Goal: Information Seeking & Learning: Learn about a topic

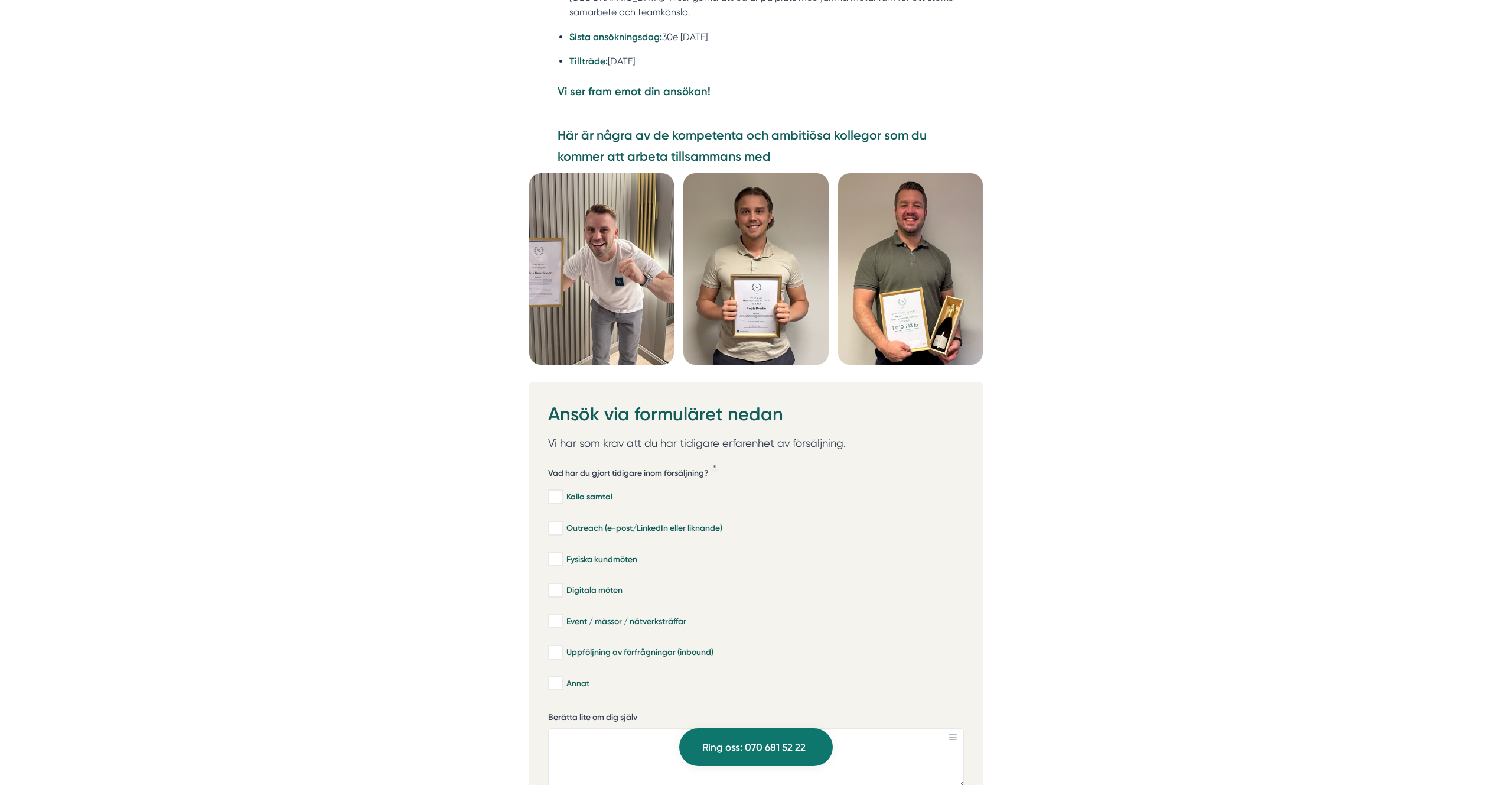
scroll to position [3293, 0]
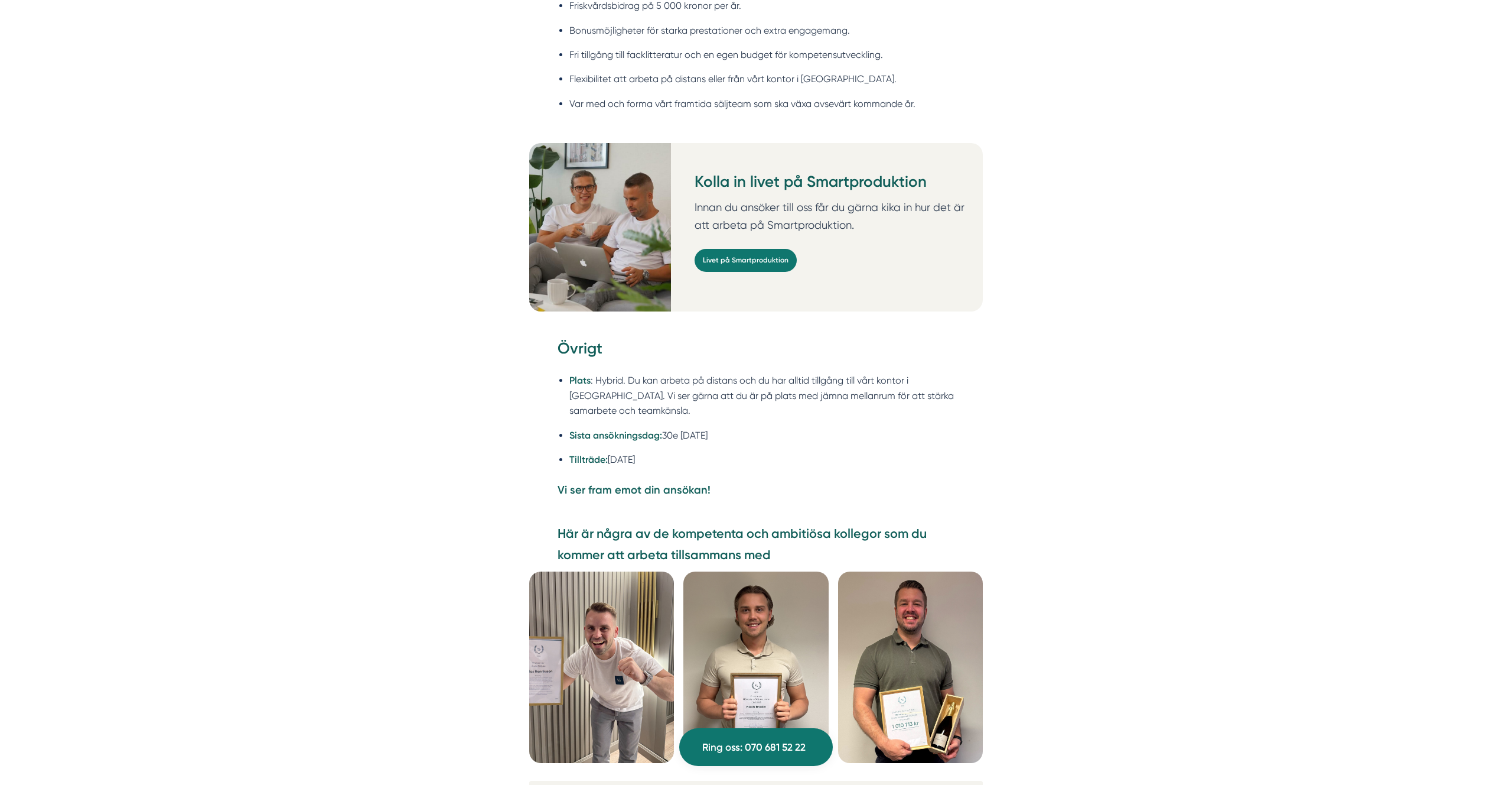
scroll to position [3032, 0]
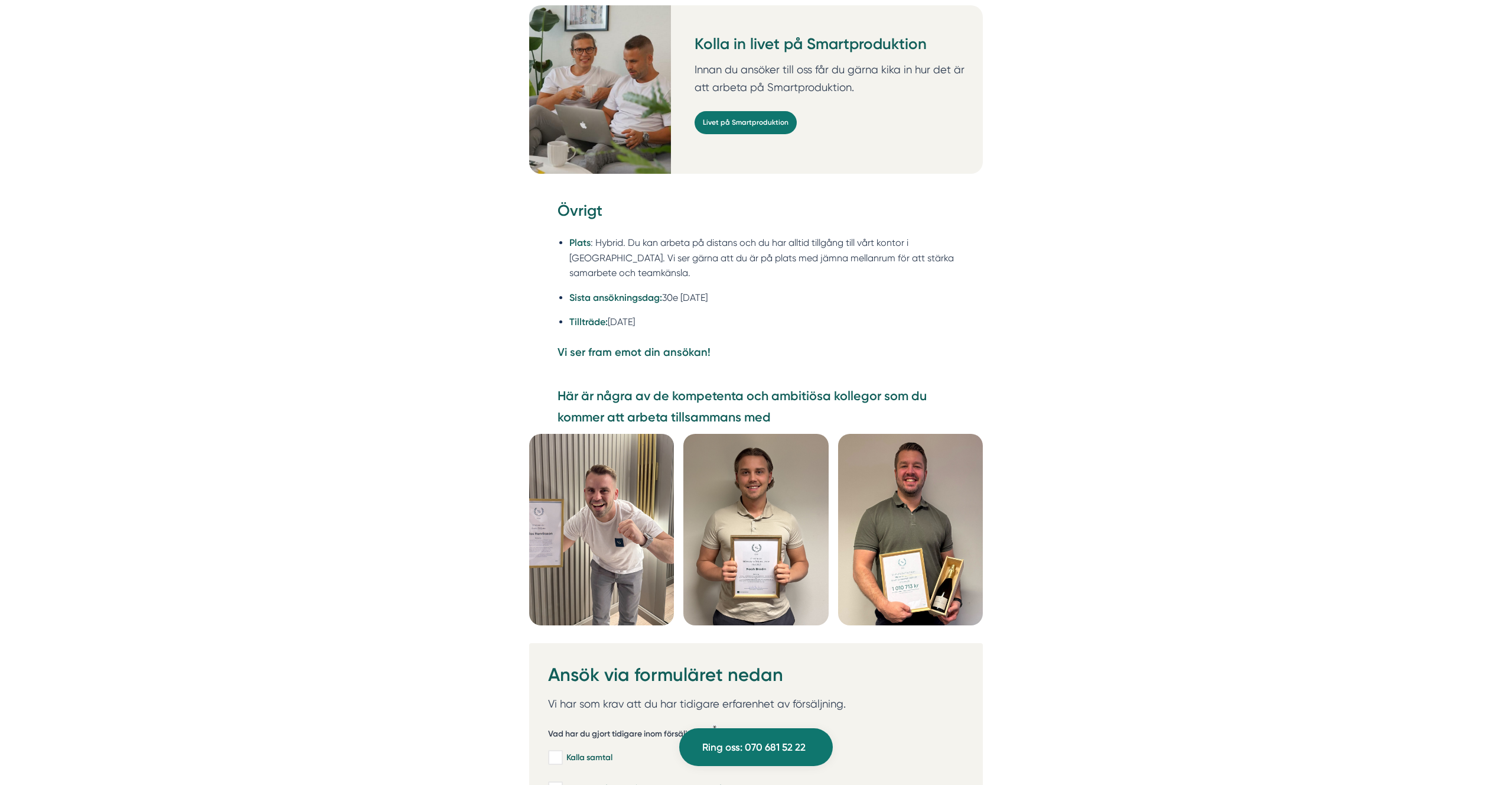
click at [633, 385] on section "Här är några av de kompetenta och ambitiösa kollegor som du kommer att arbeta t…" at bounding box center [756, 409] width 397 height 49
drag, startPoint x: 798, startPoint y: 342, endPoint x: 559, endPoint y: 339, distance: 239.0
click at [559, 388] on strong "Här är några av de kompetenta och ambitiösa kollegor som du kommer att arbeta t…" at bounding box center [742, 407] width 369 height 38
copy strong "Här är några av de kompetenta och amb"
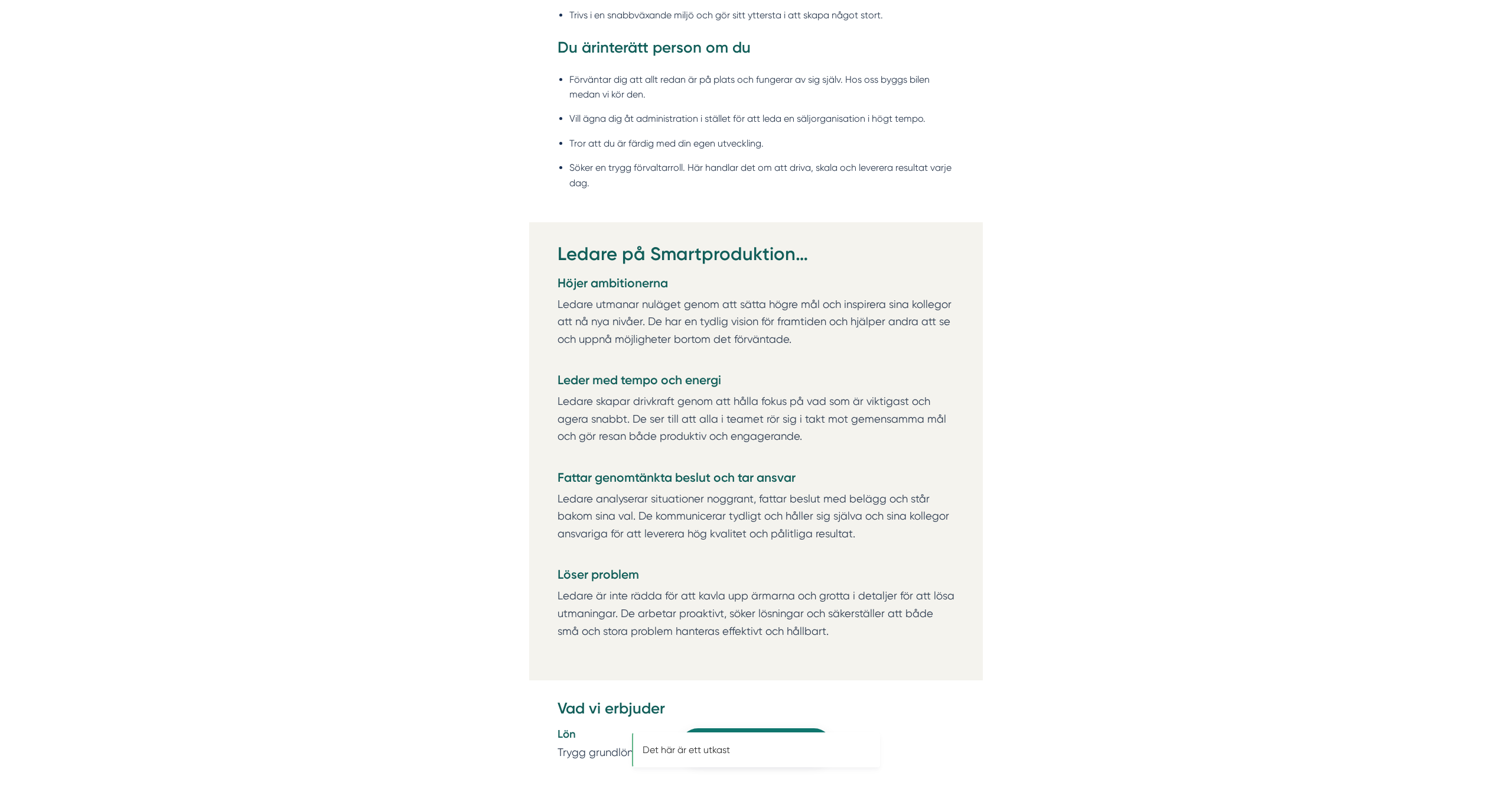
scroll to position [1657, 0]
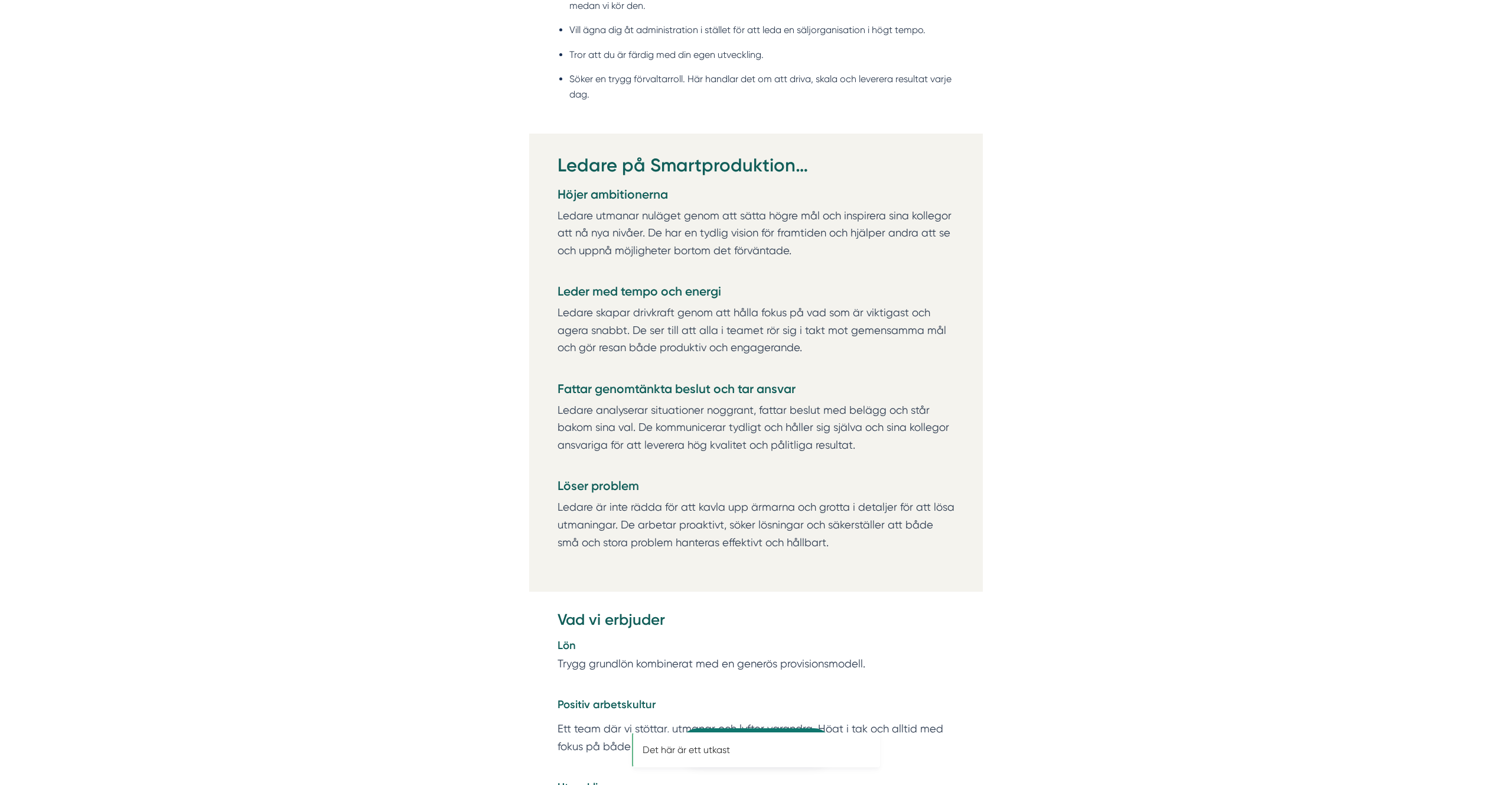
click at [1065, 308] on div "Om Smartproduktion Vi på Smartproduktion hjälper bygg- och tjänsteföretag att s…" at bounding box center [756, 719] width 1512 height 3500
drag, startPoint x: 694, startPoint y: 556, endPoint x: 685, endPoint y: 554, distance: 9.2
click at [694, 556] on p "Ledare är inte rädda för att kavla upp ärmarna och grotta i detaljer för att lö…" at bounding box center [756, 533] width 397 height 71
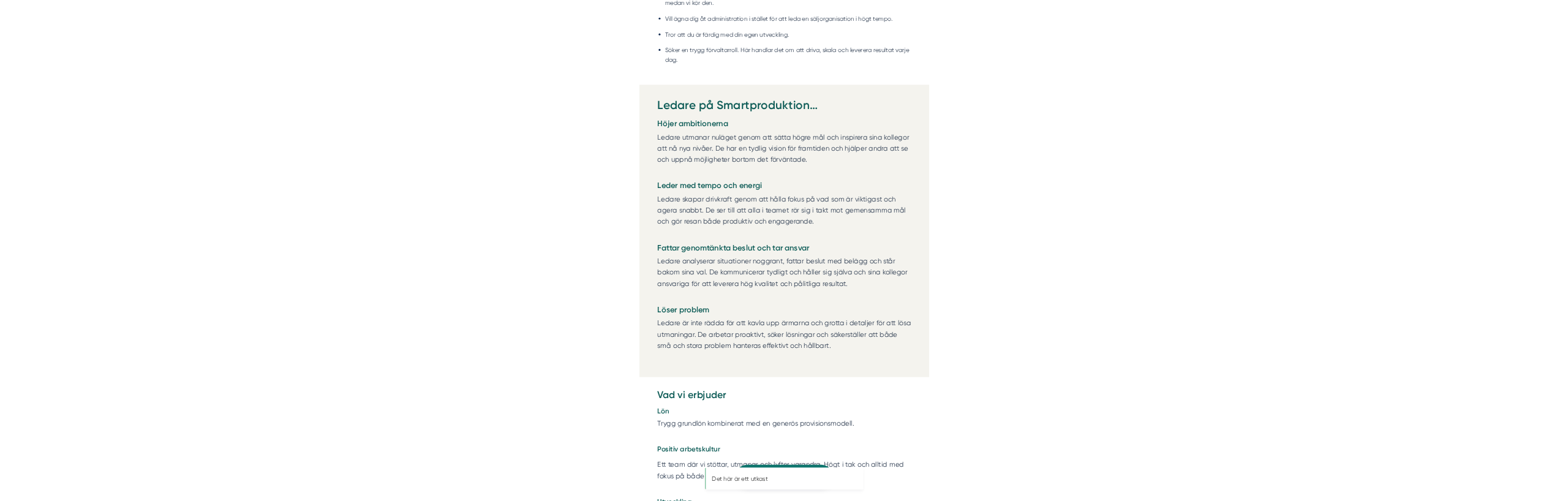
scroll to position [1804, 0]
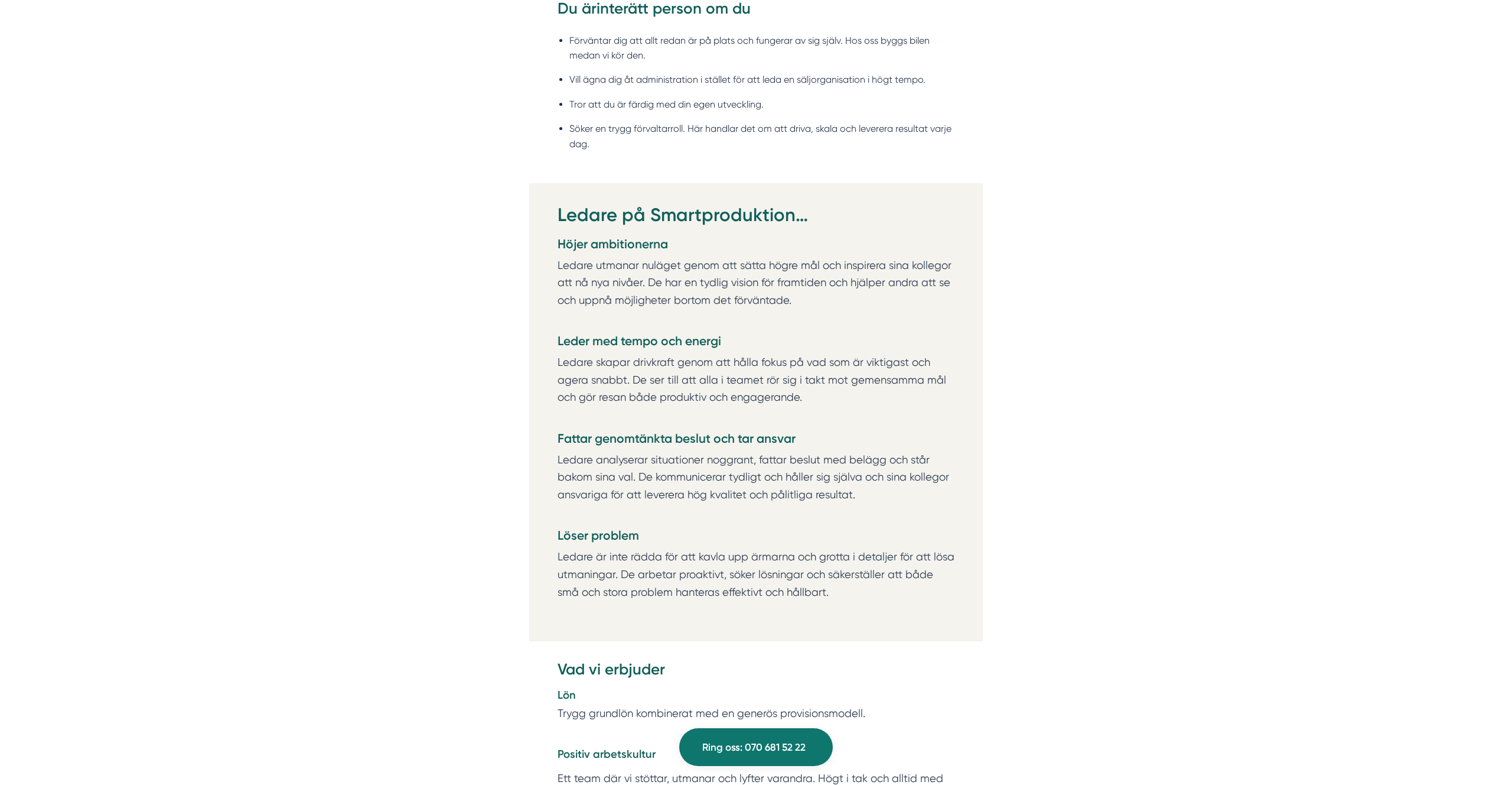
scroll to position [1595, 0]
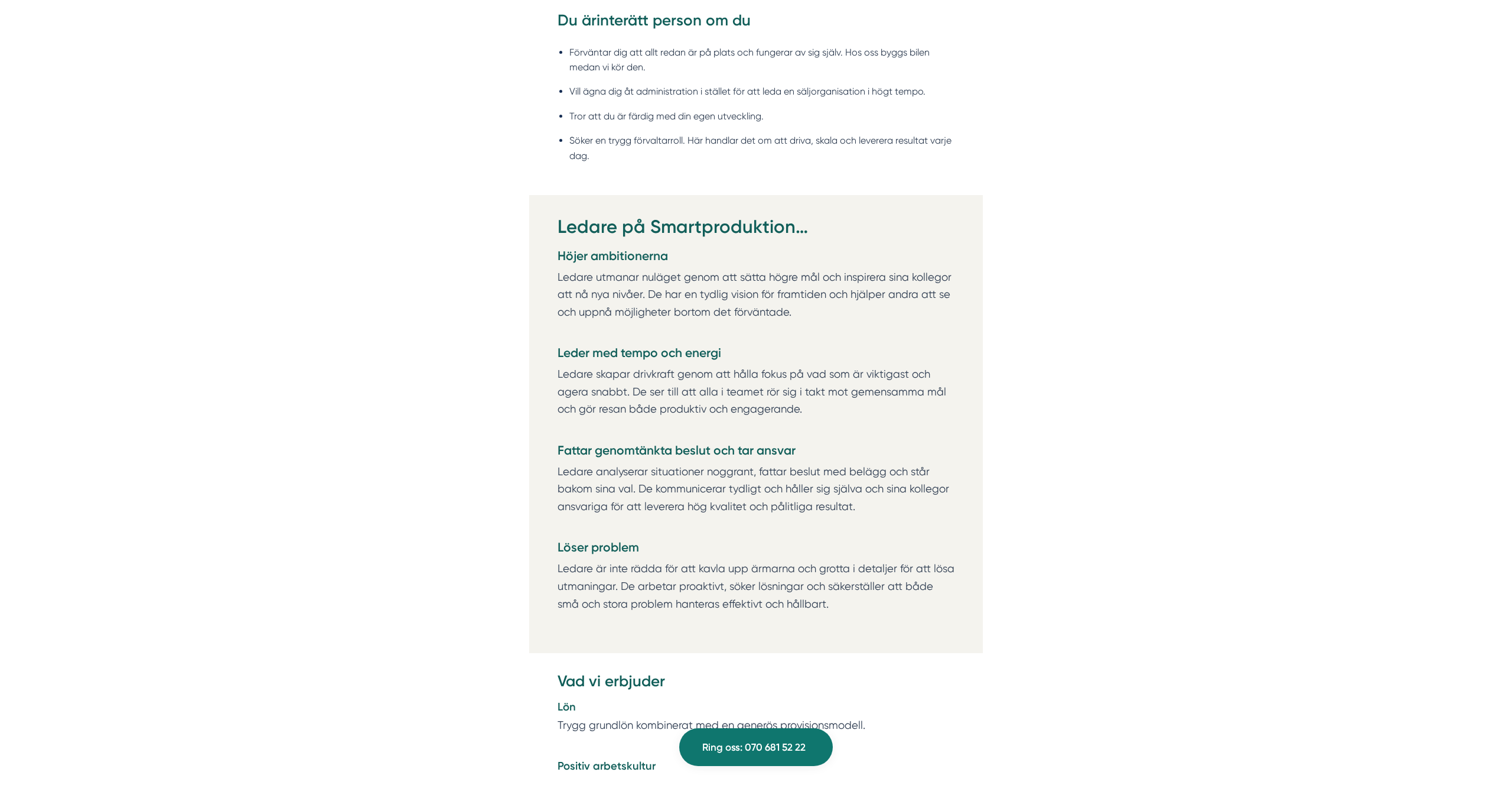
click at [629, 268] on p "Ledare utmanar nuläget genom att sätta högre mål och inspirera sina kollegor at…" at bounding box center [756, 303] width 397 height 71
click at [626, 266] on h4 "Höjer ambitionerna" at bounding box center [756, 257] width 397 height 21
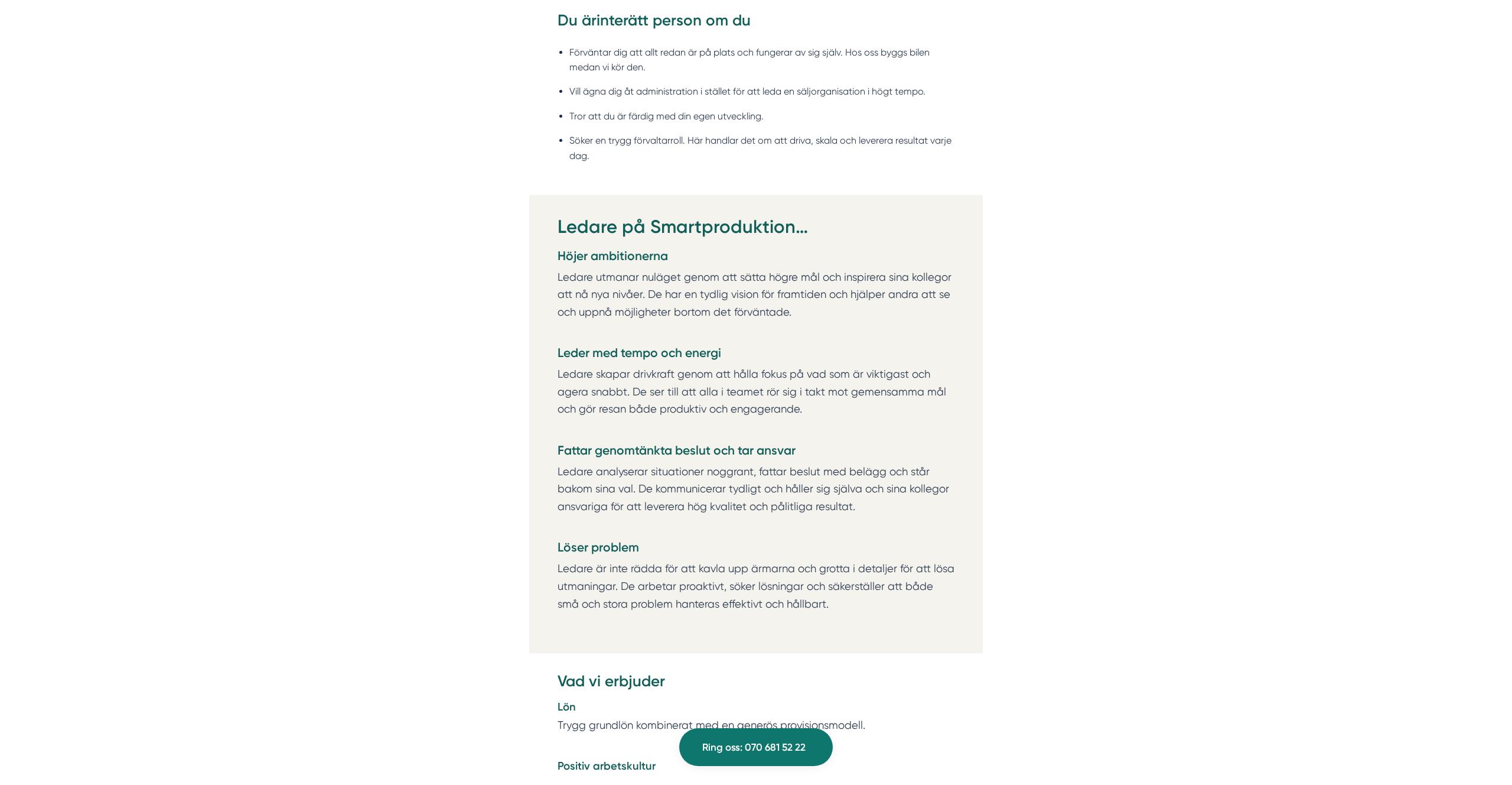
click at [636, 295] on p "Ledare utmanar nuläget genom att sätta högre mål och inspirera sina kollegor at…" at bounding box center [756, 303] width 397 height 71
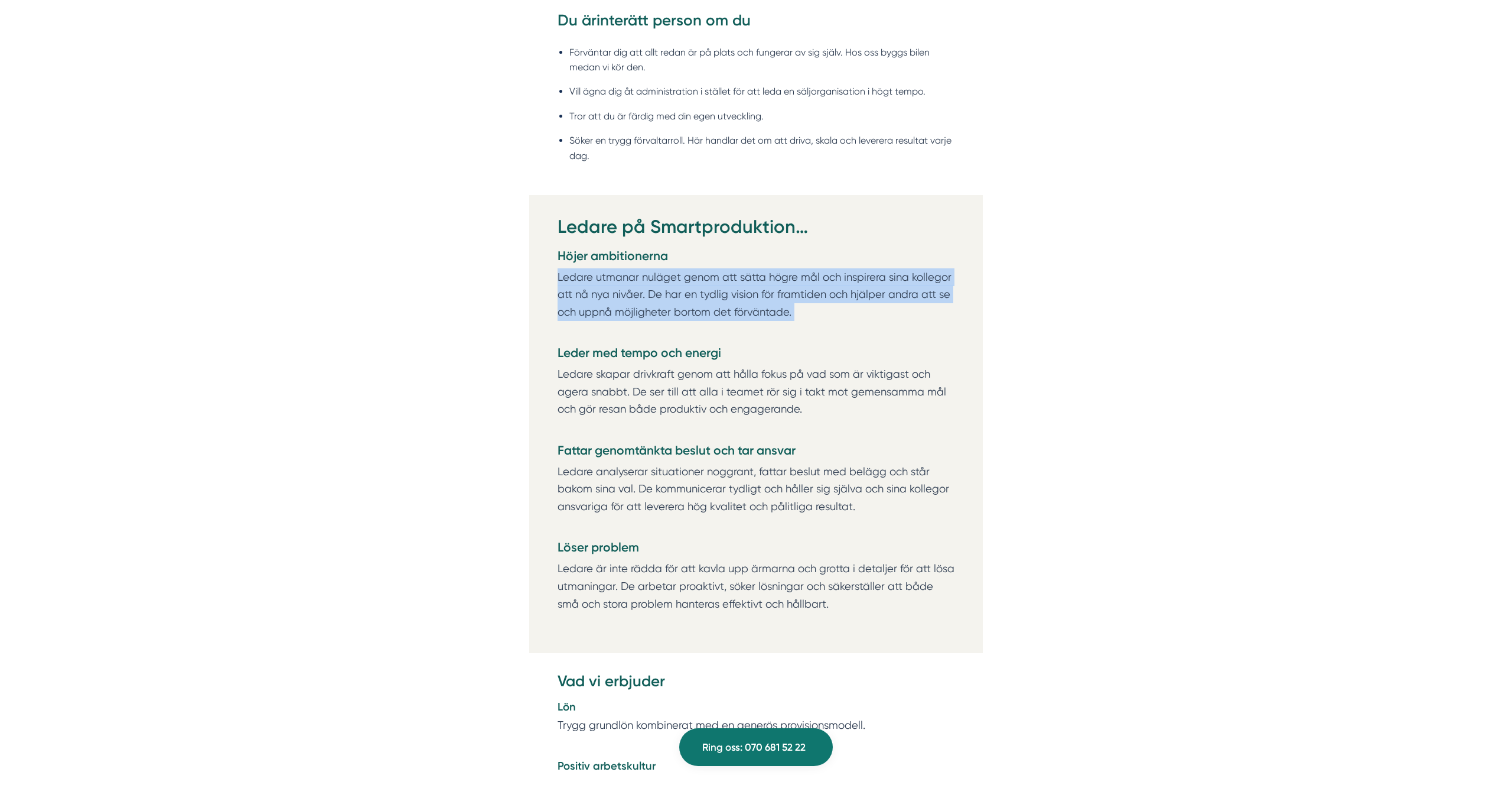
click at [636, 295] on p "Ledare utmanar nuläget genom att sätta högre mål och inspirera sina kollegor at…" at bounding box center [756, 303] width 397 height 71
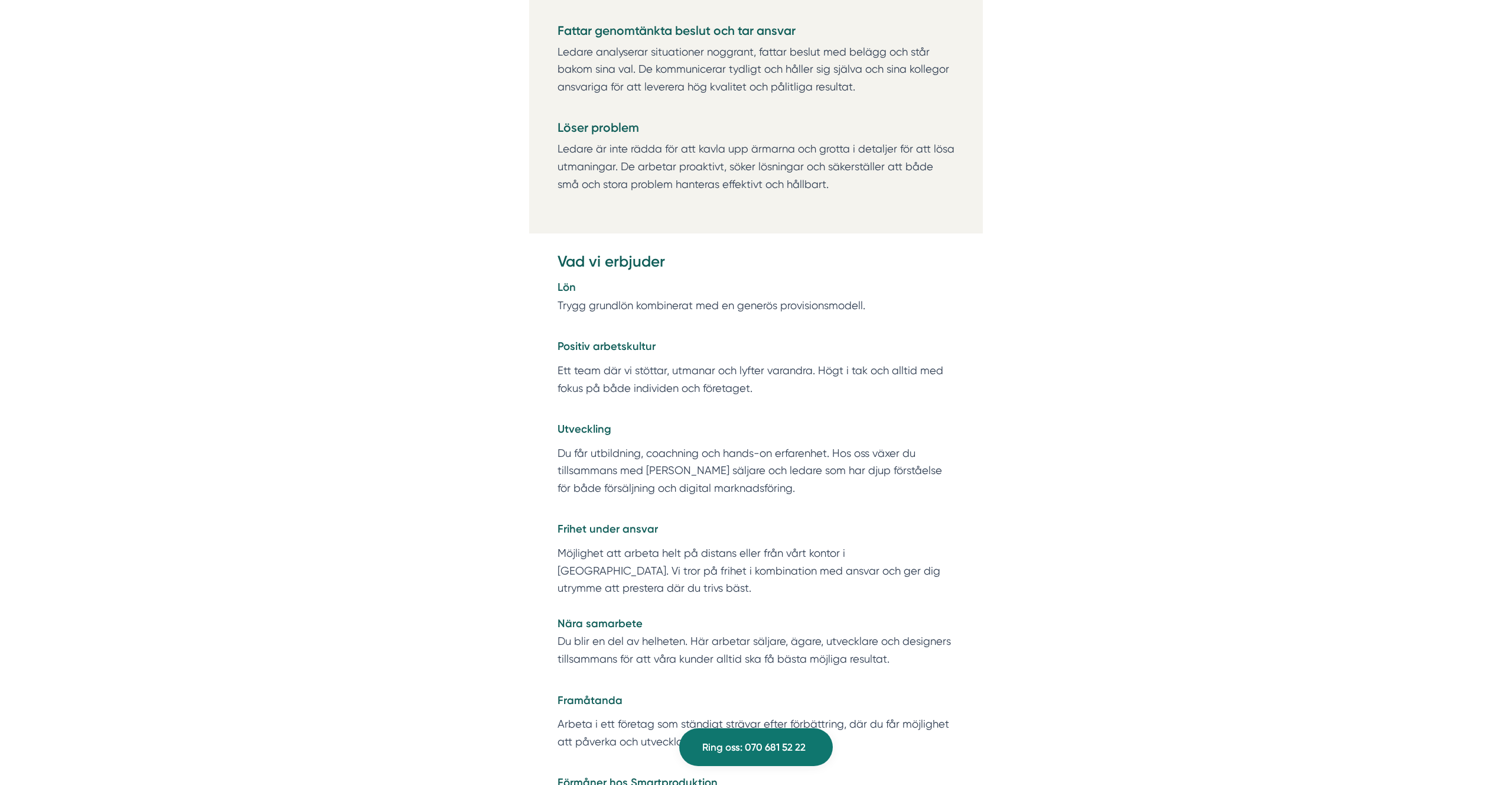
scroll to position [2024, 0]
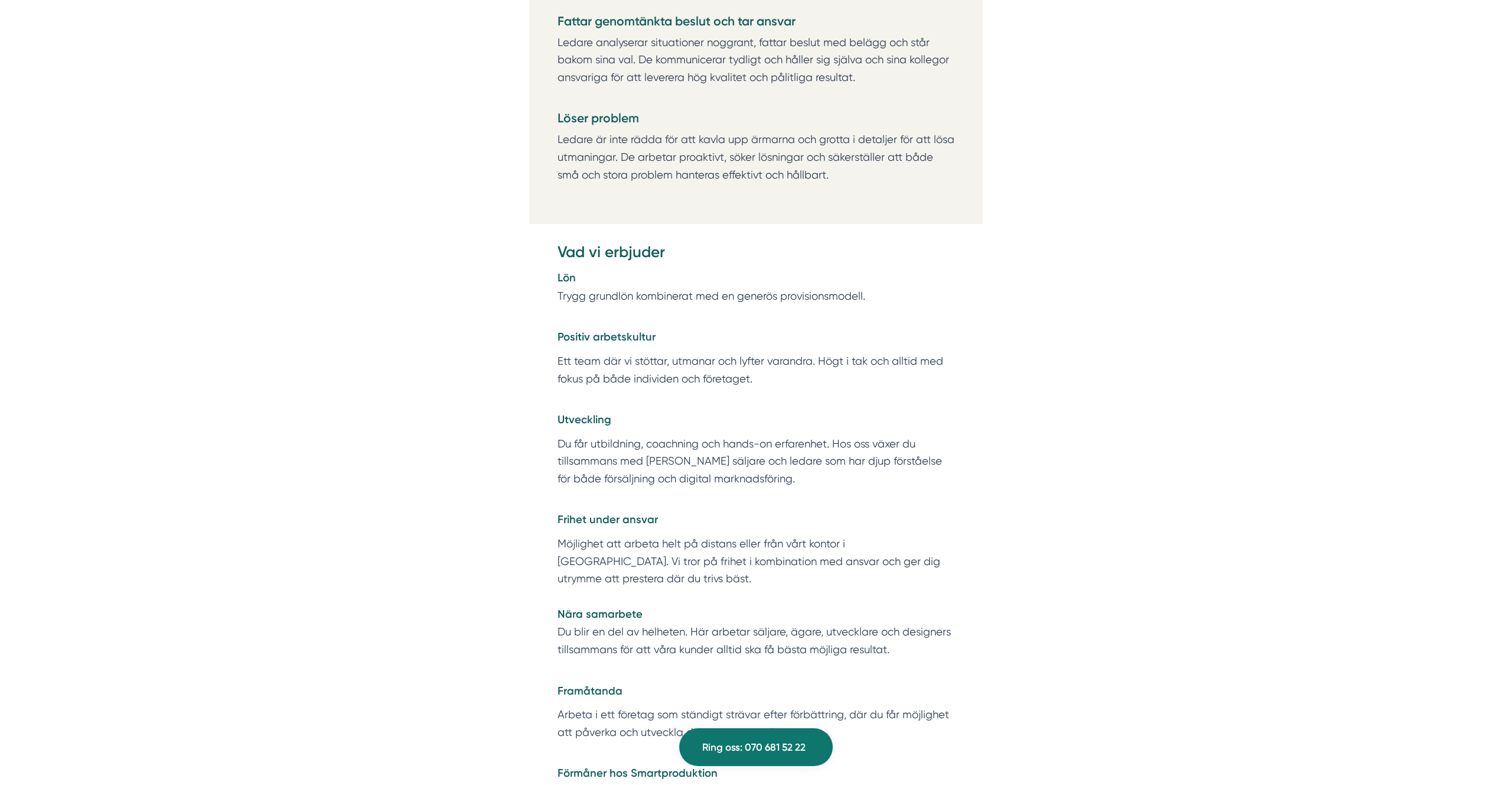
click at [618, 247] on h3 "Vad vi erbjuder" at bounding box center [756, 255] width 397 height 27
click at [823, 286] on p "Lön Trygg grundlön kombinerat med en generös provisionsmodell." at bounding box center [756, 287] width 397 height 36
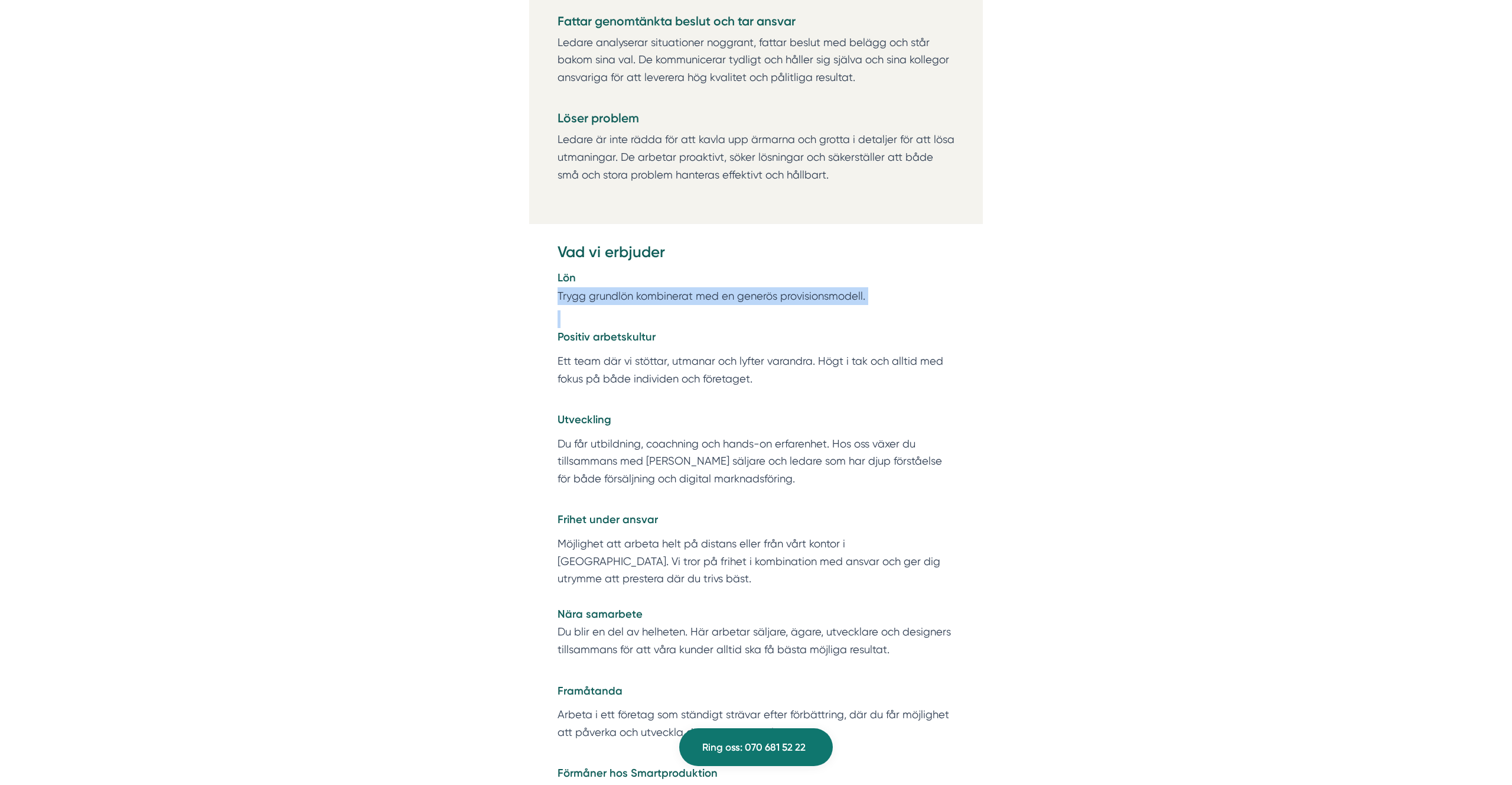
click at [823, 286] on p "Lön Trygg grundlön kombinerat med en generös provisionsmodell." at bounding box center [756, 287] width 397 height 36
click at [955, 311] on div "Vad vi erbjuder Lön Trygg grundlön kombinerat med en generös provisionsmodell. …" at bounding box center [756, 502] width 454 height 522
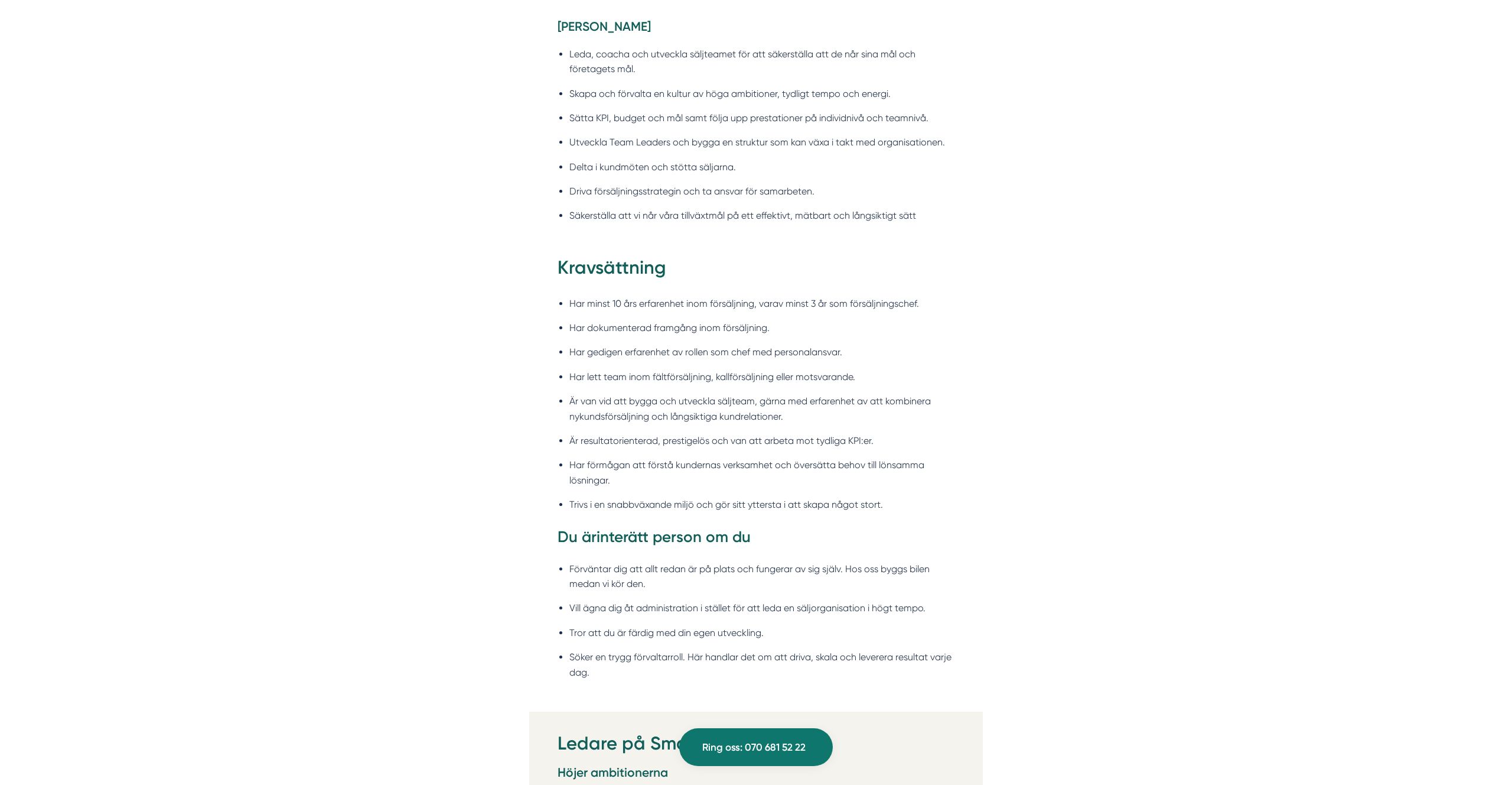
click at [675, 539] on h3 "Du är inte rätt person om du" at bounding box center [756, 540] width 397 height 27
click at [785, 534] on h3 "Du är inte rätt person om du" at bounding box center [756, 539] width 397 height 27
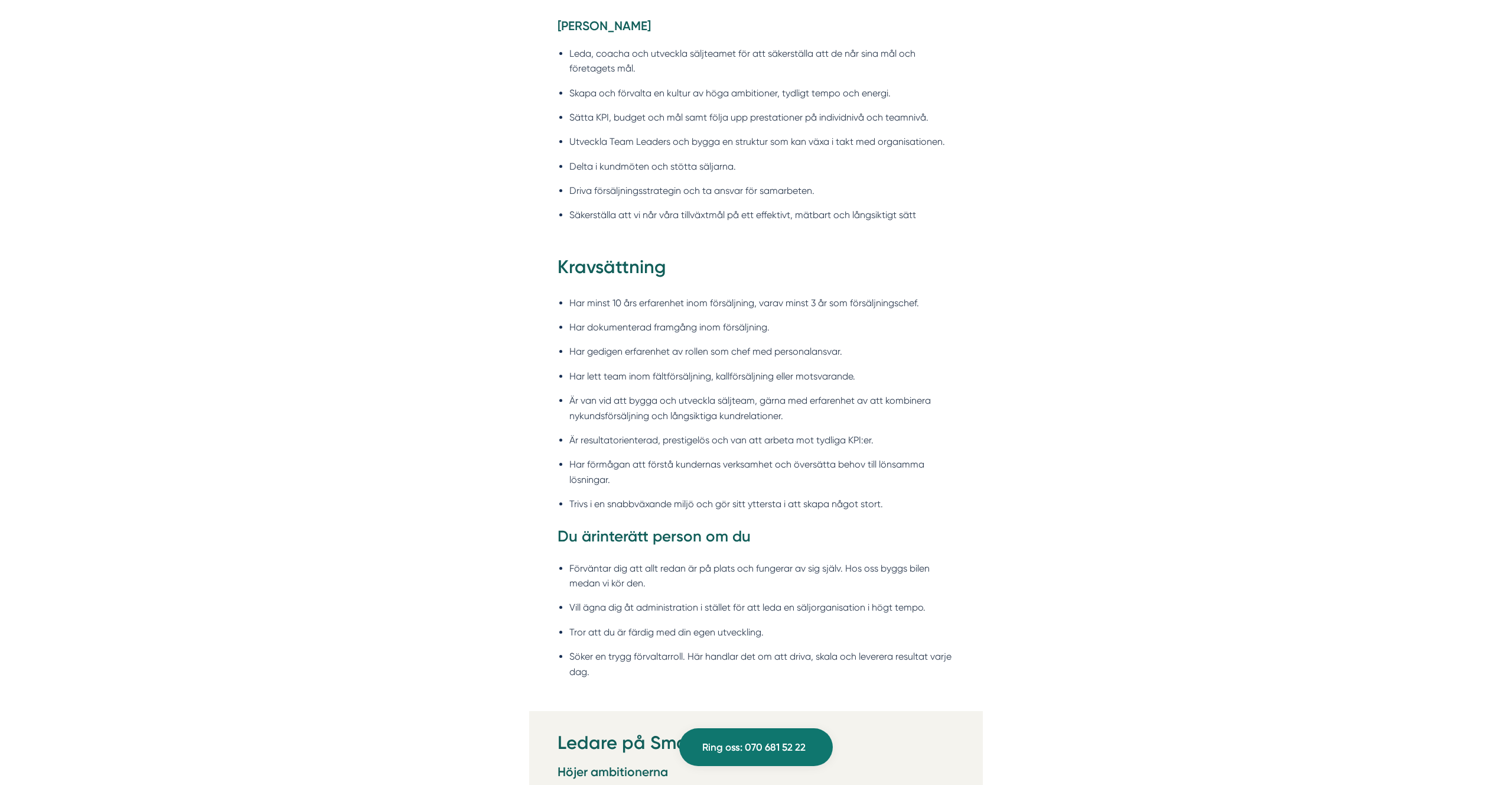
click at [785, 534] on h3 "Du är inte rätt person om du" at bounding box center [756, 539] width 397 height 27
click at [774, 535] on h3 "Du är inte rätt person om du" at bounding box center [756, 538] width 397 height 27
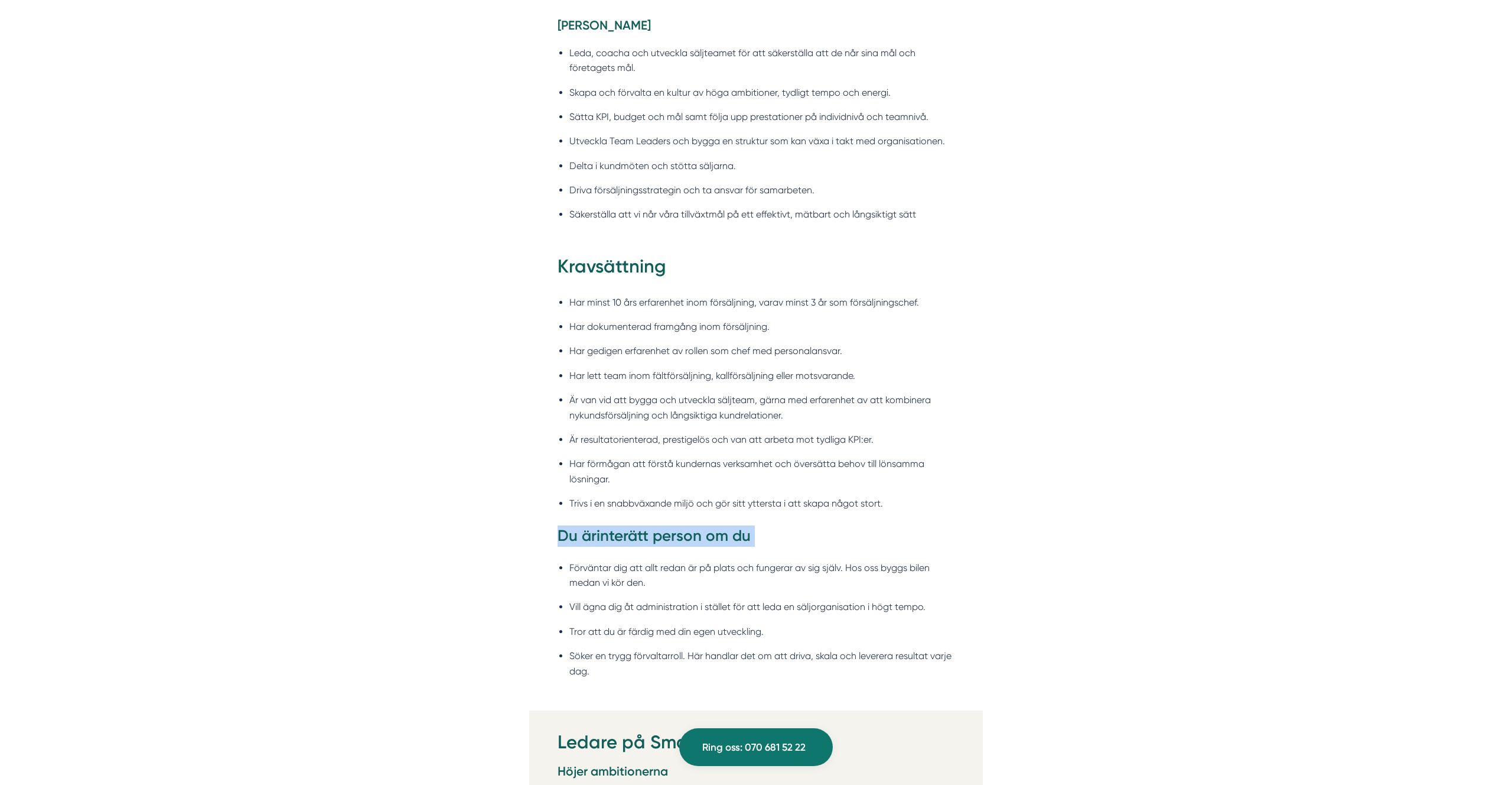
click at [774, 535] on h3 "Du är inte rätt person om du" at bounding box center [756, 538] width 397 height 27
click at [699, 539] on h3 "Du är inte rätt person om du" at bounding box center [756, 538] width 397 height 27
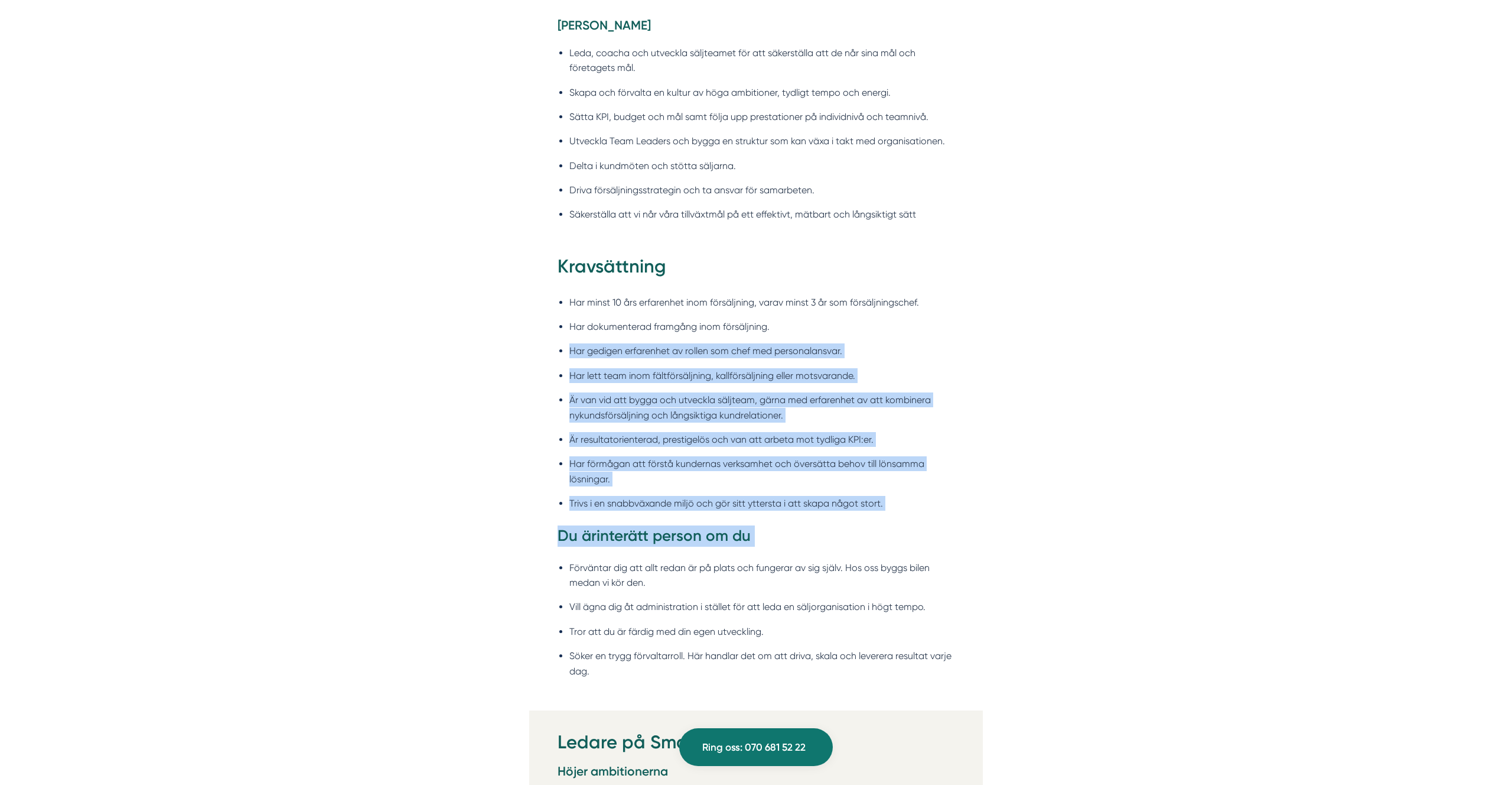
click at [646, 348] on li "Har gedigen erfarenhet av rollen som chef med personalansvar." at bounding box center [761, 350] width 385 height 15
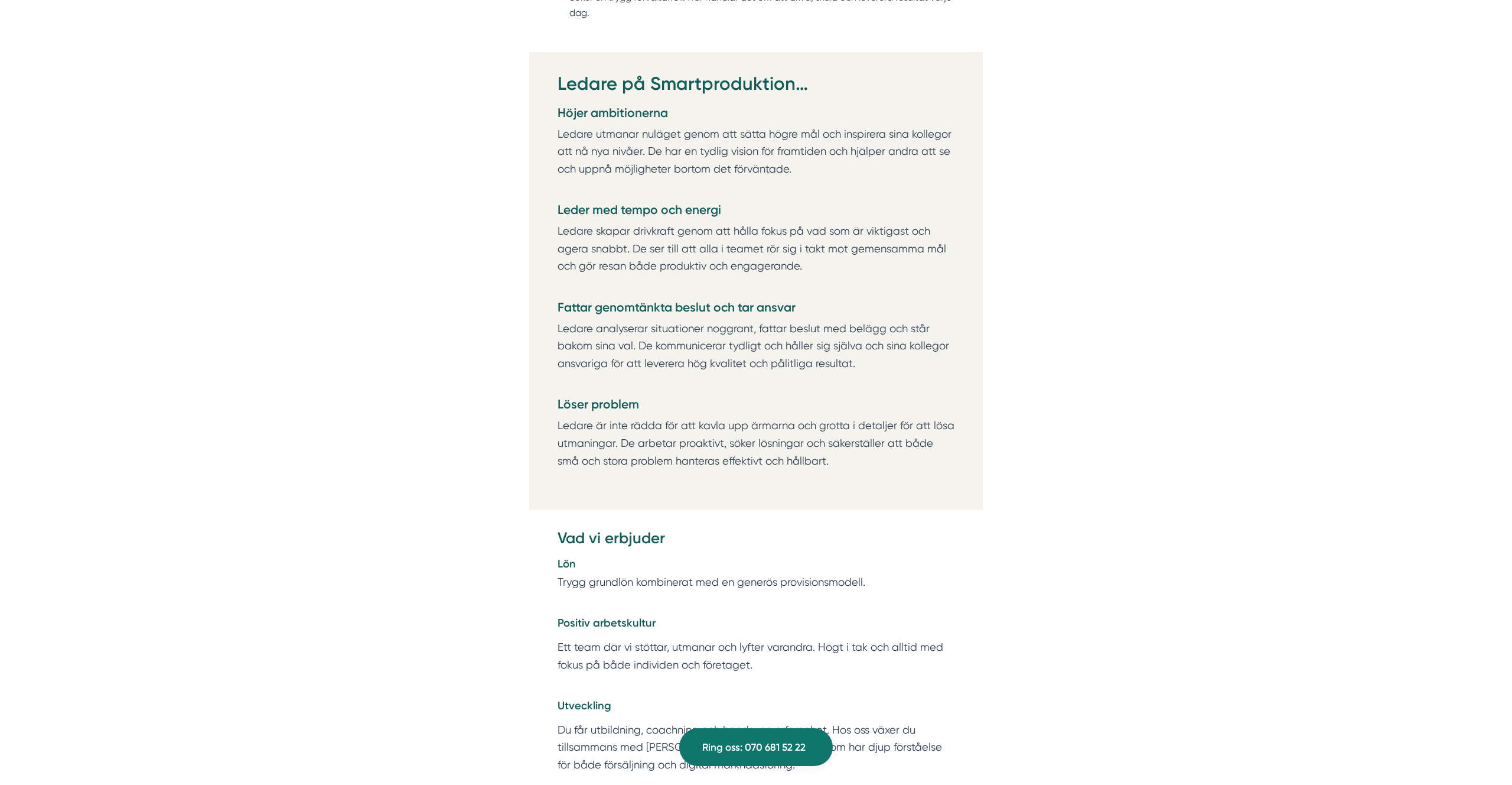
scroll to position [1751, 0]
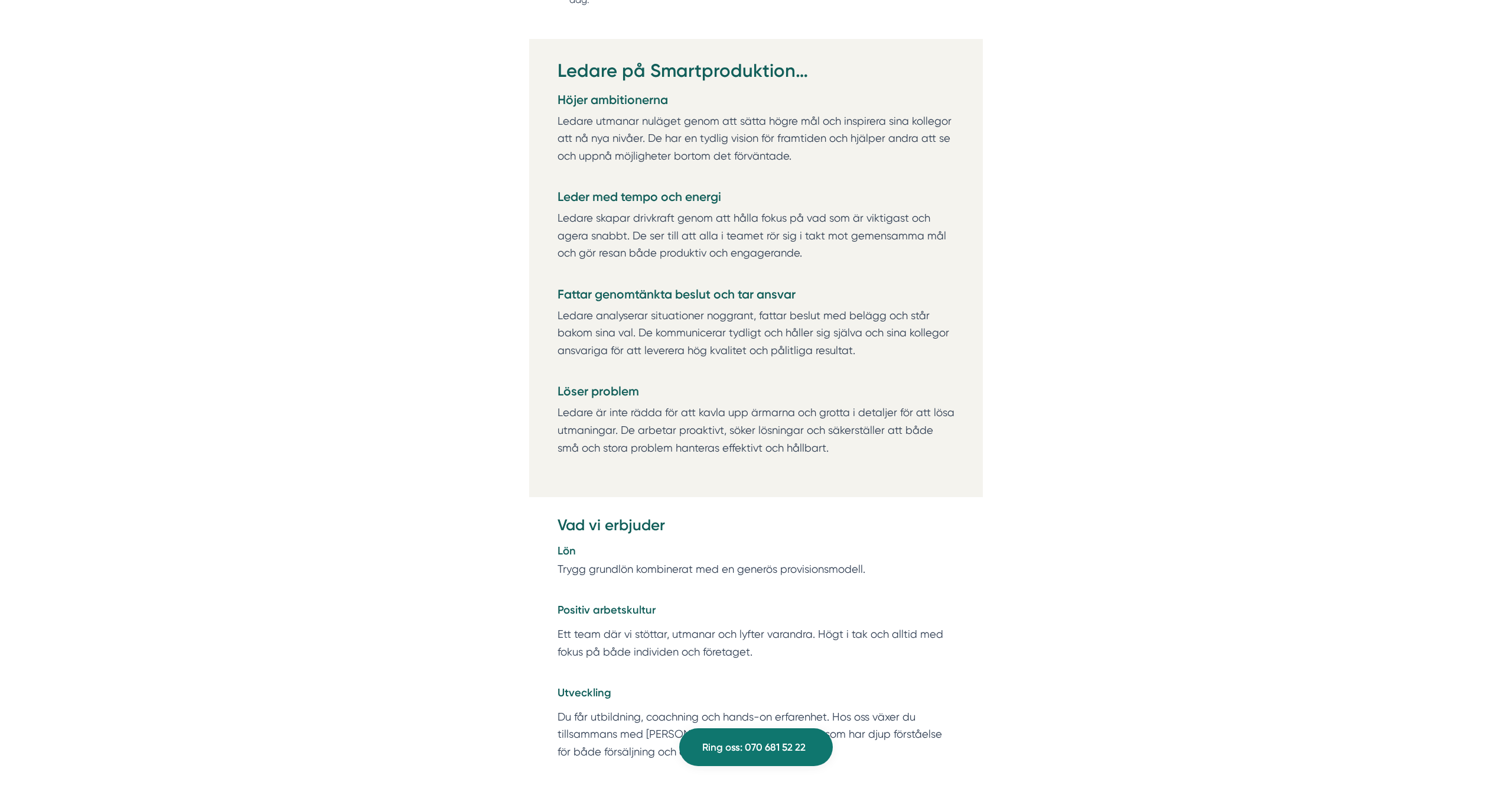
click at [623, 511] on div "Om Smartproduktion Vi på Smartproduktion hjälper bygg- och tjänsteföretag att s…" at bounding box center [756, 624] width 1512 height 3500
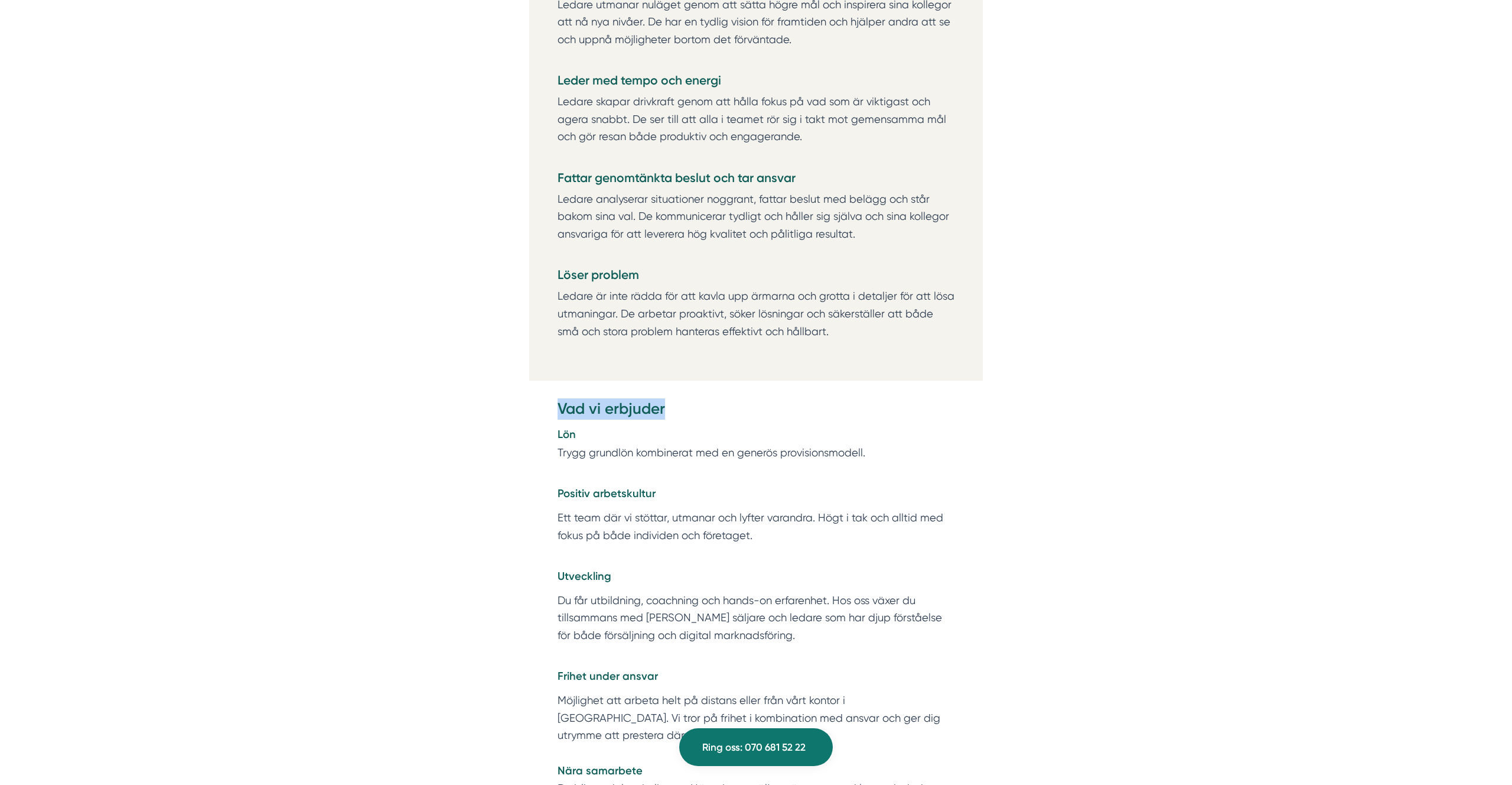
scroll to position [1871, 0]
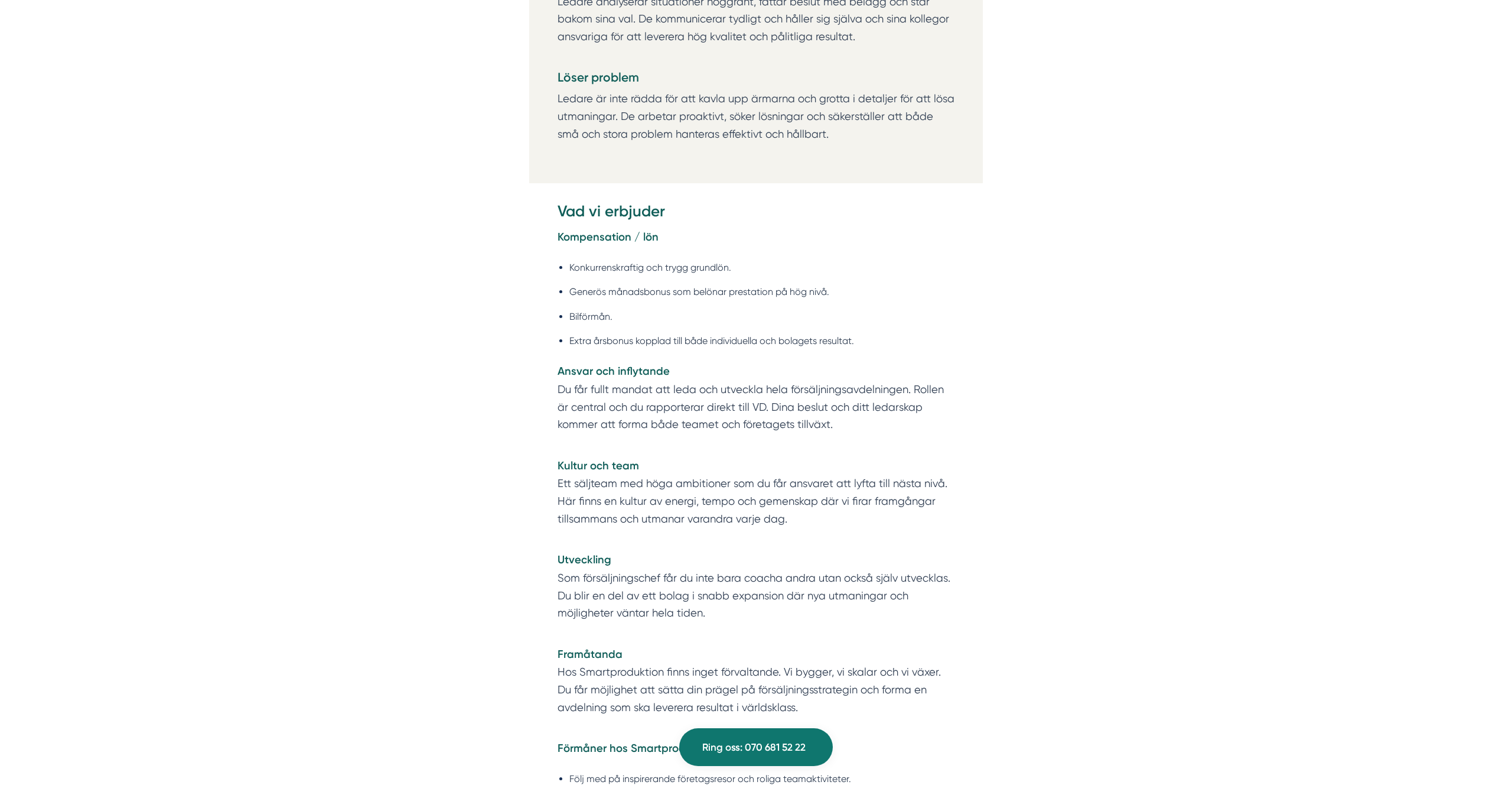
scroll to position [2065, 0]
click at [627, 237] on strong "Kompensation / lön" at bounding box center [608, 236] width 101 height 13
click at [606, 267] on li "Konkurrenskraftig och trygg grundlön." at bounding box center [761, 266] width 385 height 15
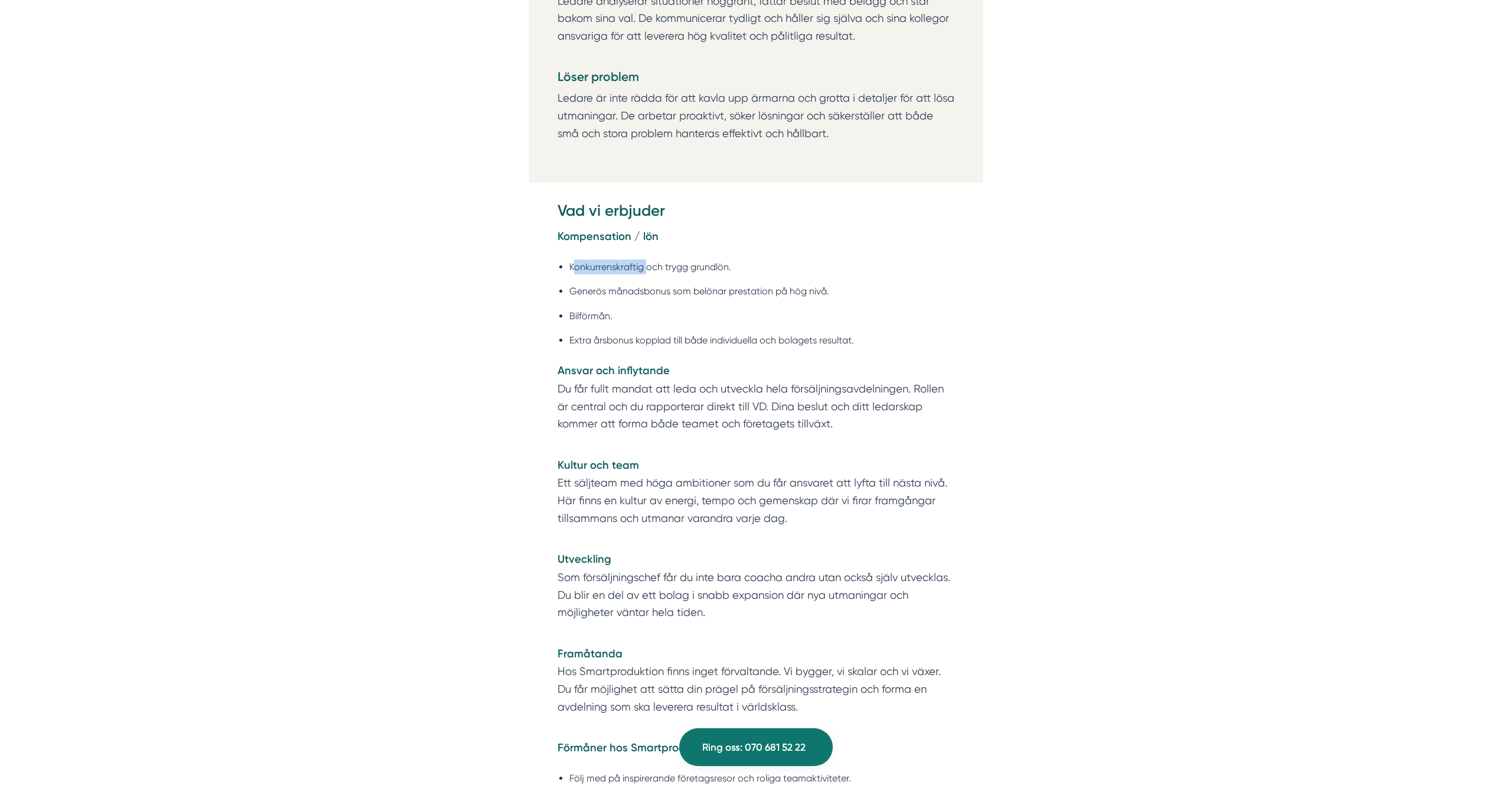
click at [606, 267] on li "Konkurrenskraftig och trygg grundlön." at bounding box center [761, 266] width 385 height 15
click at [603, 290] on li "Generös månadsbonus som belönar prestation på hög nivå." at bounding box center [761, 291] width 385 height 15
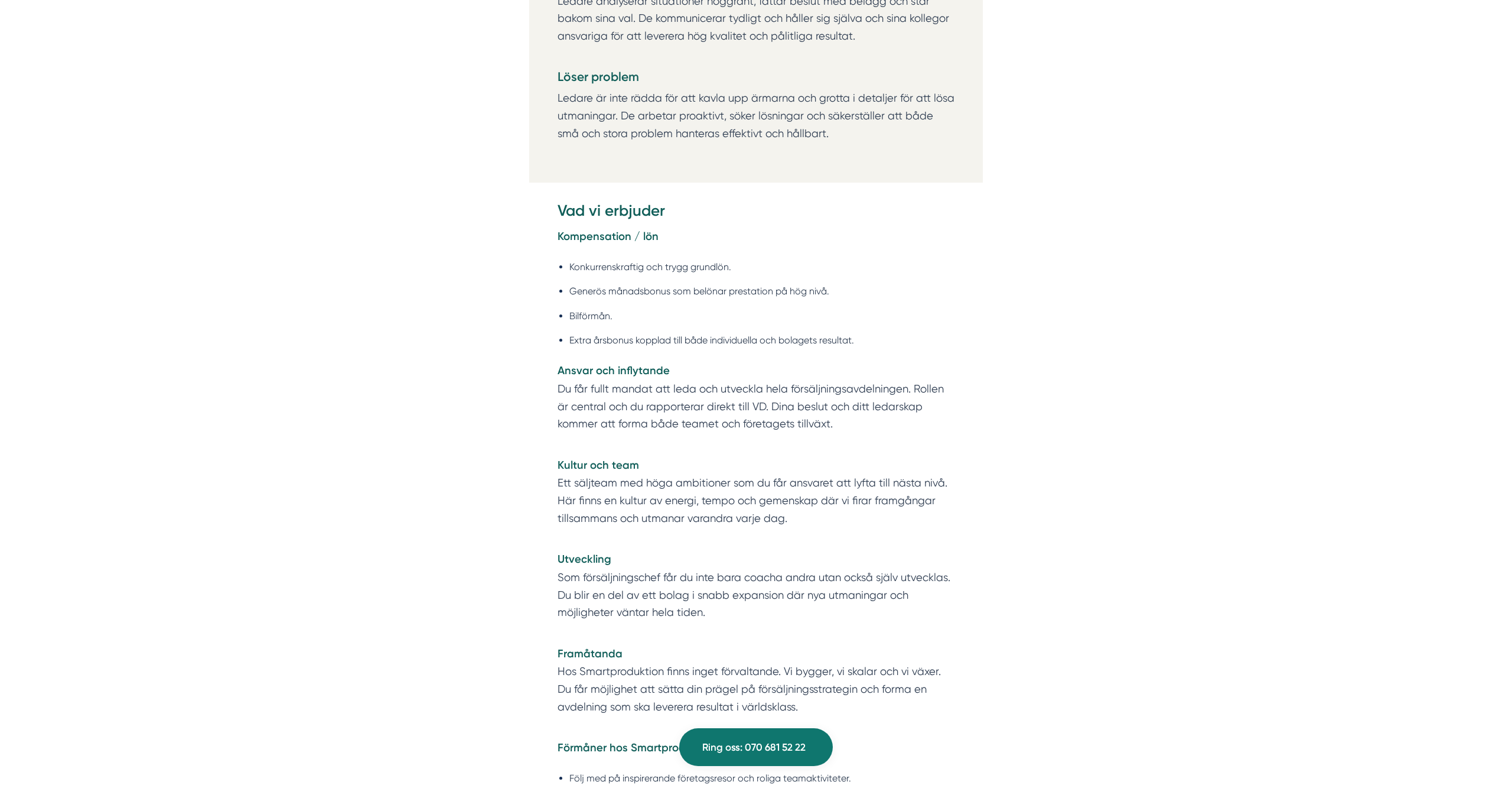
click at [739, 287] on li "Generös månadsbonus som belönar prestation på hög nivå." at bounding box center [761, 291] width 385 height 15
click at [747, 285] on li "Generös månadsbonus som belönar prestation på hög nivå." at bounding box center [761, 291] width 385 height 15
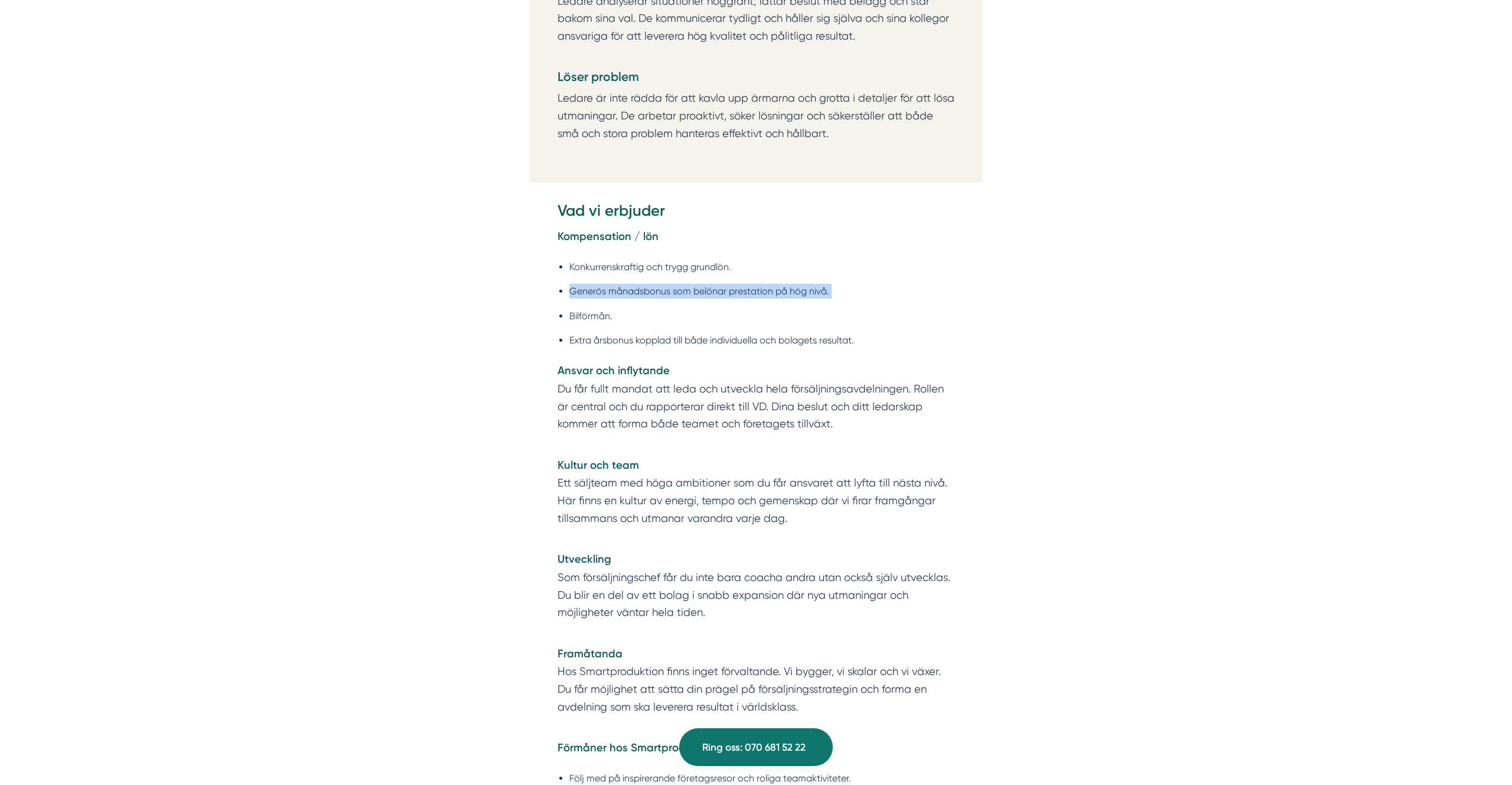
click at [747, 285] on li "Generös månadsbonus som belönar prestation på hög nivå." at bounding box center [761, 291] width 385 height 15
click at [785, 283] on li "Generös månadsbonus som belönar prestation på hög nivå." at bounding box center [761, 291] width 385 height 15
click at [810, 287] on li "Generös månadsbonus som belönar prestation på hög nivå." at bounding box center [761, 291] width 385 height 15
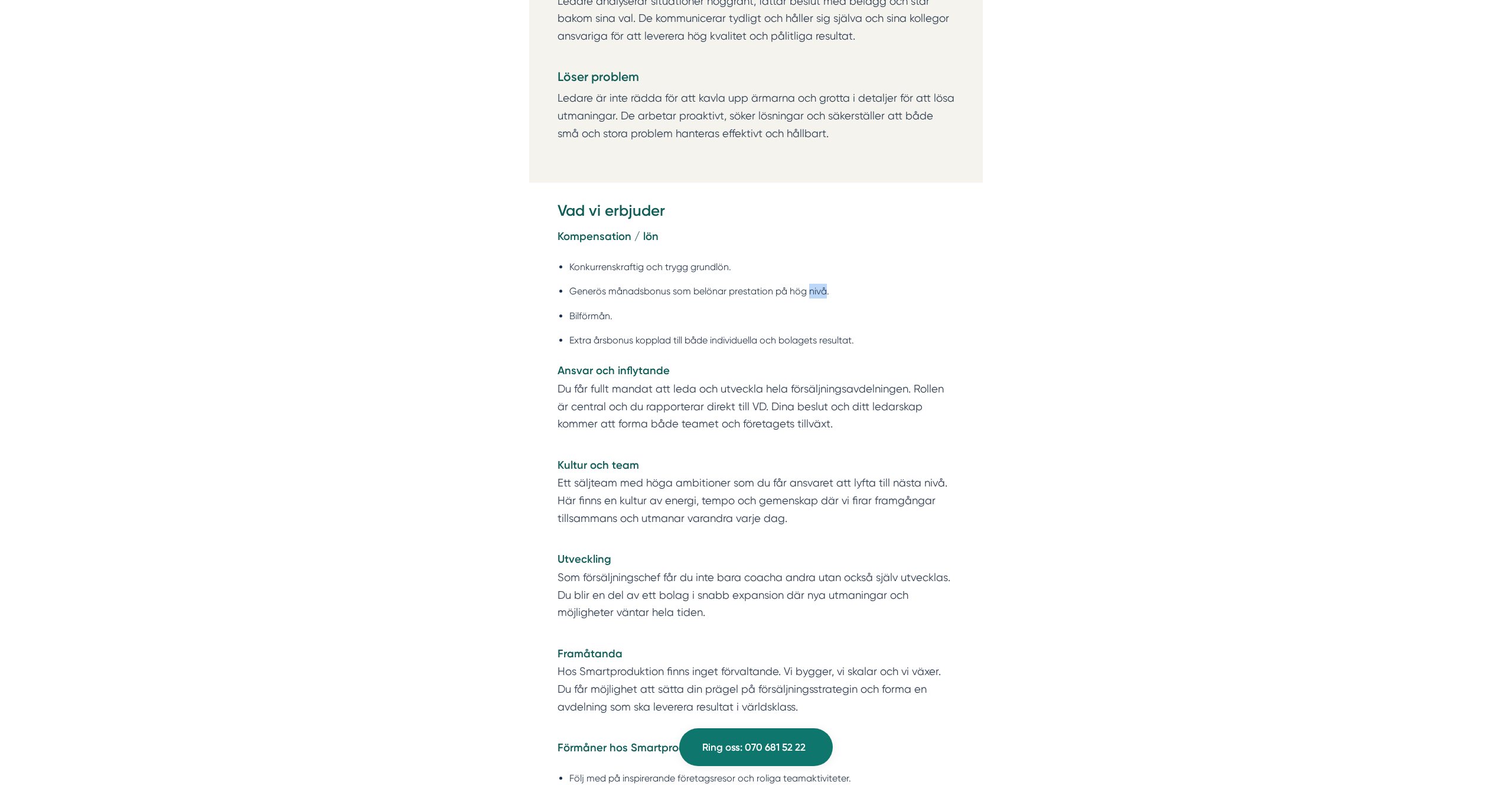
click at [810, 287] on li "Generös månadsbonus som belönar prestation på hög nivå." at bounding box center [761, 291] width 385 height 15
click at [657, 292] on li "Generös månadsbonus som belönar prestation på hög nivå." at bounding box center [761, 291] width 385 height 15
drag, startPoint x: 657, startPoint y: 292, endPoint x: 668, endPoint y: 290, distance: 11.2
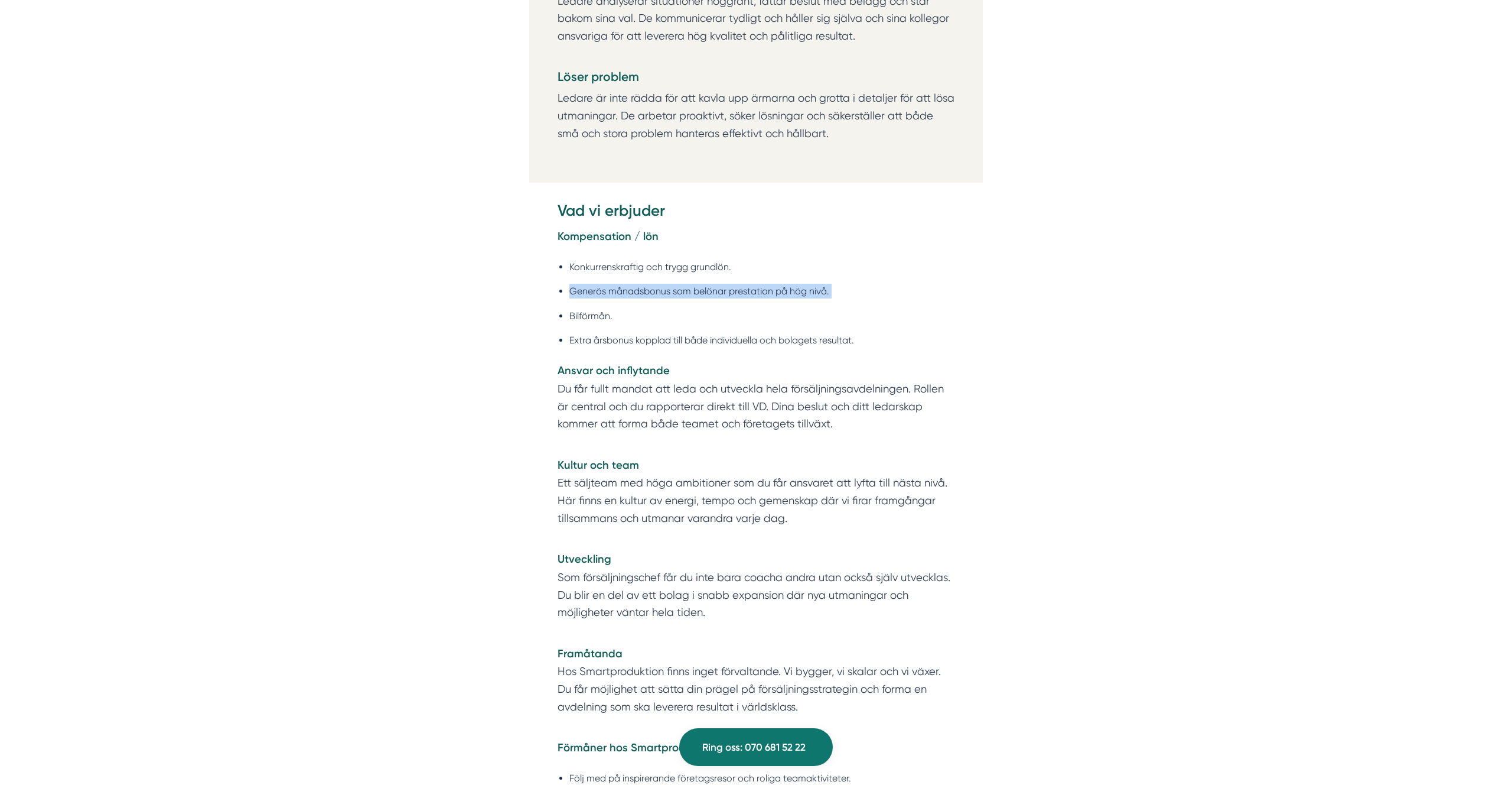
click at [657, 292] on li "Generös månadsbonus som belönar prestation på hög nivå." at bounding box center [761, 291] width 385 height 15
click at [671, 291] on li "Generös månadsbonus som belönar prestation på hög nivå." at bounding box center [761, 291] width 385 height 15
click at [743, 283] on li "Generös månadsbonus som belönar prestation på hög nivå." at bounding box center [761, 291] width 385 height 15
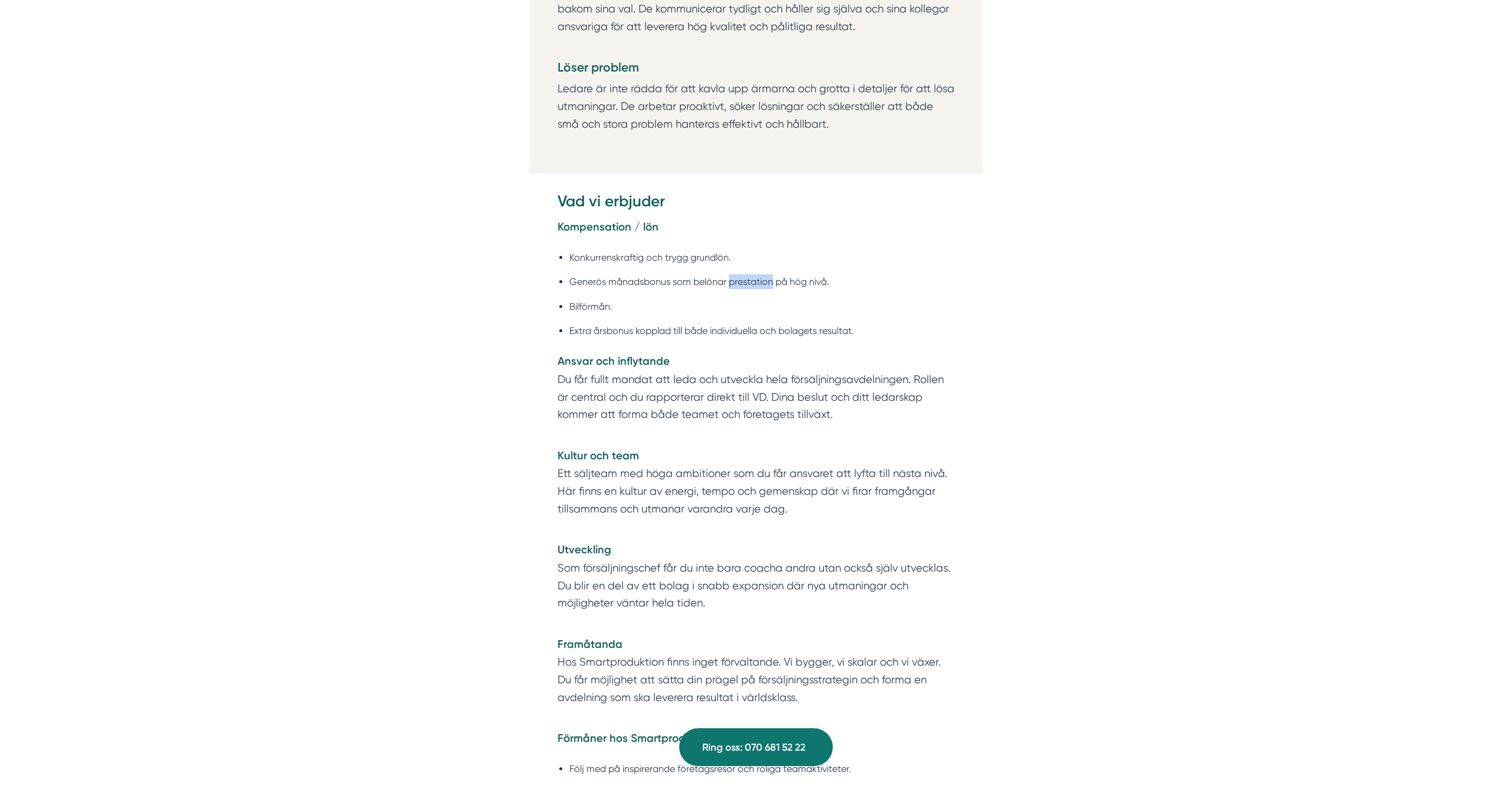
click at [743, 283] on li "Generös månadsbonus som belönar prestation på hög nivå." at bounding box center [761, 282] width 385 height 15
click at [743, 283] on li "Generös månadsbonus som belönar prestation på hög nivå." at bounding box center [761, 279] width 385 height 15
click at [743, 283] on li "Generös månadsbonus som belönar prestation på hög nivå." at bounding box center [761, 277] width 385 height 15
click at [742, 282] on li "Generös månadsbonus som belönar prestation på hög nivå." at bounding box center [761, 278] width 385 height 15
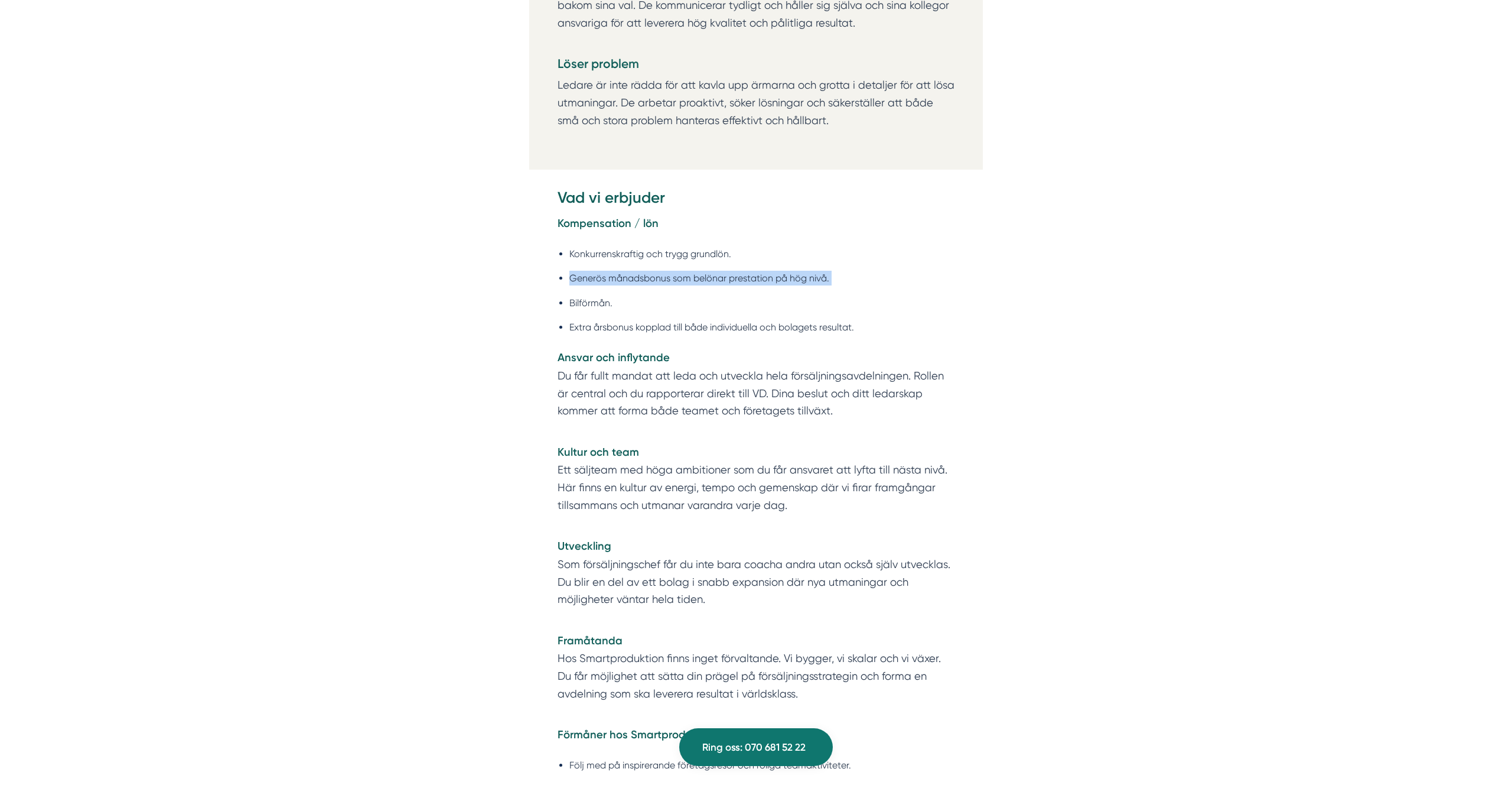
click at [619, 290] on ul "Konkurrenskraftig och trygg grundlön. Generös månadsbonus som belönar prestatio…" at bounding box center [756, 294] width 397 height 111
click at [627, 318] on ul "Konkurrenskraftig och trygg grundlön. Generös månadsbonus som belönar prestatio…" at bounding box center [756, 294] width 397 height 111
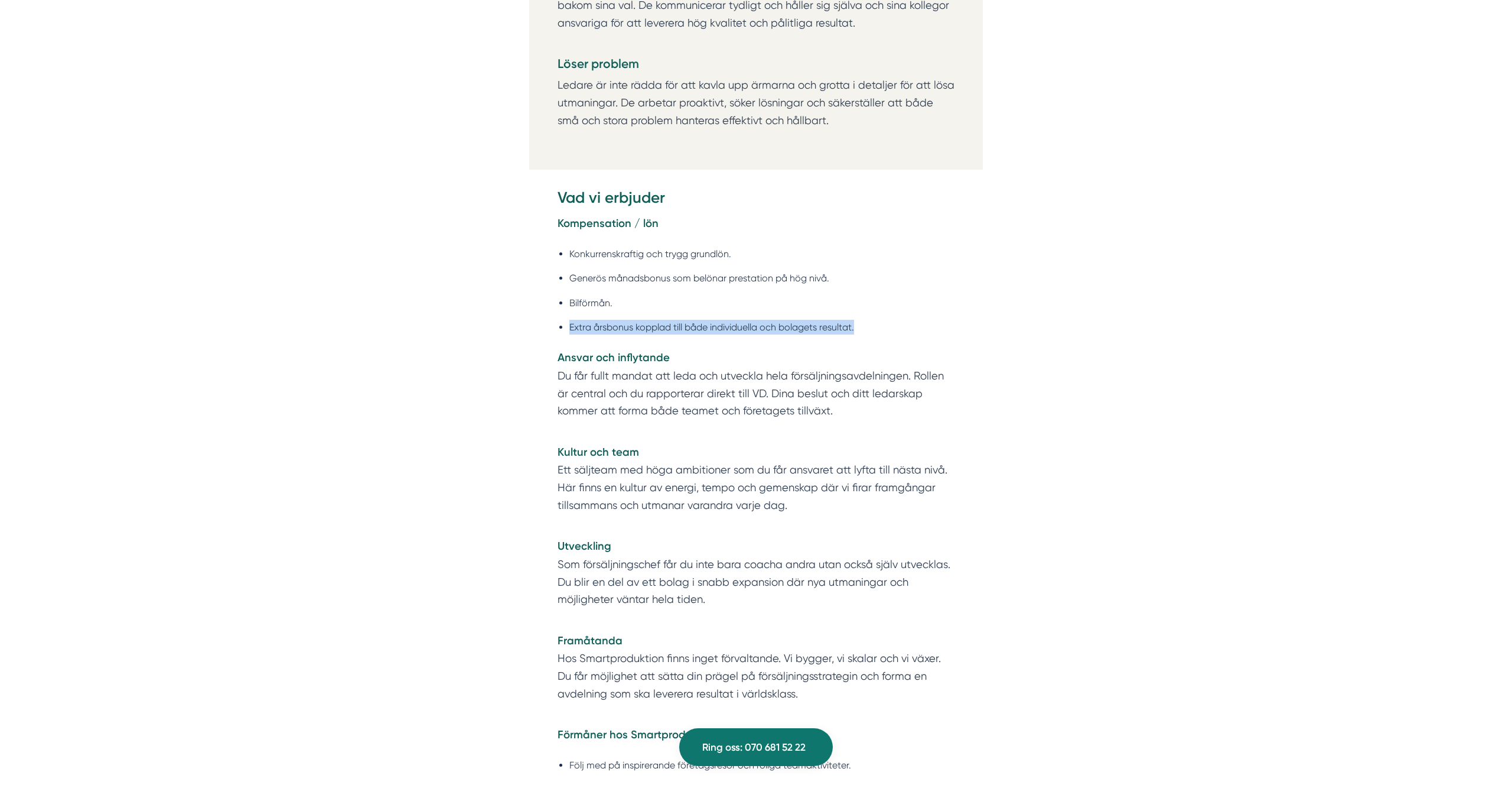
click at [627, 318] on ul "Konkurrenskraftig och trygg grundlön. Generös månadsbonus som belönar prestatio…" at bounding box center [756, 294] width 397 height 111
drag, startPoint x: 627, startPoint y: 318, endPoint x: 647, endPoint y: 324, distance: 20.9
click at [627, 318] on ul "Konkurrenskraftig och trygg grundlön. Generös månadsbonus som belönar prestatio…" at bounding box center [756, 294] width 397 height 111
click at [574, 354] on strong "Ansvar och inflytande" at bounding box center [614, 358] width 113 height 13
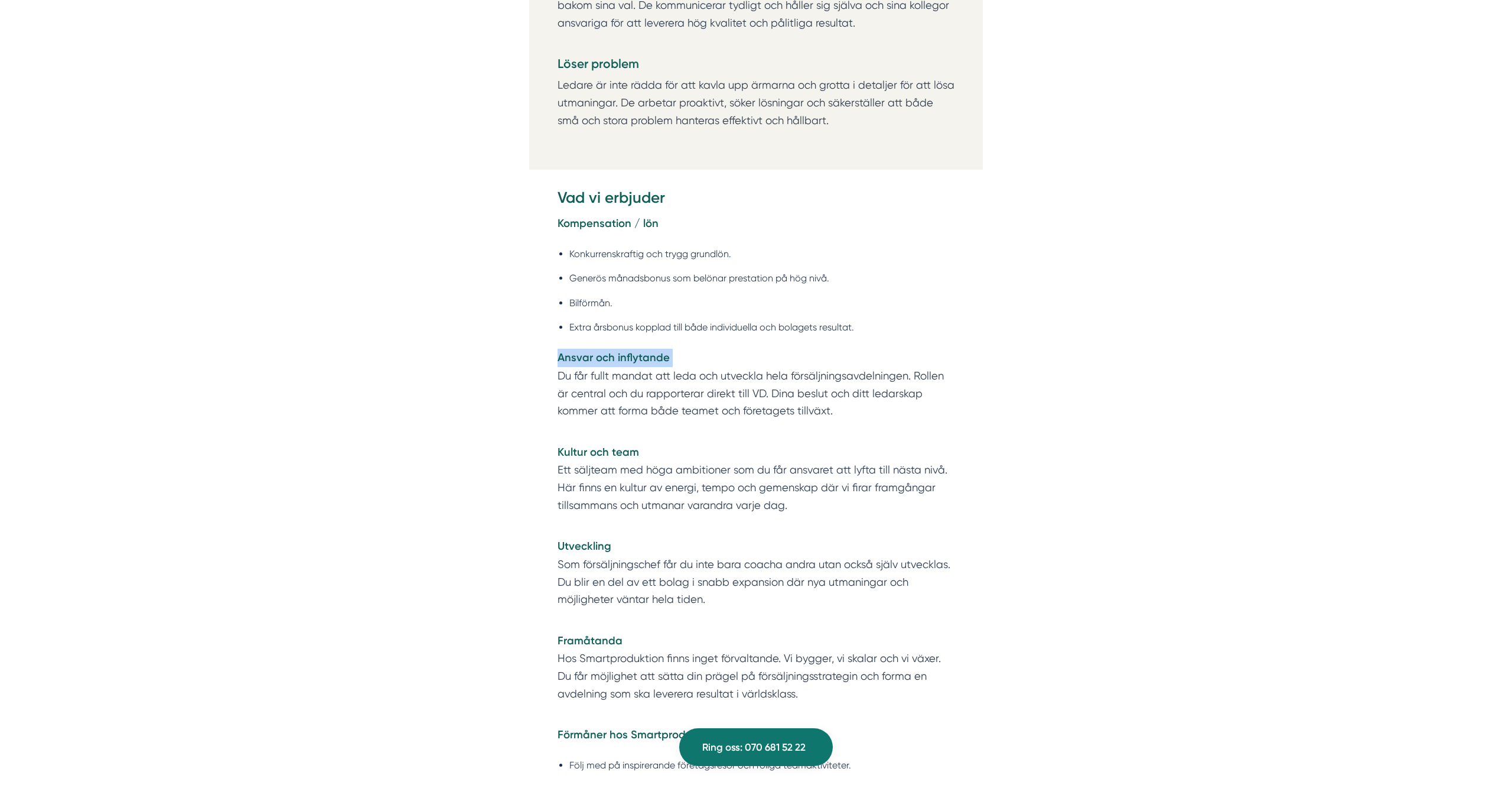
click at [574, 354] on strong "Ansvar och inflytande" at bounding box center [614, 358] width 113 height 13
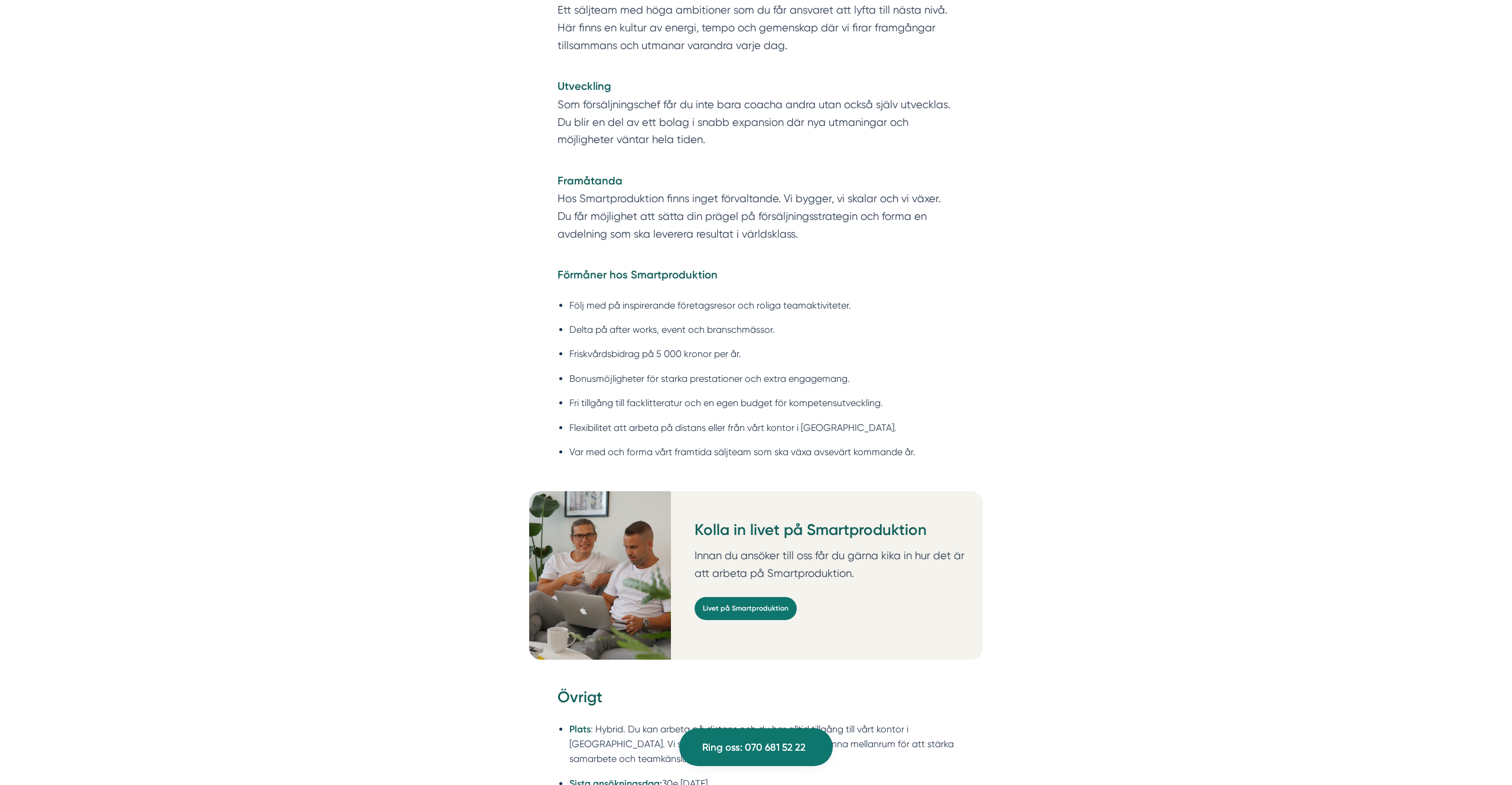
scroll to position [2539, 0]
click at [614, 271] on strong "Förmåner hos Smartproduktion" at bounding box center [637, 274] width 160 height 13
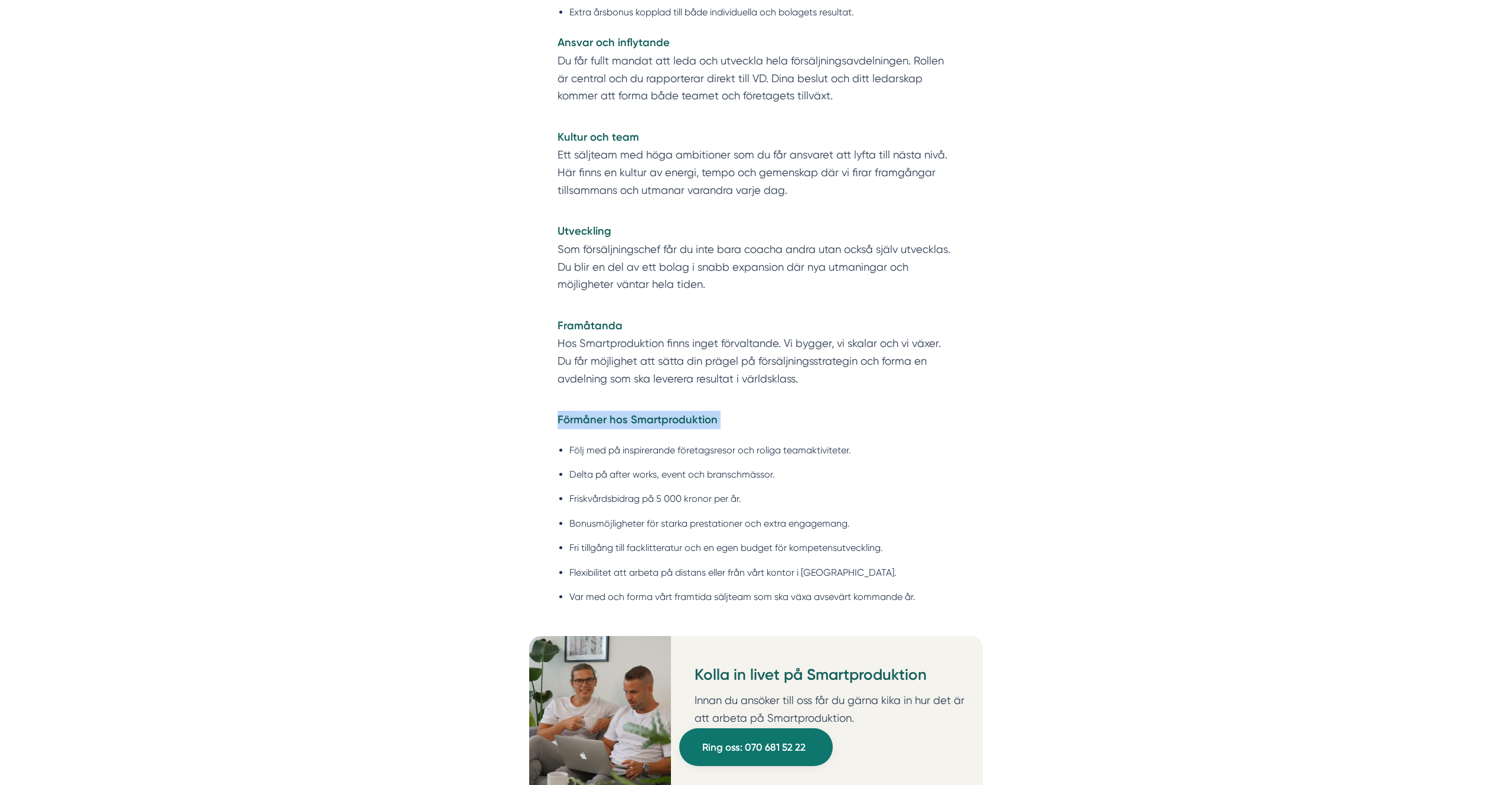
scroll to position [2401, 0]
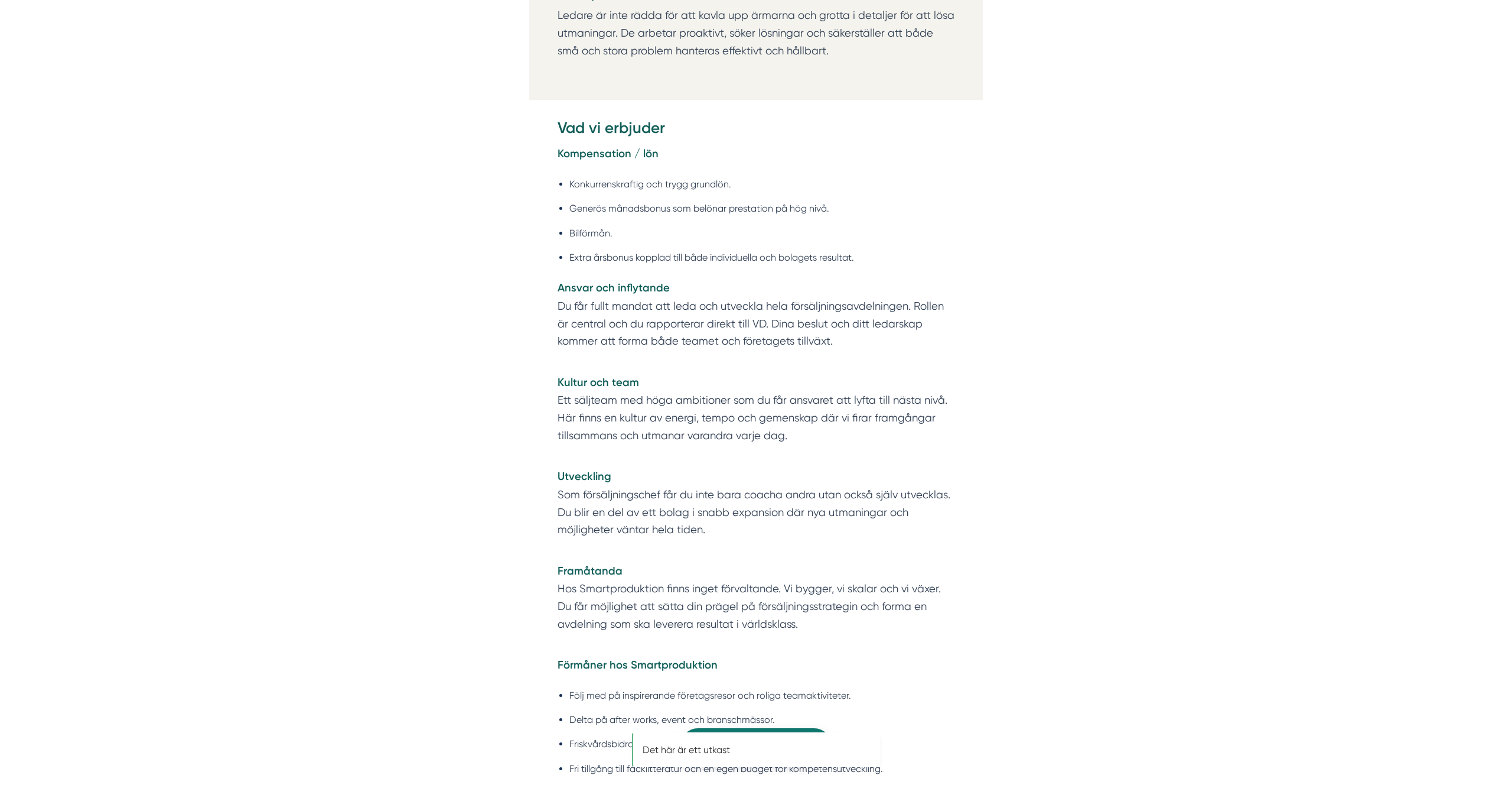
click at [845, 196] on ul "Konkurrenskraftig och trygg grundlön. Generös månadsbonus som belönar prestatio…" at bounding box center [756, 224] width 397 height 111
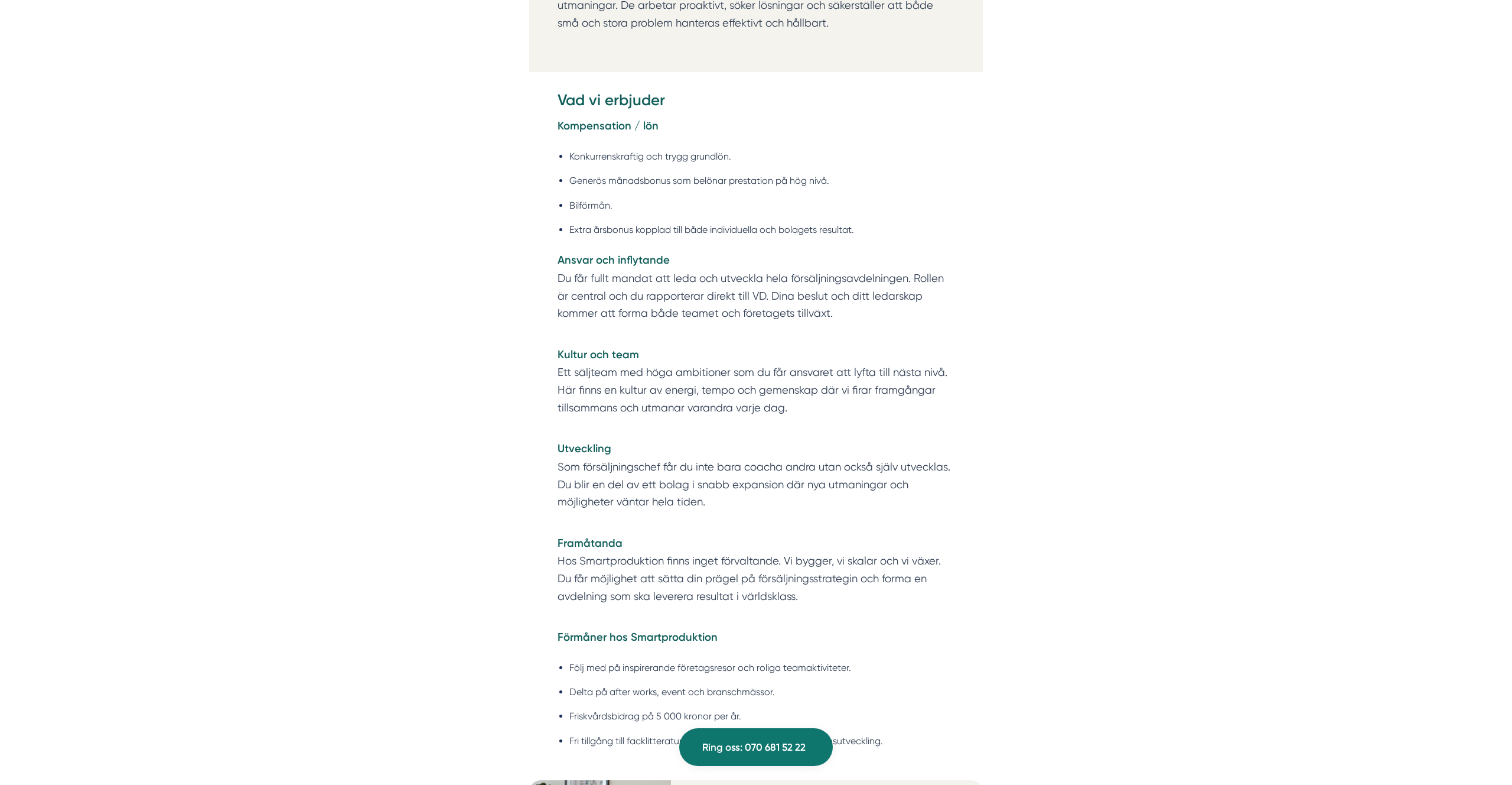
scroll to position [2185, 0]
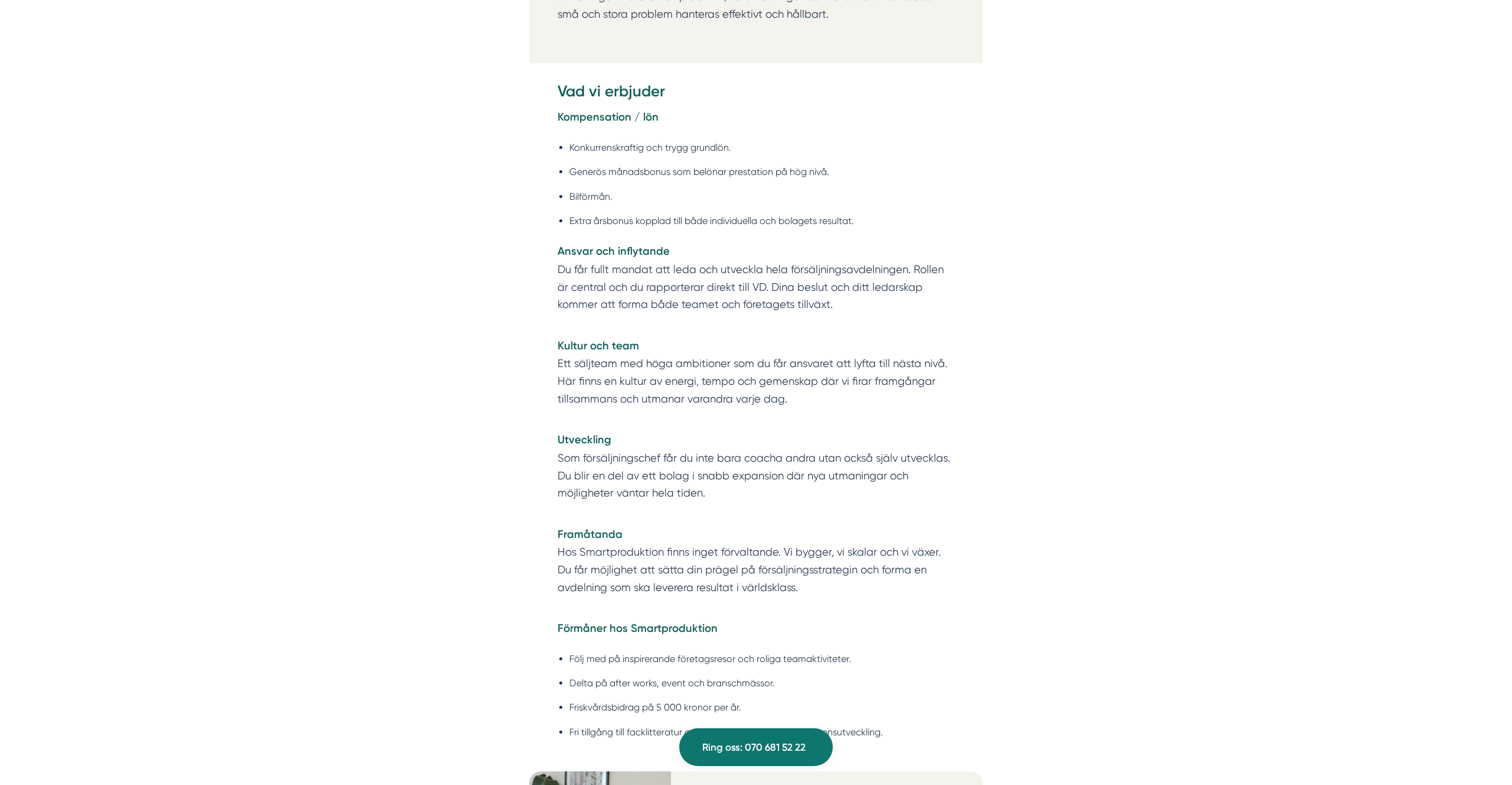
click at [611, 622] on strong "Förmåner hos Smartproduktion" at bounding box center [637, 628] width 160 height 13
copy div "Förmåner hos Smartproduktion"
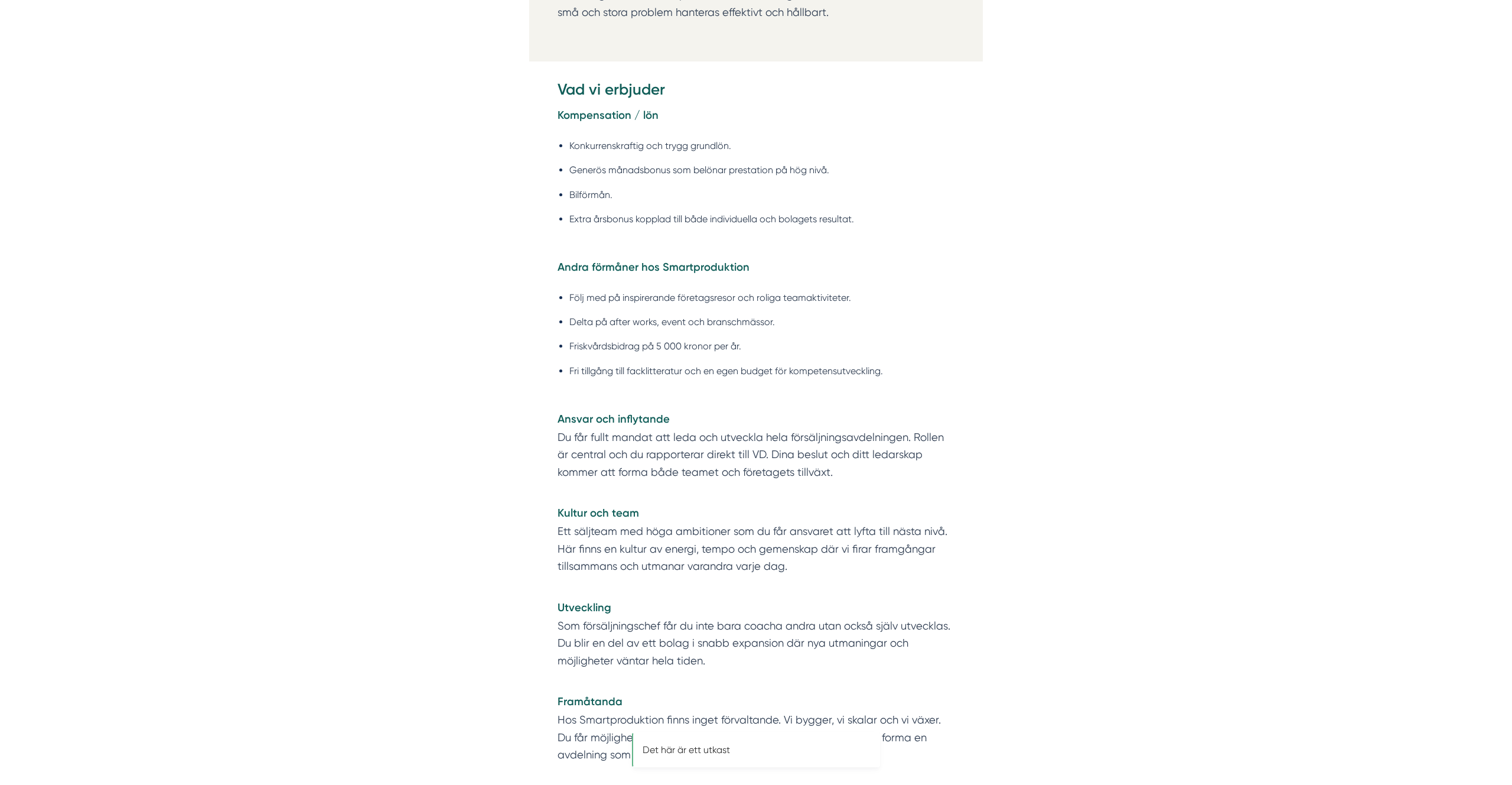
scroll to position [2187, 0]
click at [458, 530] on div "Om Smartproduktion Vi på Smartproduktion hjälper bygg- och tjänsteföretag att s…" at bounding box center [756, 168] width 1512 height 3460
click at [769, 372] on li "Fri tillgång till facklitteratur och en egen budget för kompetensutveckling." at bounding box center [761, 370] width 385 height 15
click at [788, 326] on ul "Följ med på inspirerande företagsresor och roliga teamaktiviteter. Delta på aft…" at bounding box center [756, 337] width 397 height 111
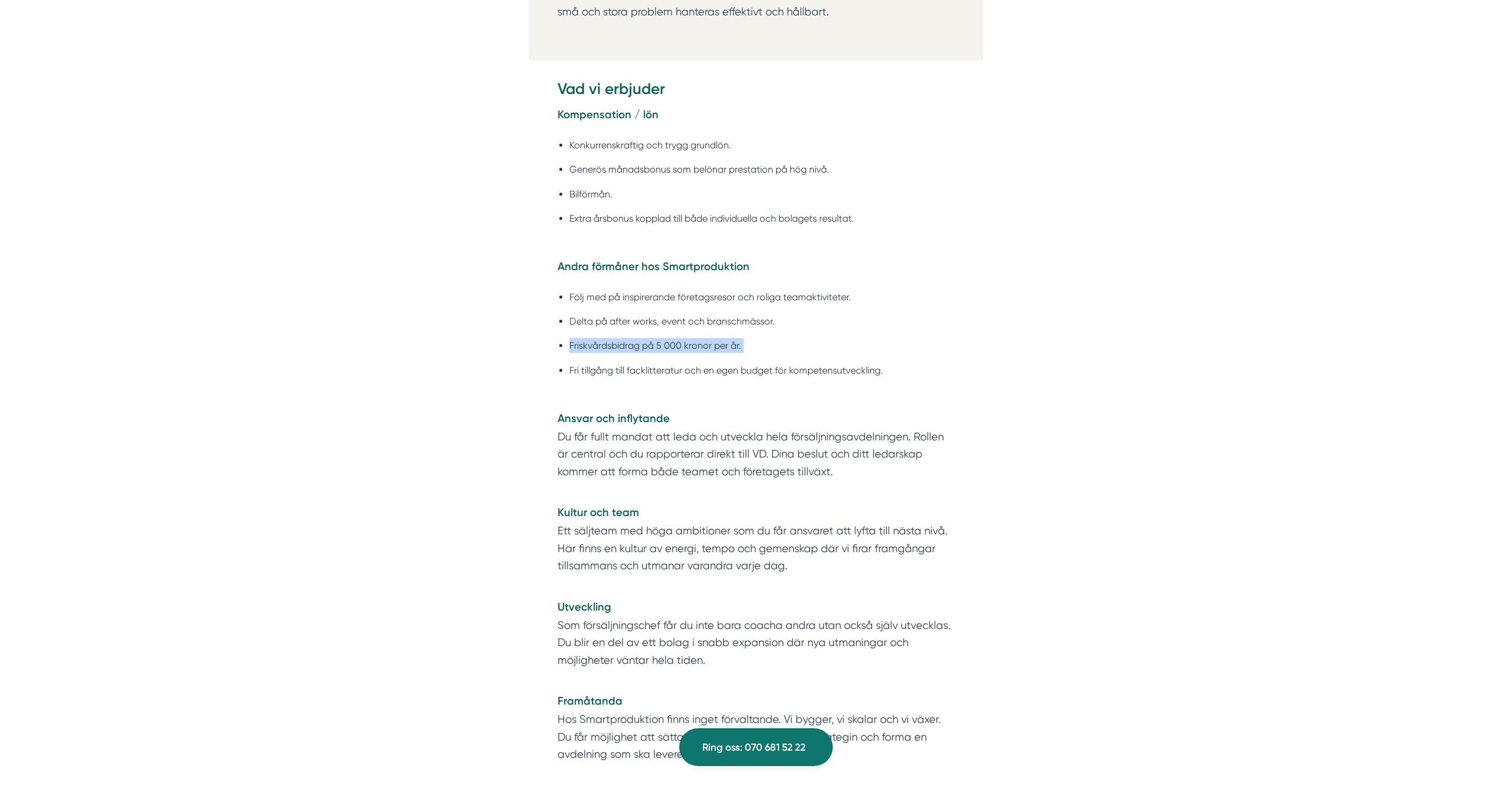
click at [788, 326] on ul "Följ med på inspirerande företagsresor och roliga teamaktiviteter. Delta på aft…" at bounding box center [756, 337] width 397 height 111
click at [727, 316] on li "Delta på after works, event och branschmässor." at bounding box center [761, 321] width 385 height 15
click at [736, 302] on li "Följ med på inspirerande företagsresor och roliga teamaktiviteter." at bounding box center [761, 297] width 385 height 15
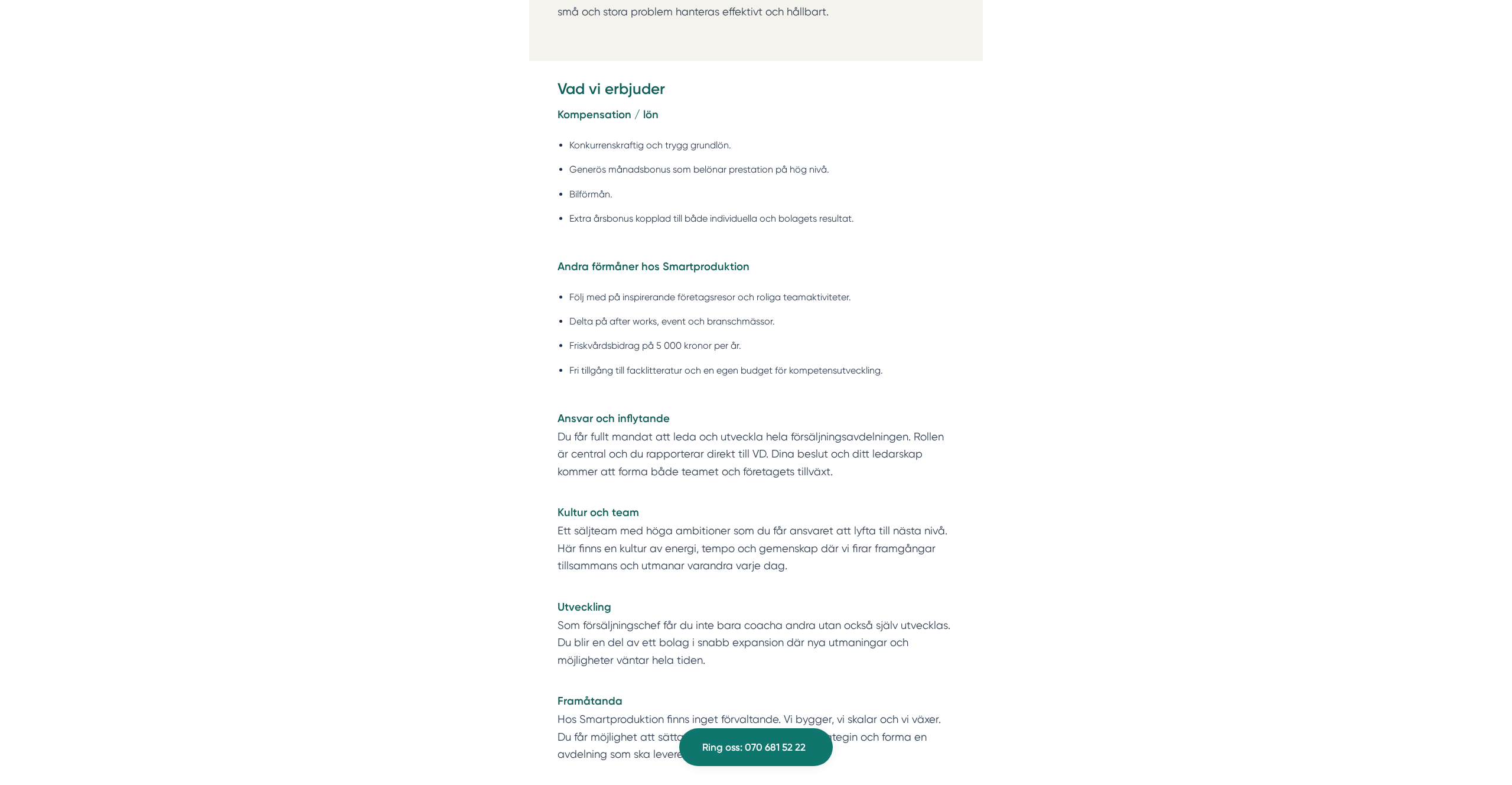
click at [741, 295] on li "Följ med på inspirerande företagsresor och roliga teamaktiviteter." at bounding box center [761, 297] width 385 height 15
click at [740, 295] on li "Följ med på inspirerande företagsresor och roliga teamaktiviteter." at bounding box center [761, 297] width 385 height 15
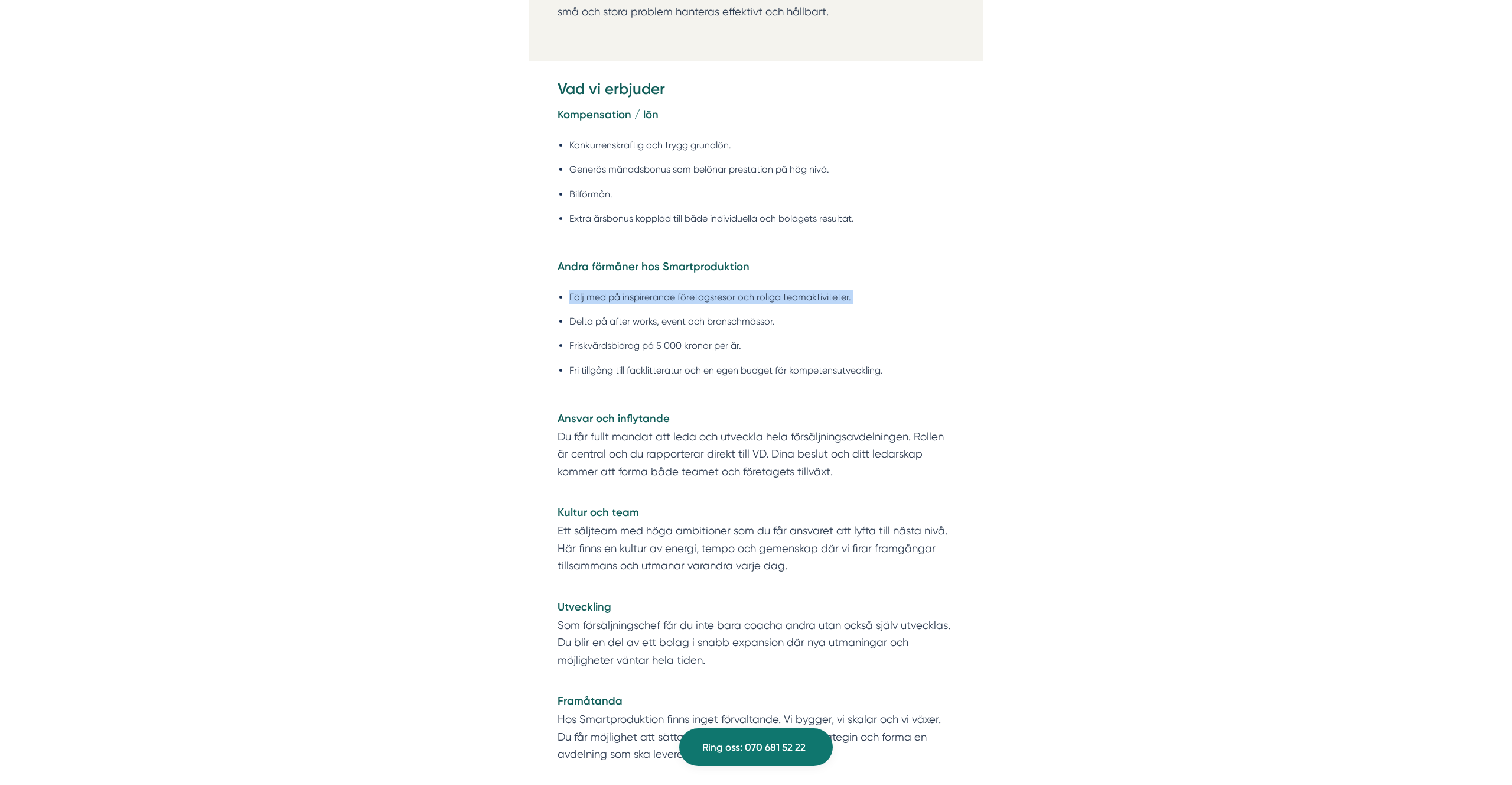
click at [740, 295] on li "Följ med på inspirerande företagsresor och roliga teamaktiviteter." at bounding box center [761, 297] width 385 height 15
click at [799, 291] on li "Följ med på inspirerande företagsresor och roliga teamaktiviteter." at bounding box center [761, 297] width 385 height 15
drag, startPoint x: 799, startPoint y: 291, endPoint x: 844, endPoint y: 290, distance: 45.0
click at [799, 291] on li "Följ med på inspirerande företagsresor och roliga teamaktiviteter." at bounding box center [761, 297] width 385 height 15
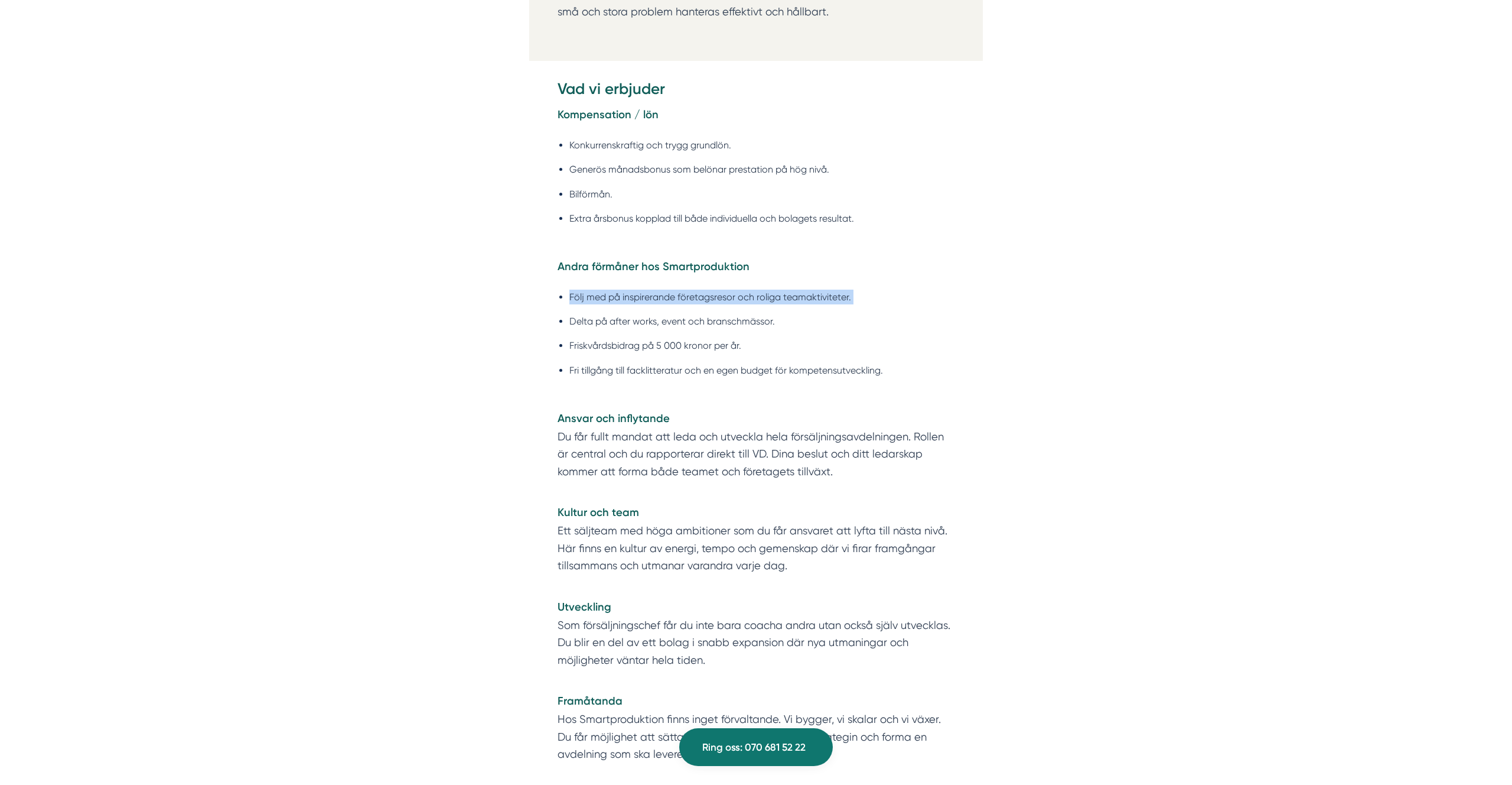
click at [844, 290] on li "Följ med på inspirerande företagsresor och roliga teamaktiviteter." at bounding box center [761, 297] width 385 height 15
click at [699, 355] on ul "Följ med på inspirerande företagsresor och roliga teamaktiviteter. Delta på aft…" at bounding box center [756, 337] width 397 height 111
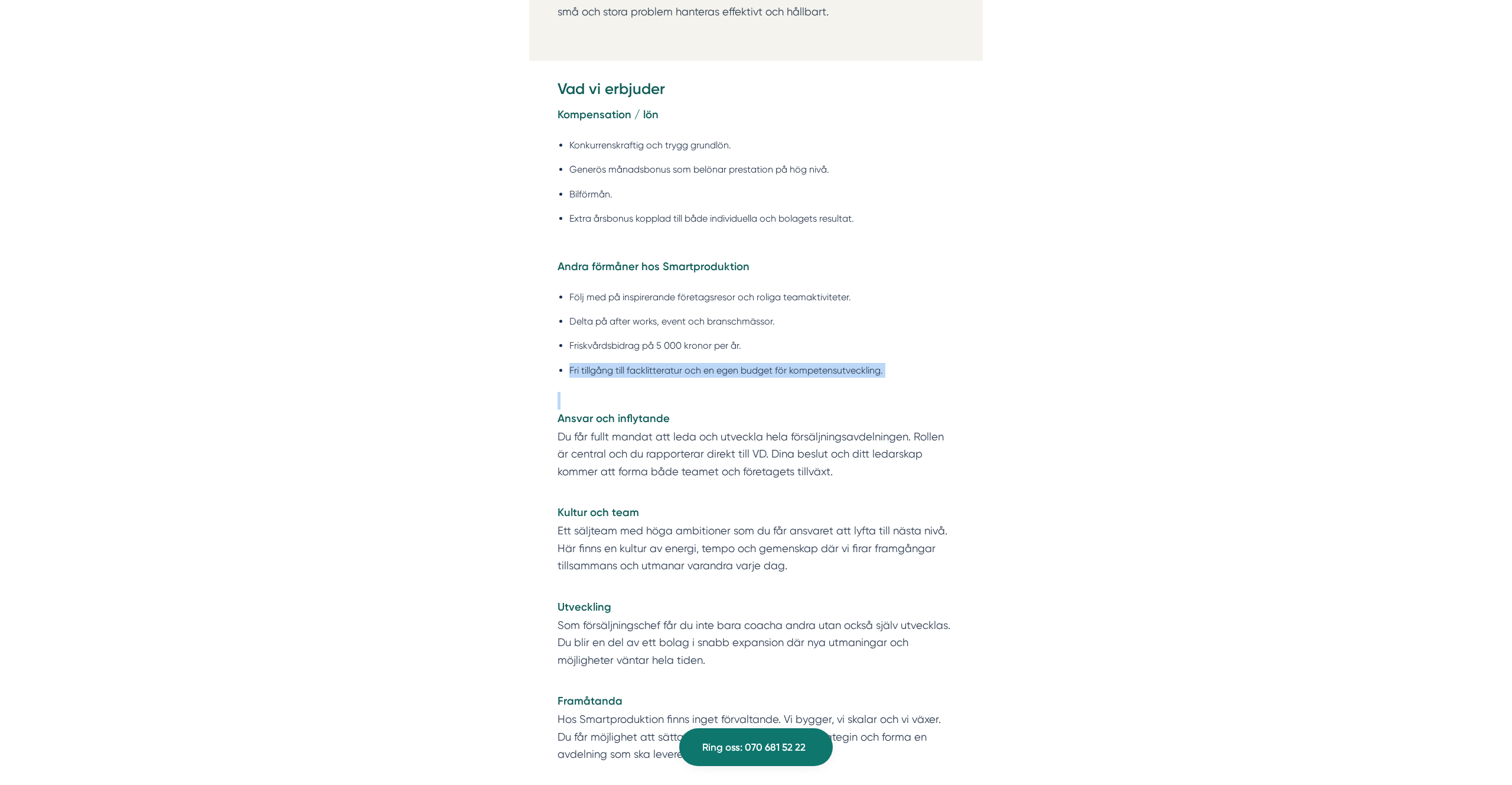
click at [699, 355] on ul "Följ med på inspirerande företagsresor och roliga teamaktiviteter. Delta på aft…" at bounding box center [756, 337] width 397 height 111
click at [691, 365] on li "Fri tillgång till facklitteratur och en egen budget för kompetensutveckling." at bounding box center [761, 370] width 385 height 15
click at [839, 367] on li "Fri tillgång till facklitteratur och en egen budget för kompetensutveckling." at bounding box center [761, 370] width 385 height 15
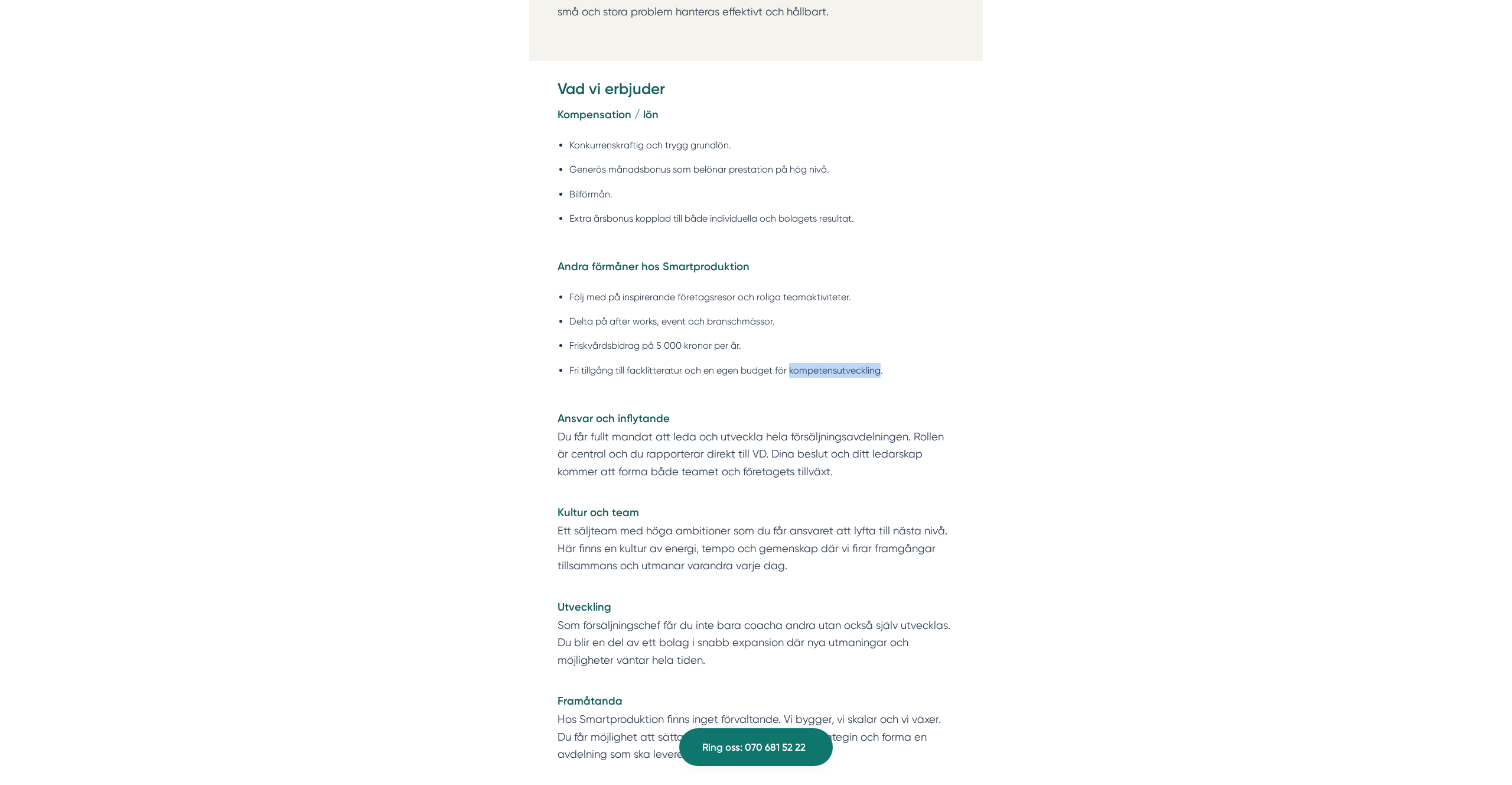
click at [839, 367] on li "Fri tillgång till facklitteratur och en egen budget för kompetensutveckling." at bounding box center [761, 370] width 385 height 15
drag, startPoint x: 839, startPoint y: 367, endPoint x: 886, endPoint y: 347, distance: 51.1
click at [839, 367] on li "Fri tillgång till facklitteratur och en egen budget för kompetensutveckling." at bounding box center [761, 370] width 385 height 15
click at [936, 331] on ul "Följ med på inspirerande företagsresor och roliga teamaktiviteter. Delta på aft…" at bounding box center [756, 337] width 397 height 111
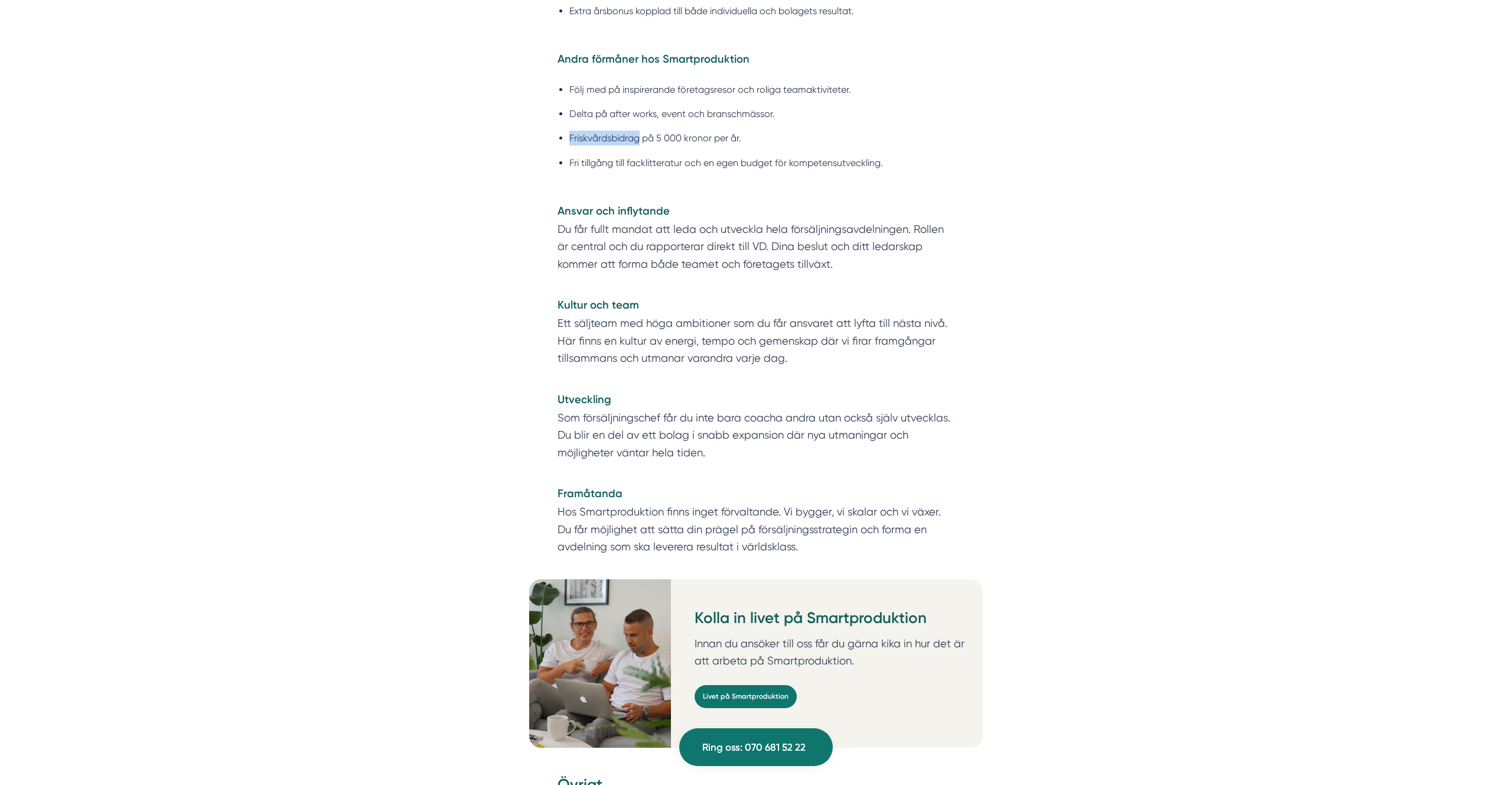
scroll to position [2396, 0]
click at [802, 536] on p "Framåtanda Hos Smartproduktion finns inget förvaltande. Vi bygger, vi skalar oc…" at bounding box center [756, 519] width 397 height 71
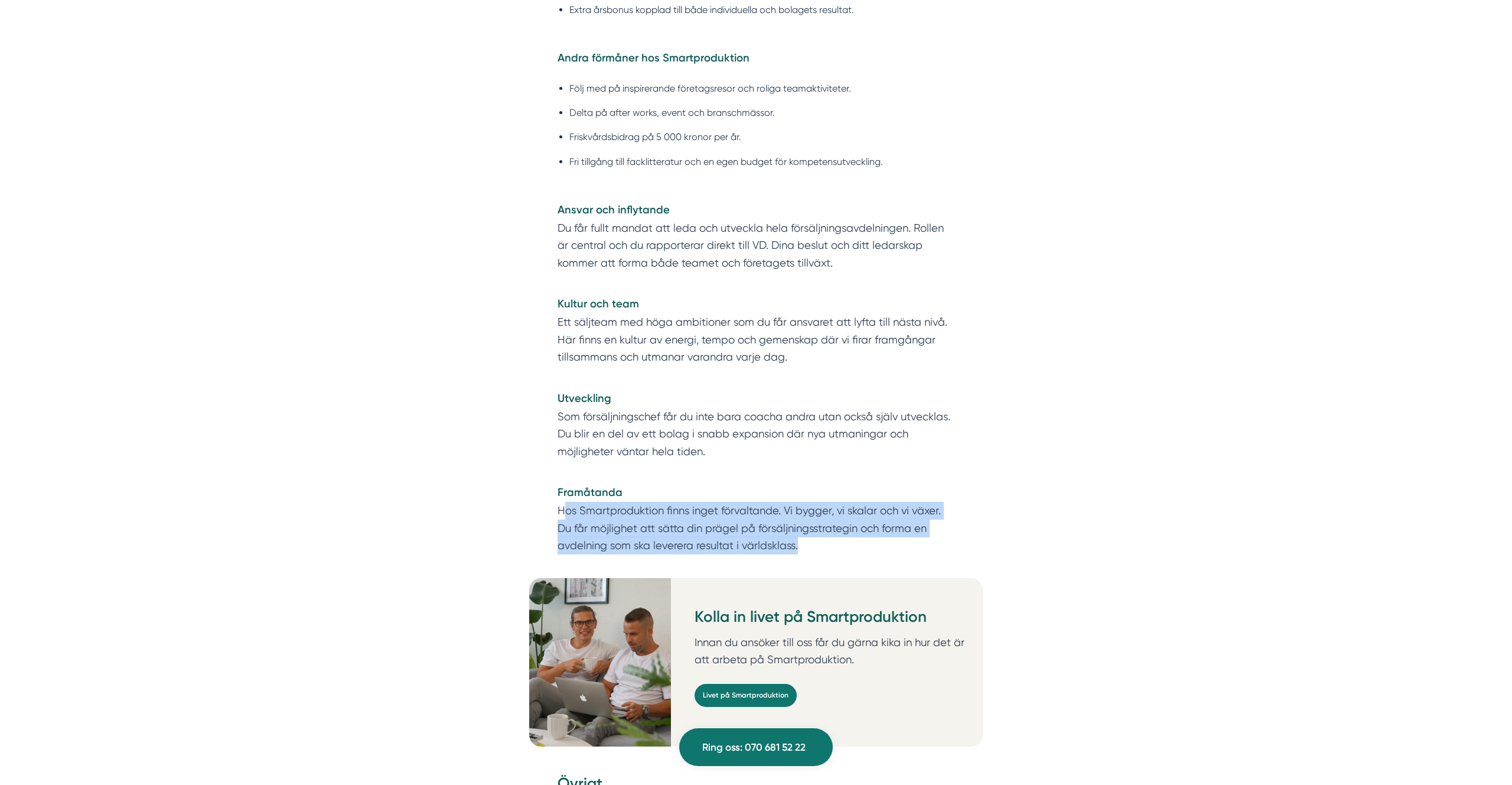
click at [802, 536] on p "Framåtanda Hos Smartproduktion finns inget förvaltande. Vi bygger, vi skalar oc…" at bounding box center [756, 519] width 397 height 71
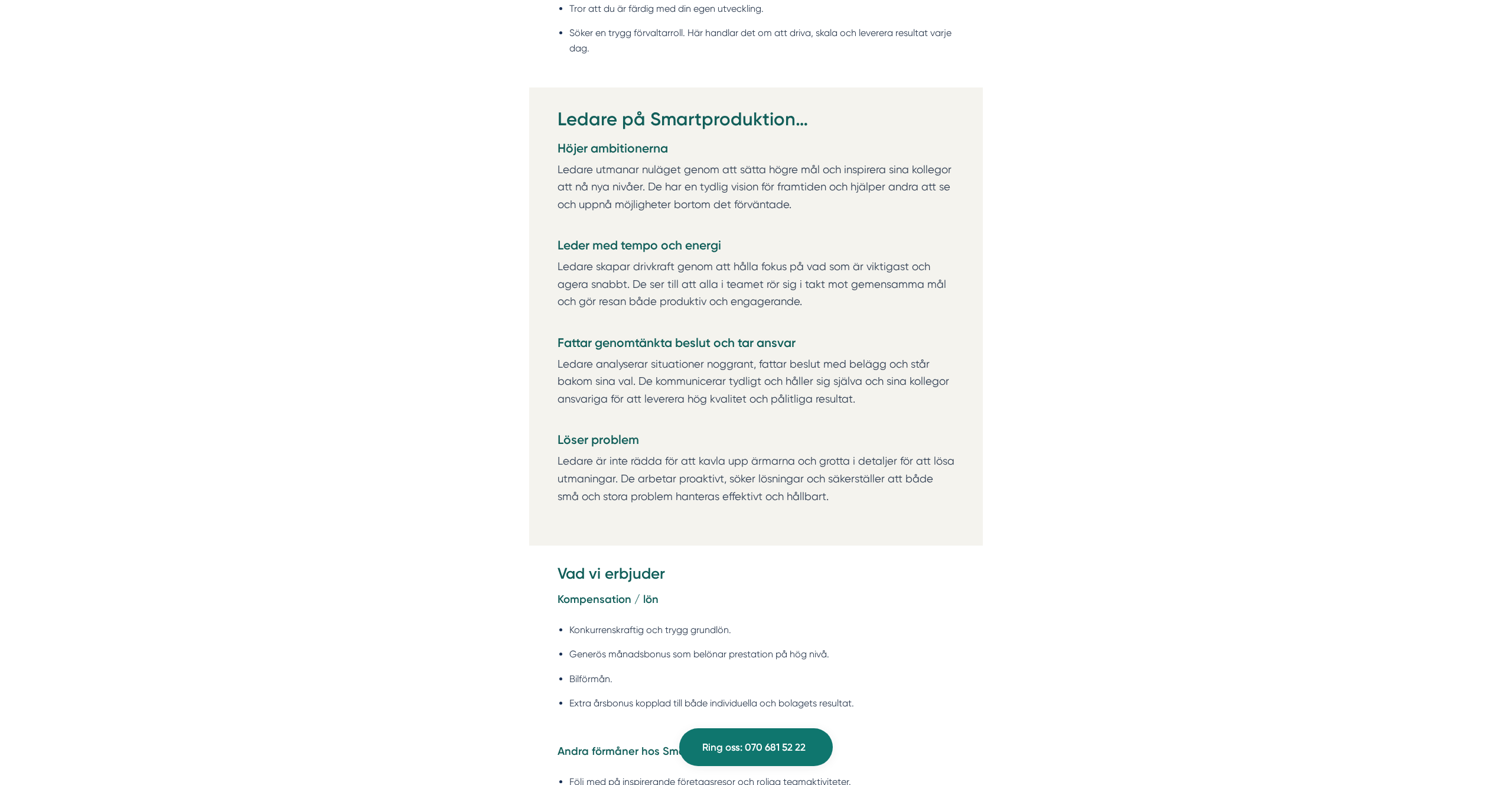
scroll to position [1705, 0]
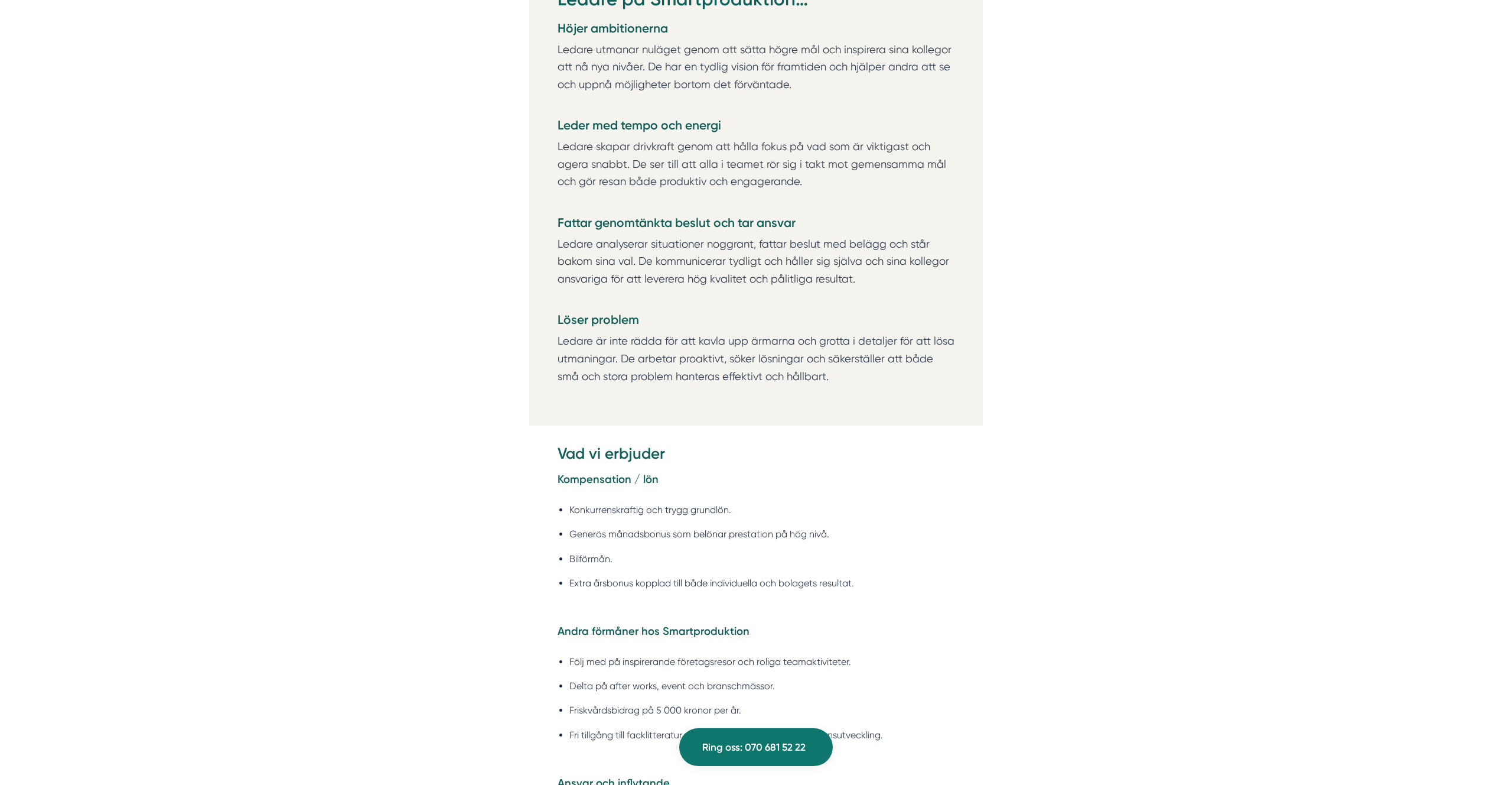
scroll to position [1844, 0]
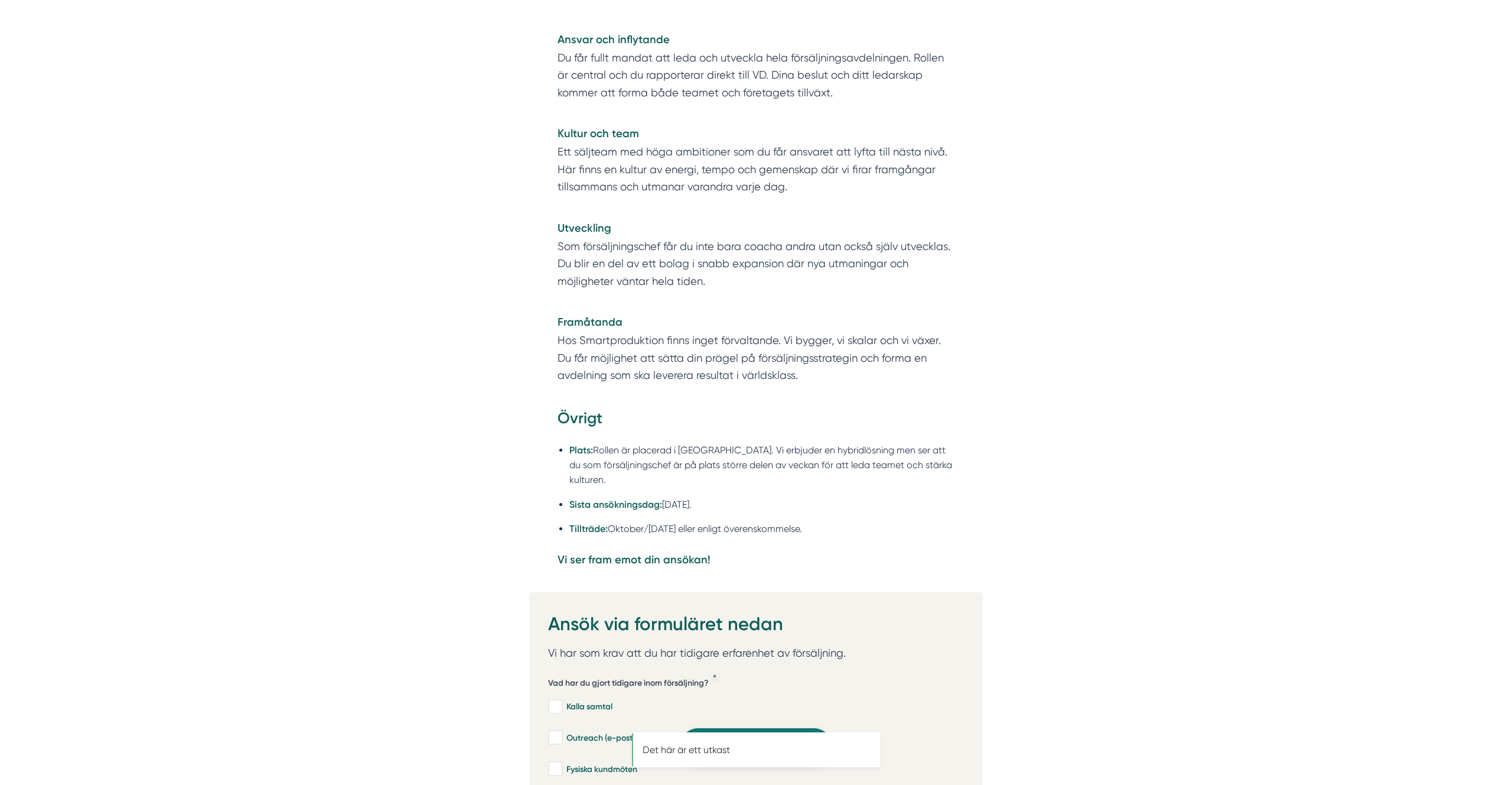
scroll to position [2565, 0]
click at [680, 560] on strong "Vi ser fram emot din ansökan!" at bounding box center [634, 560] width 153 height 13
click at [711, 558] on p "Vi ser fram emot din ansökan!" at bounding box center [756, 561] width 397 height 18
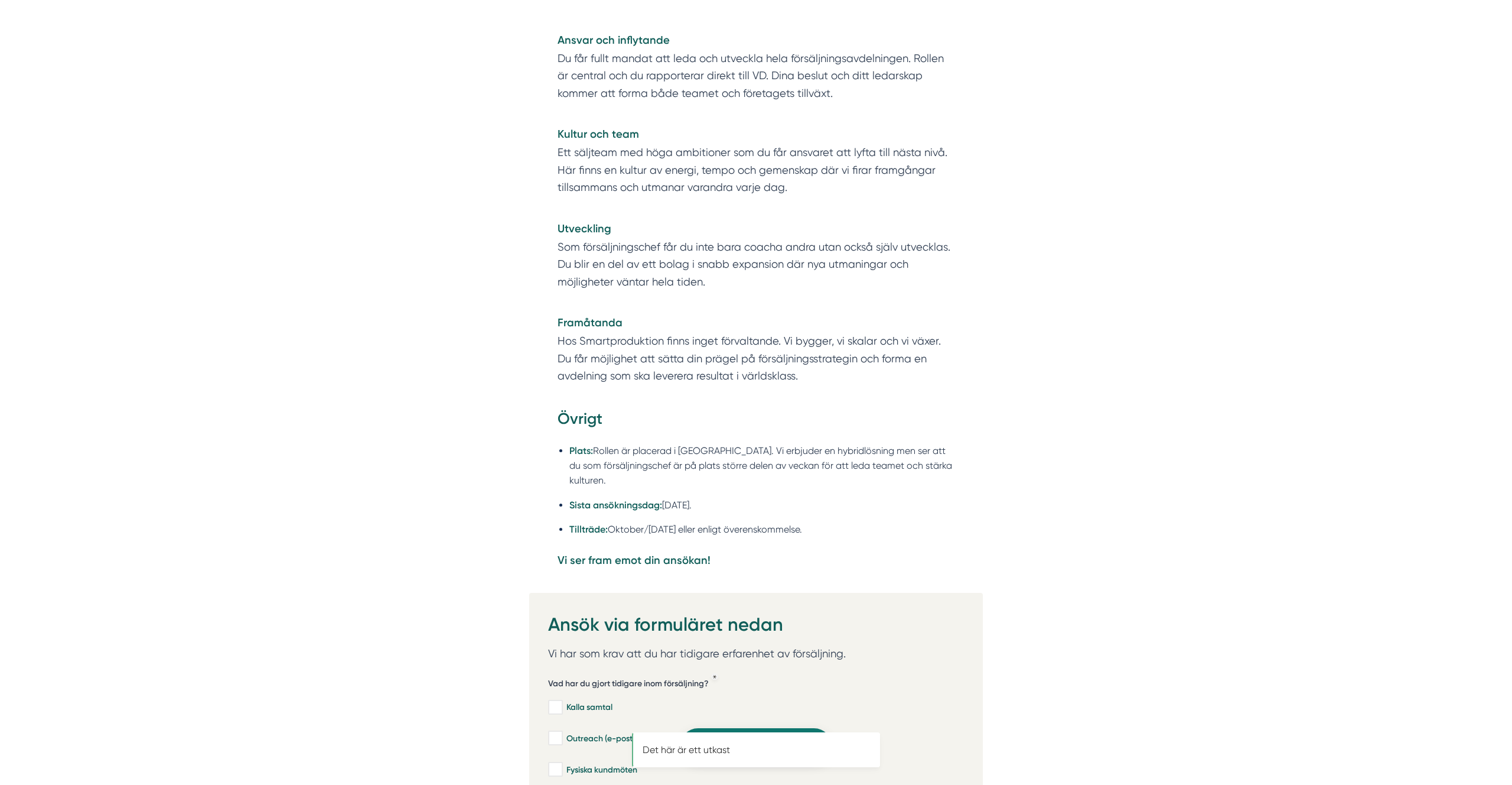
click at [711, 558] on p "Vi ser fram emot din ansökan!" at bounding box center [756, 561] width 397 height 18
click at [747, 535] on ul "Plats: Rollen är placerad i [GEOGRAPHIC_DATA]. Vi erbjuder en hybridlösning men…" at bounding box center [756, 494] width 397 height 116
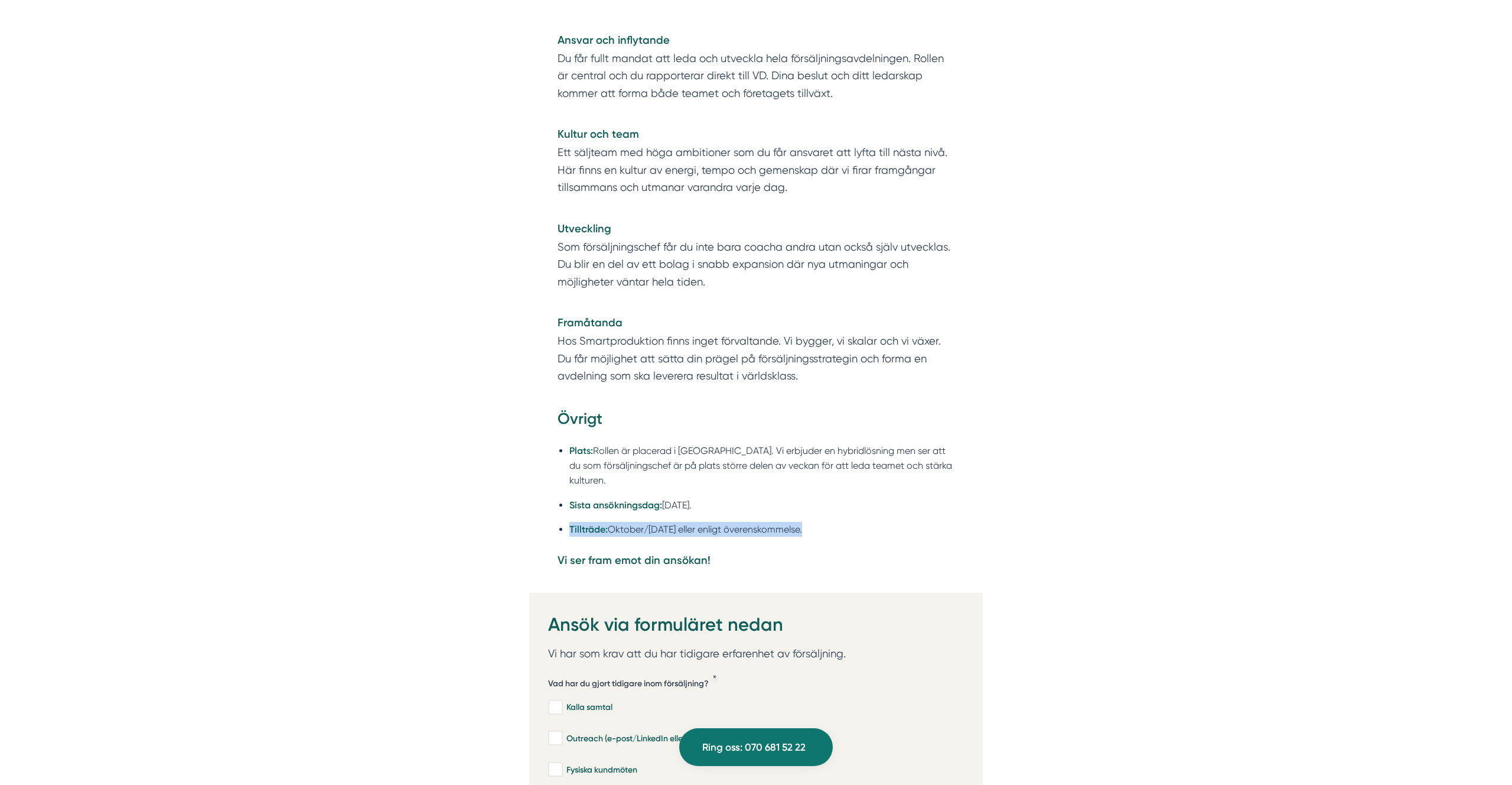
click at [747, 535] on ul "Plats: Rollen är placerad i [GEOGRAPHIC_DATA]. Vi erbjuder en hybridlösning men…" at bounding box center [756, 494] width 397 height 116
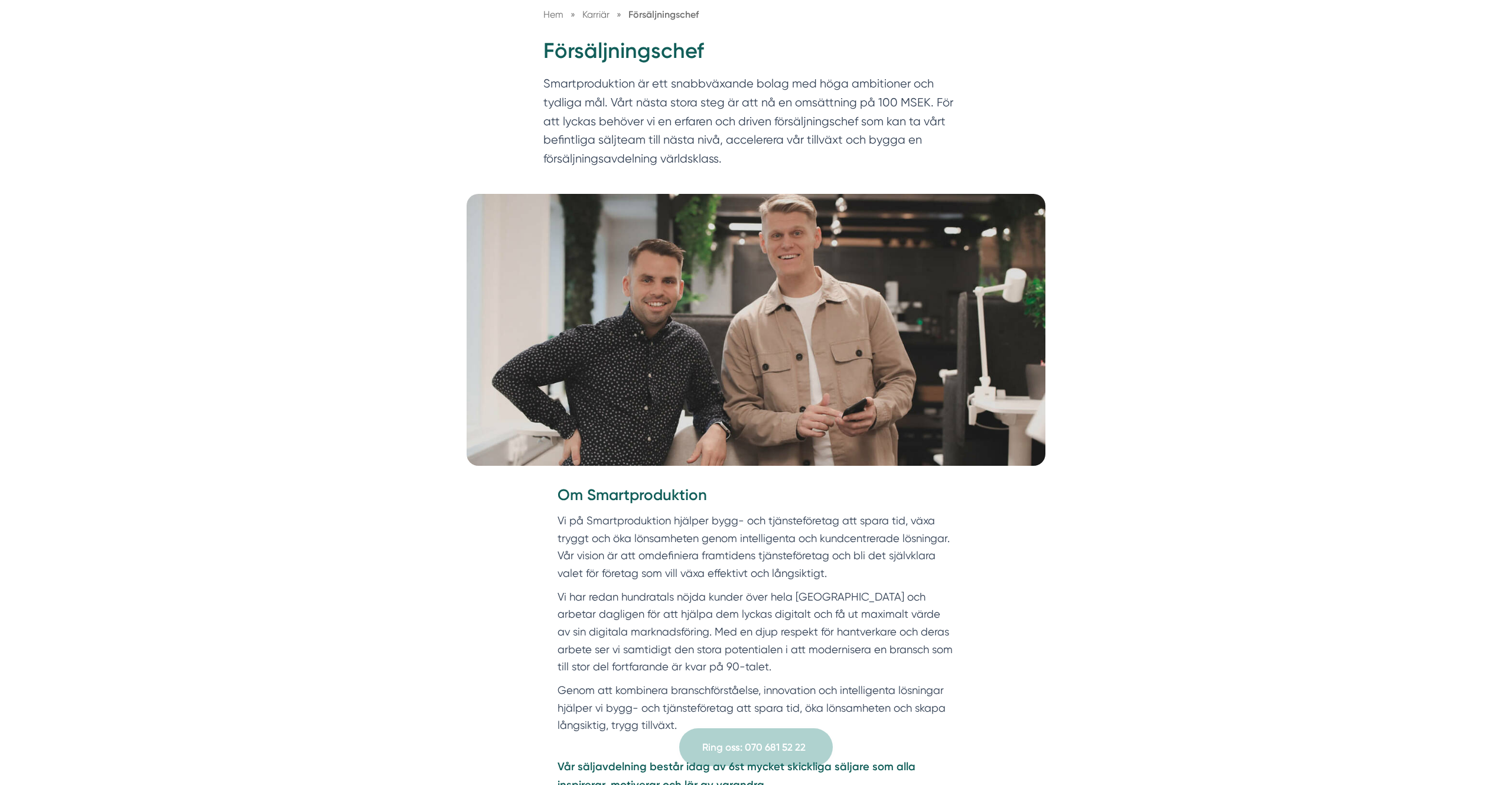
scroll to position [0, 0]
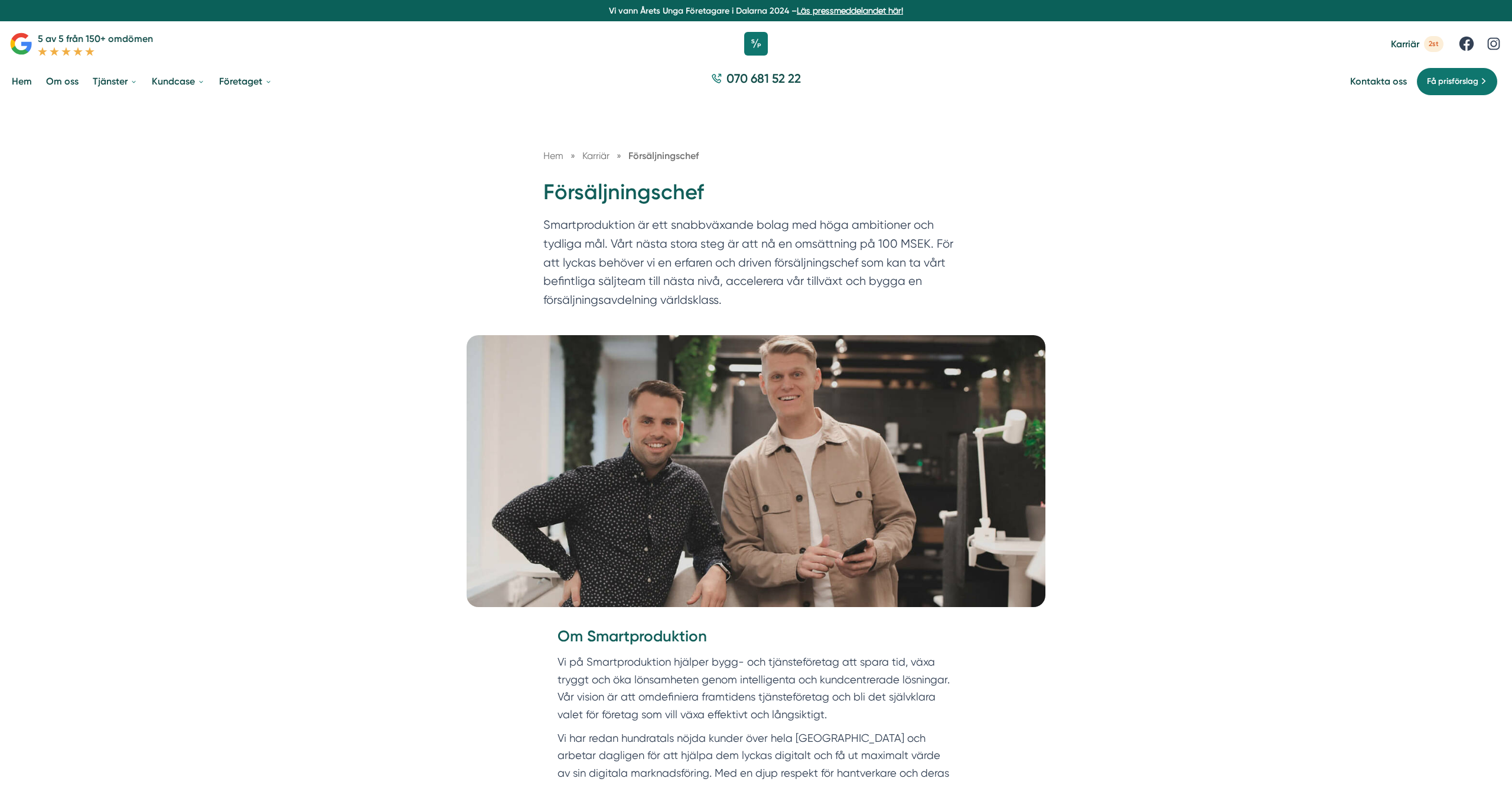
click at [776, 326] on div "Hem » [GEOGRAPHIC_DATA] » Försäljningschef Försäljningschef Smartproduktion är …" at bounding box center [756, 218] width 1512 height 234
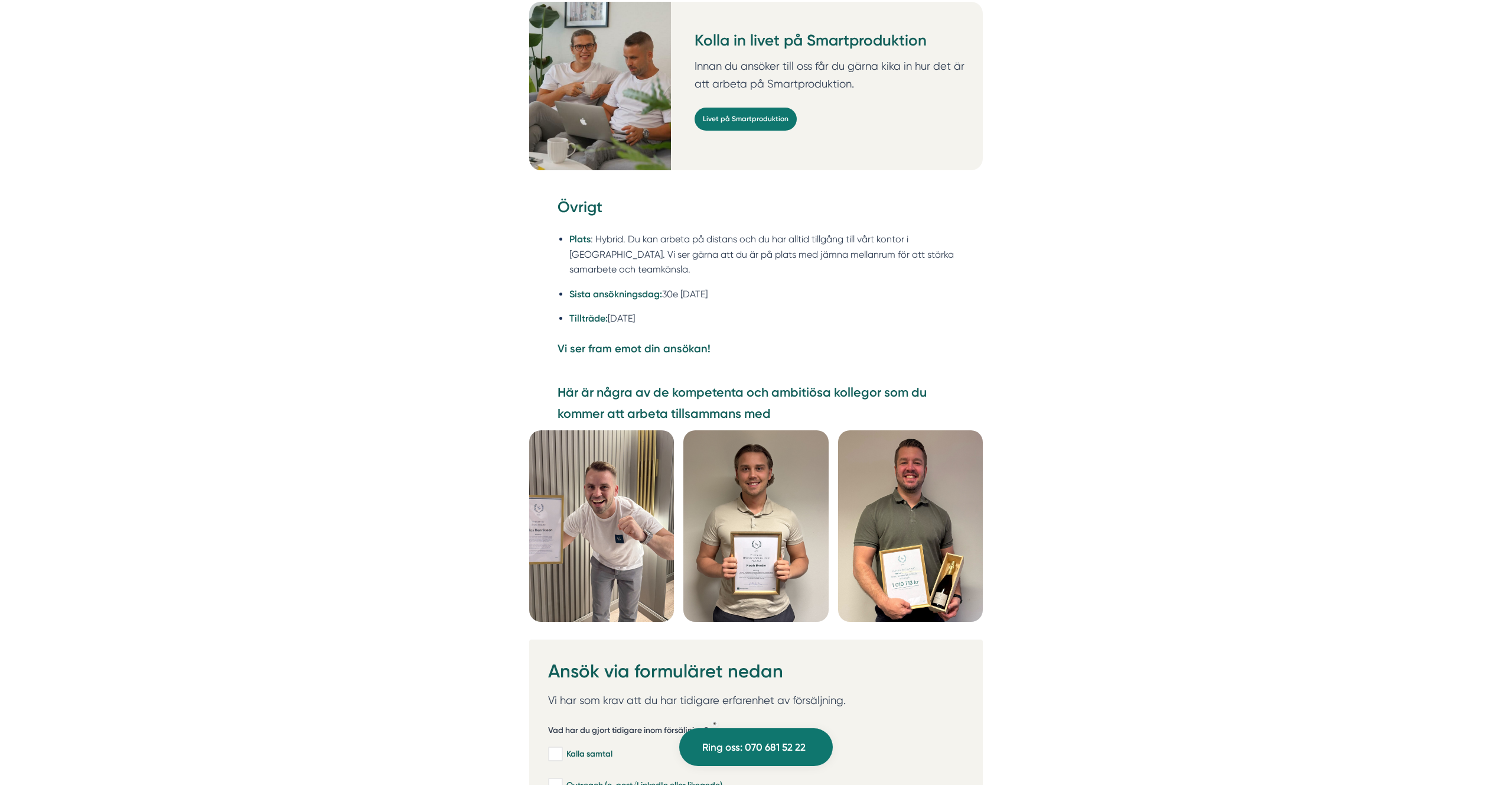
scroll to position [2987, 0]
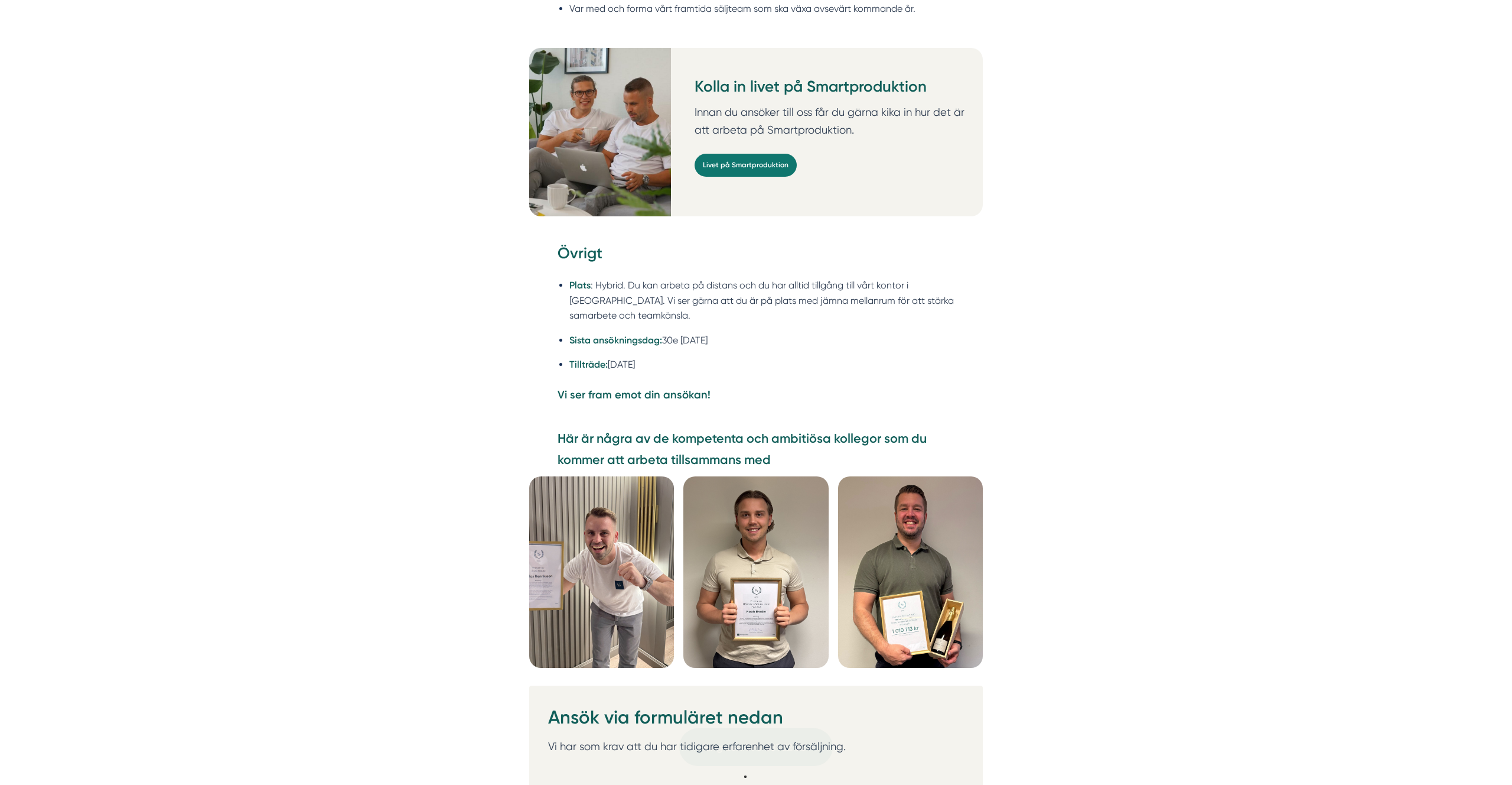
scroll to position [2990, 0]
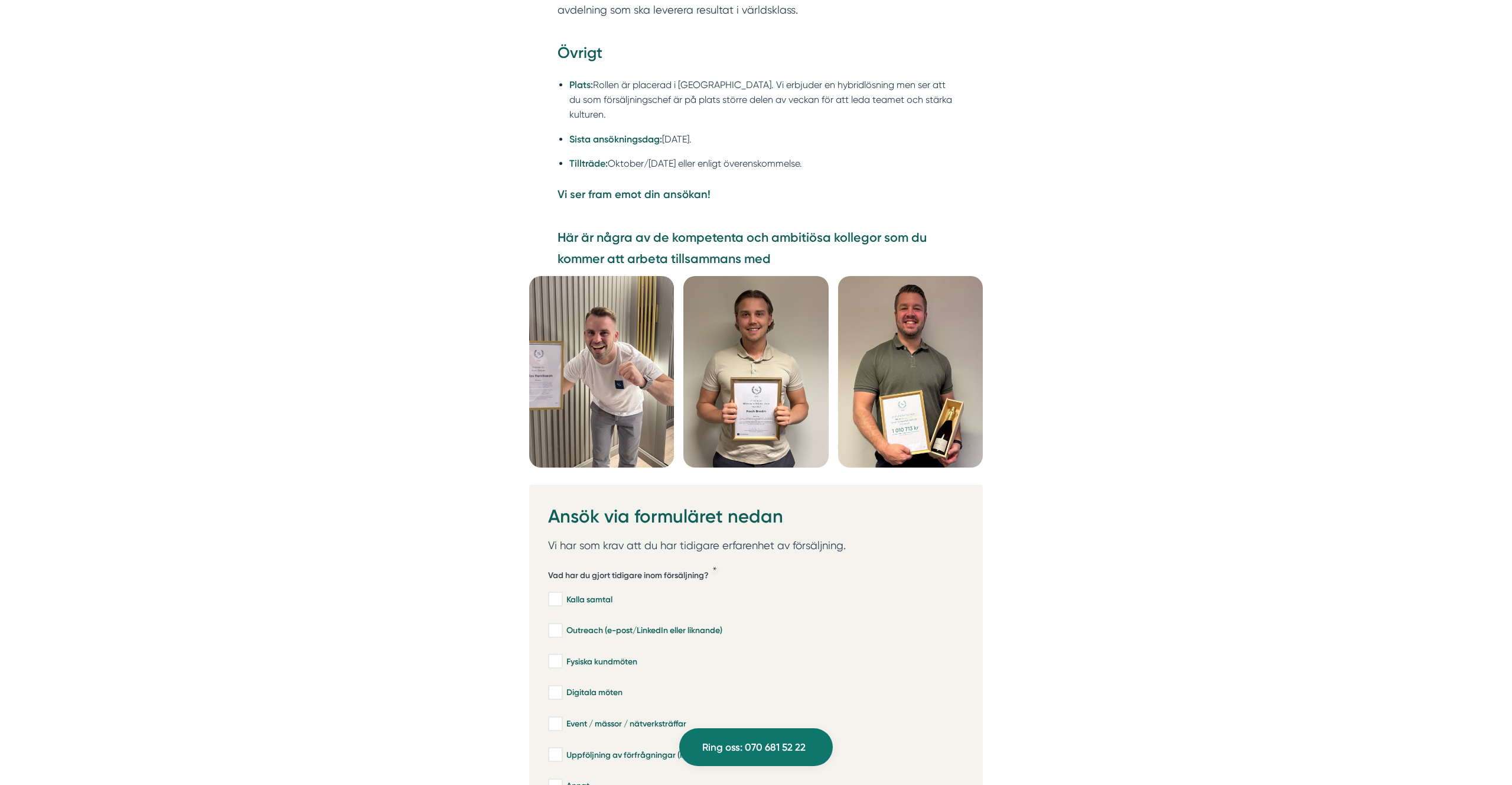
scroll to position [2933, 0]
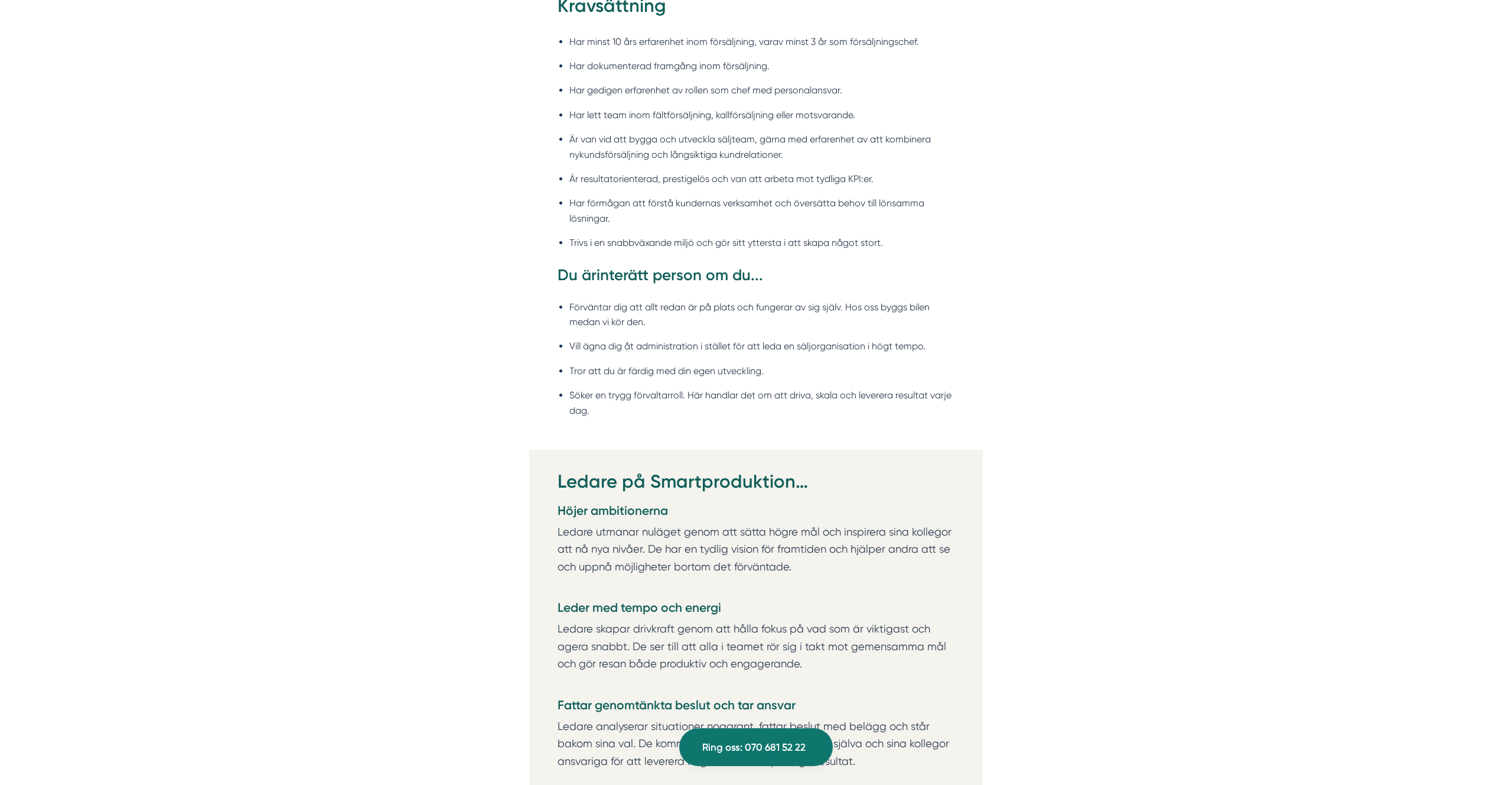
scroll to position [1345, 0]
click at [621, 289] on ul "Förväntar dig att allt redan är på plats och fungerar av sig själv. Hos oss byg…" at bounding box center [756, 358] width 397 height 140
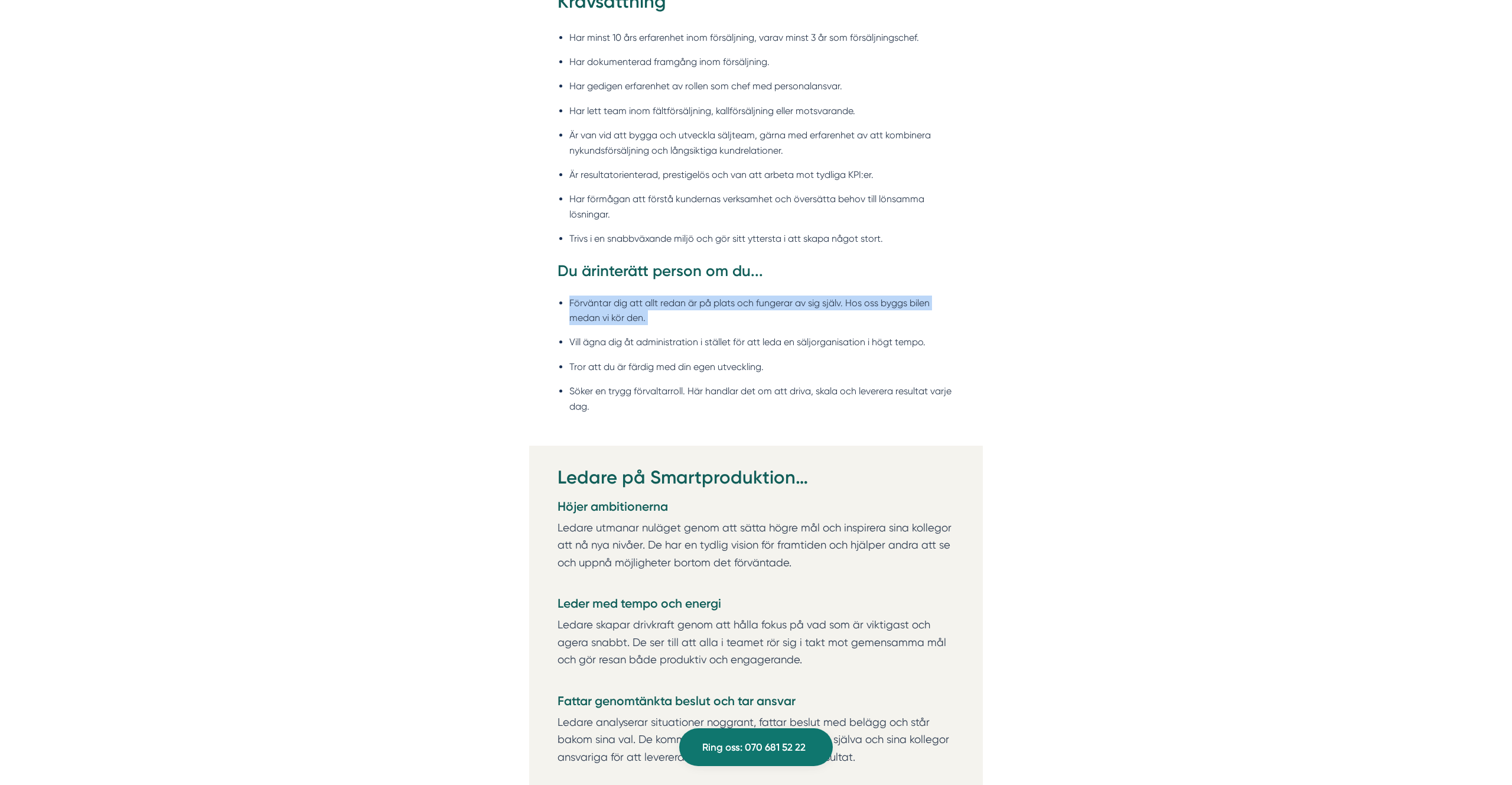
click at [621, 289] on ul "Förväntar dig att allt redan är på plats och fungerar av sig själv. Hos oss byg…" at bounding box center [756, 358] width 397 height 140
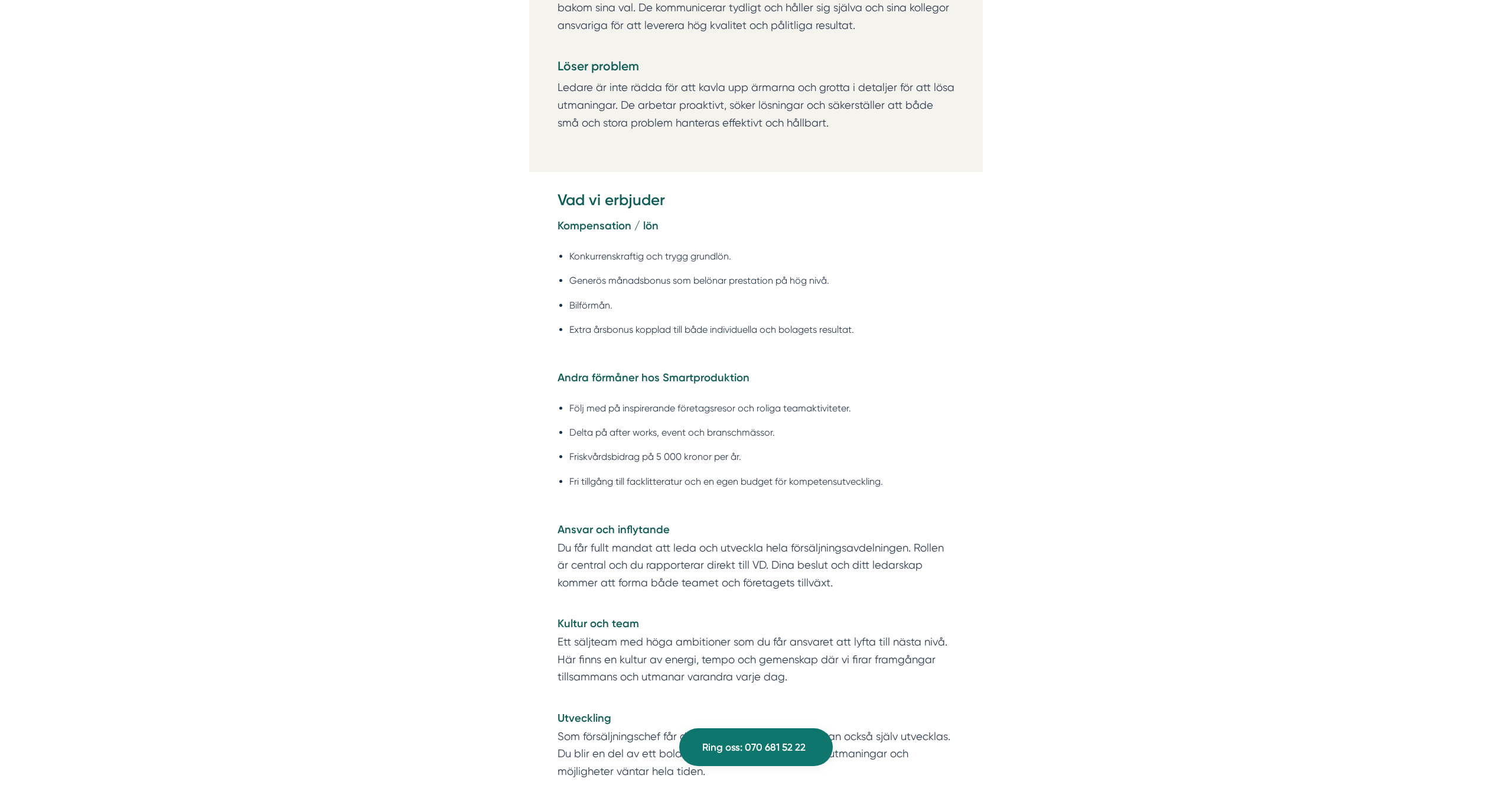
scroll to position [2081, 0]
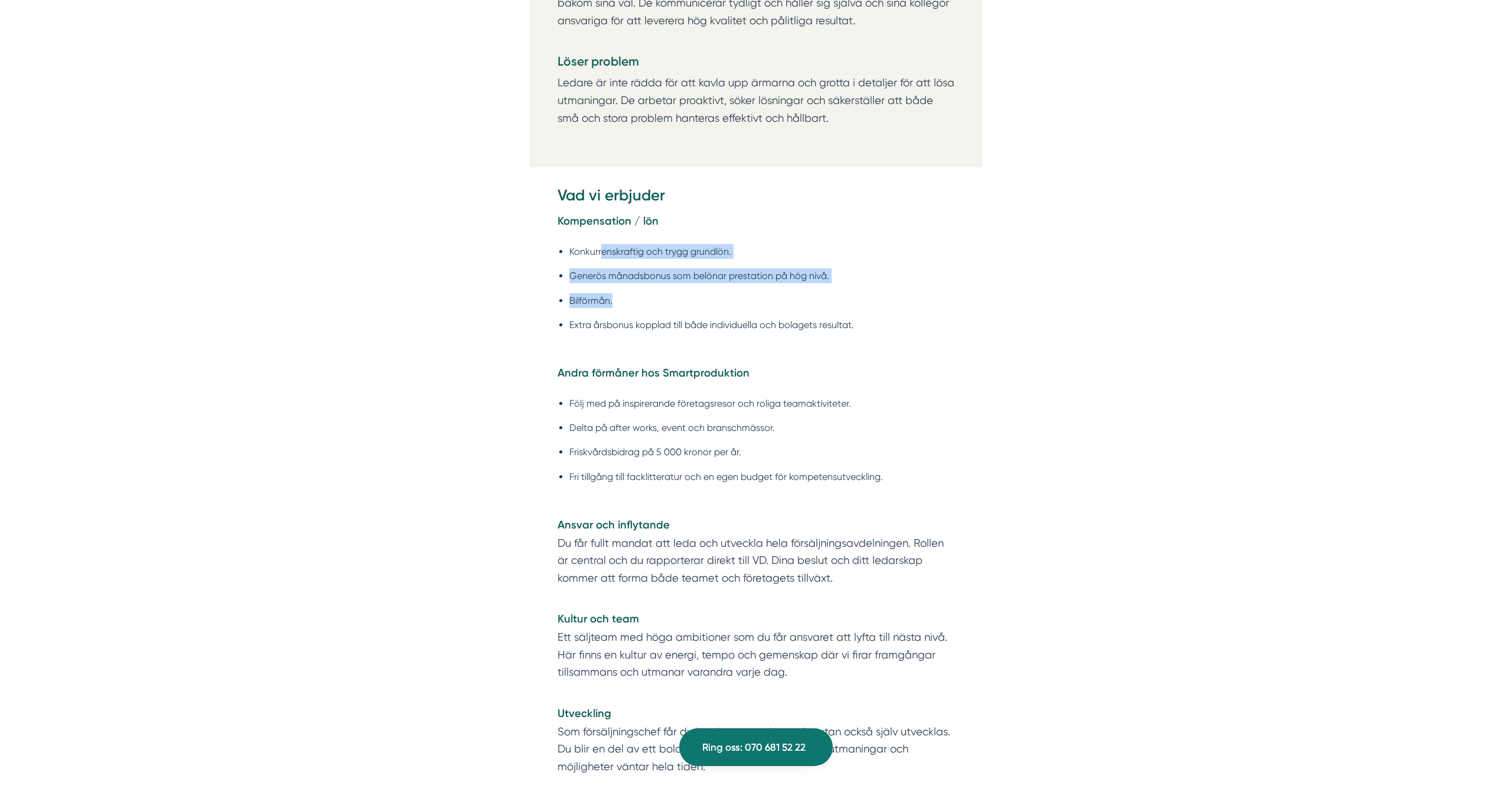
drag, startPoint x: 598, startPoint y: 252, endPoint x: 860, endPoint y: 286, distance: 264.2
click at [838, 288] on ul "Konkurrenskraftig och trygg grundlön. Generös månadsbonus som belönar prestatio…" at bounding box center [756, 291] width 397 height 111
click at [722, 280] on li "Generös månadsbonus som belönar prestation på hög nivå." at bounding box center [761, 275] width 385 height 15
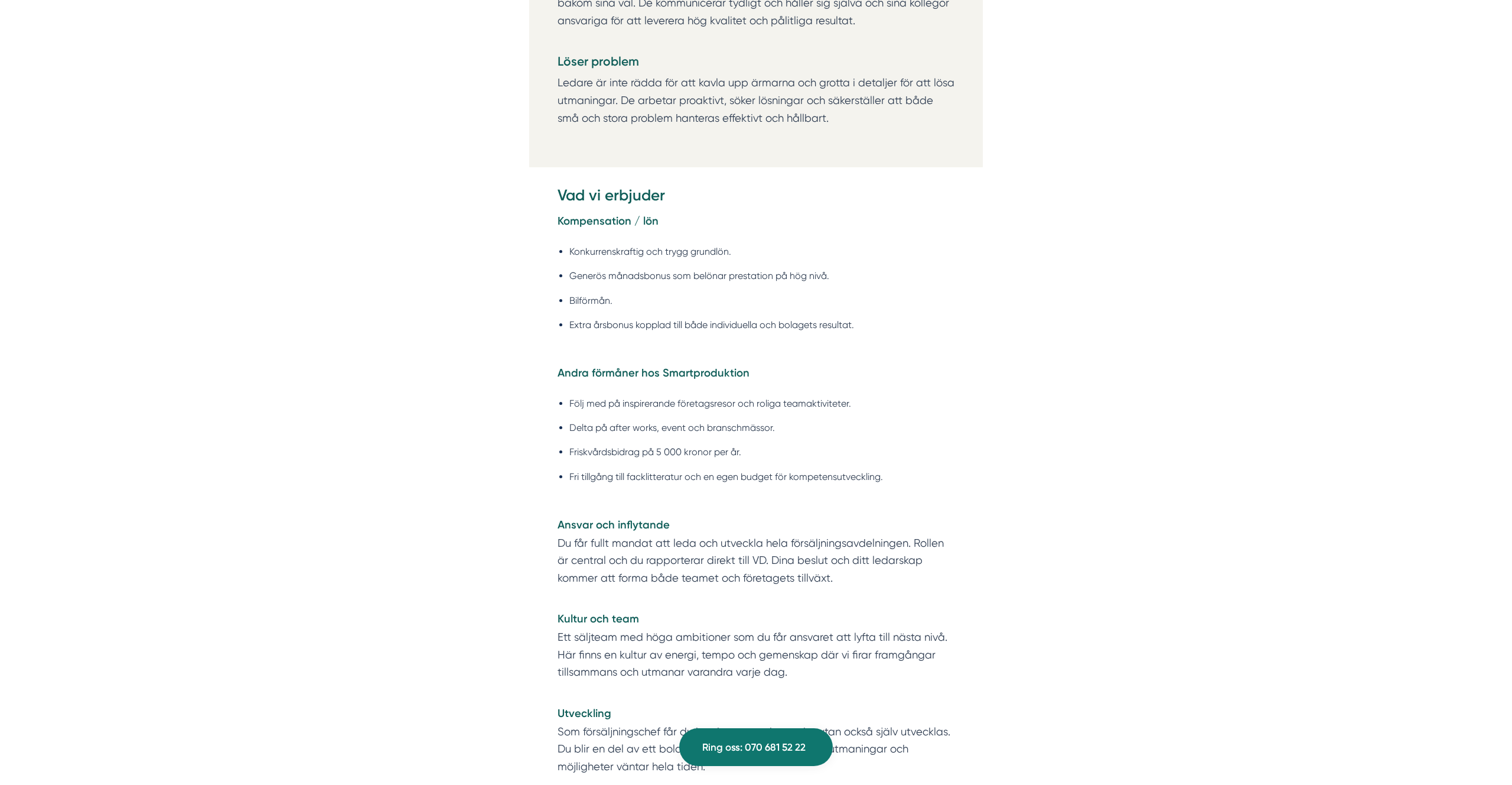
click at [700, 245] on li "Konkurrenskraftig och trygg grundlön." at bounding box center [761, 251] width 385 height 15
click at [680, 285] on ul "Konkurrenskraftig och trygg grundlön. Generös månadsbonus som belönar prestatio…" at bounding box center [756, 291] width 397 height 111
click at [685, 278] on li "Generös månadsbonus som belönar prestation på hög nivå." at bounding box center [761, 275] width 385 height 15
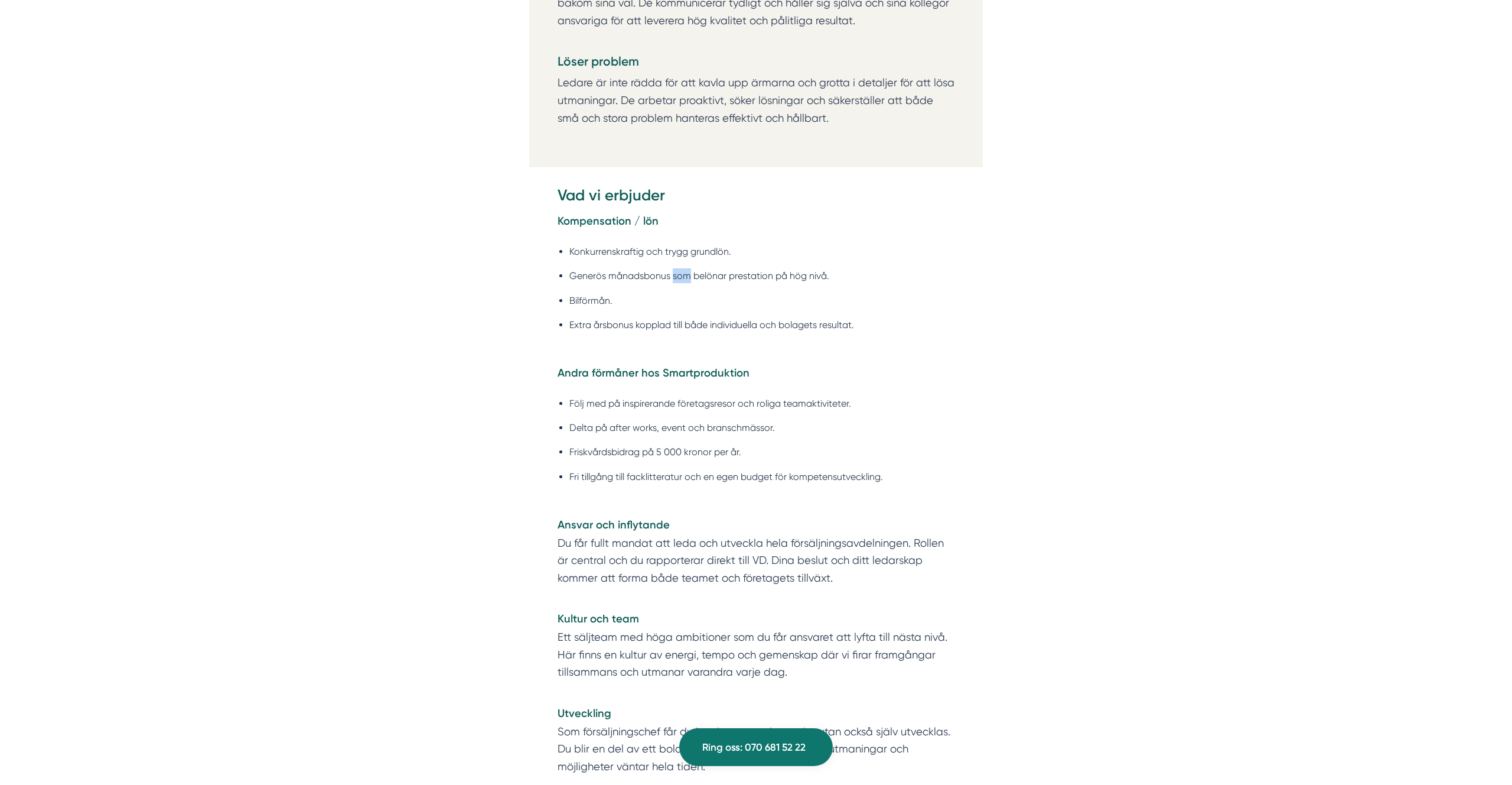
click at [685, 278] on li "Generös månadsbonus som belönar prestation på hög nivå." at bounding box center [761, 275] width 385 height 15
click at [636, 293] on li "Bilförmån." at bounding box center [761, 300] width 385 height 15
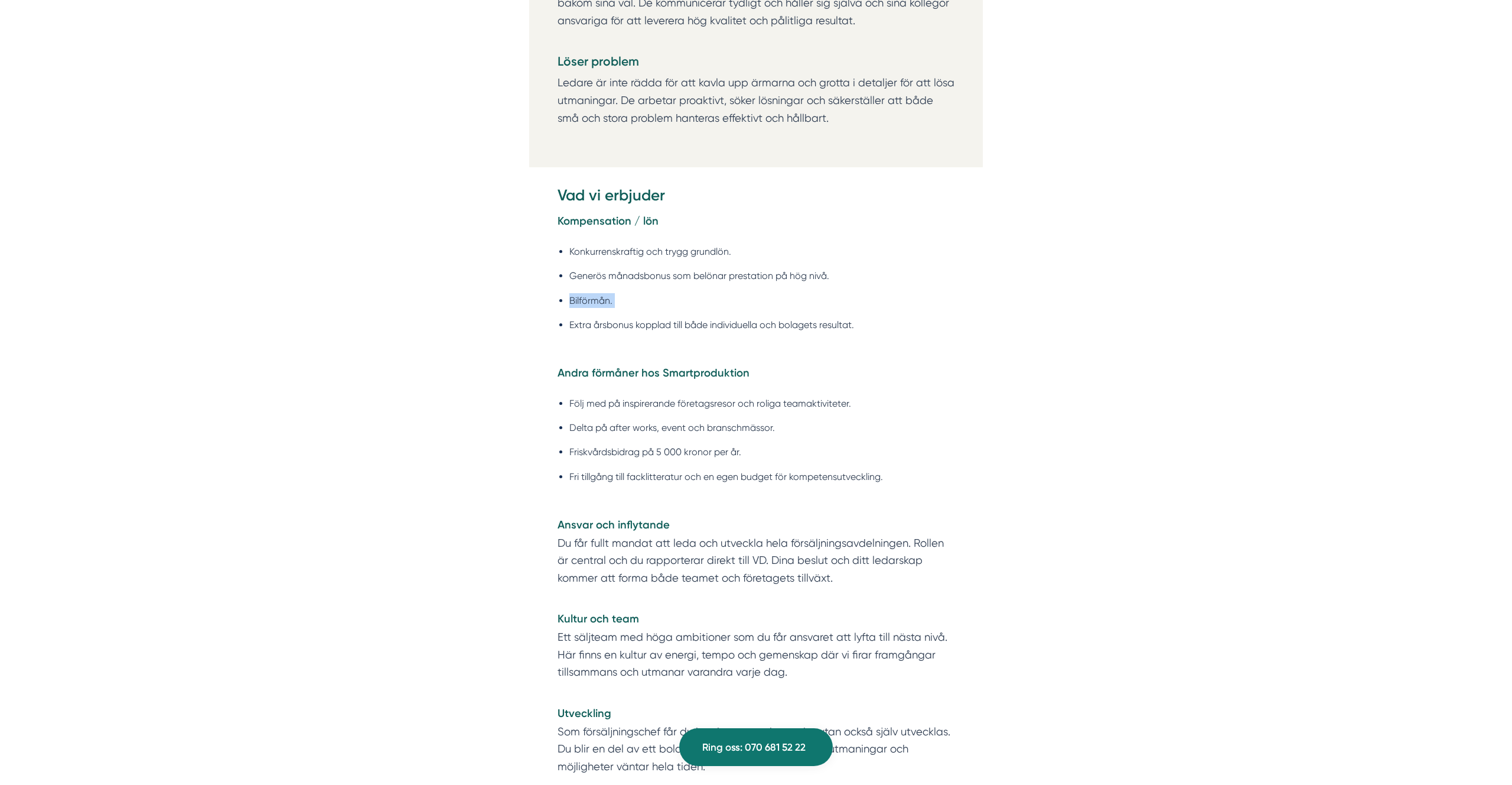
click at [612, 306] on li "Bilförmån." at bounding box center [761, 300] width 385 height 15
click at [609, 323] on li "Extra årsbonus kopplad till både individuella och bolagets resultat." at bounding box center [761, 325] width 385 height 15
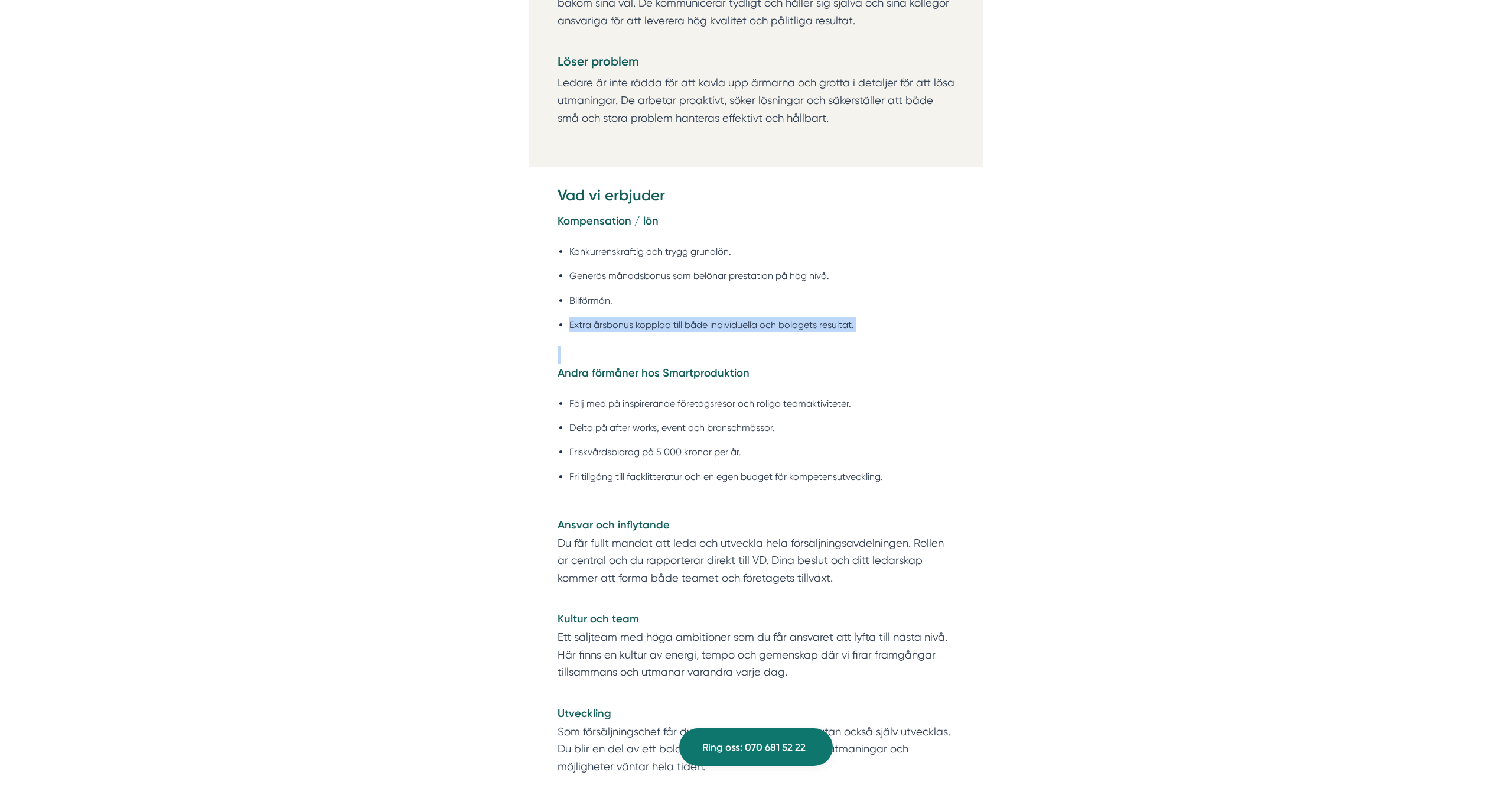
click at [609, 323] on li "Extra årsbonus kopplad till både individuella och bolagets resultat." at bounding box center [761, 325] width 385 height 15
click at [710, 325] on li "Extra årsbonus kopplad till både individuella och bolagets resultat." at bounding box center [761, 325] width 385 height 15
click at [762, 323] on li "Extra årsbonus kopplad till både individuella och bolagets resultat." at bounding box center [761, 325] width 385 height 15
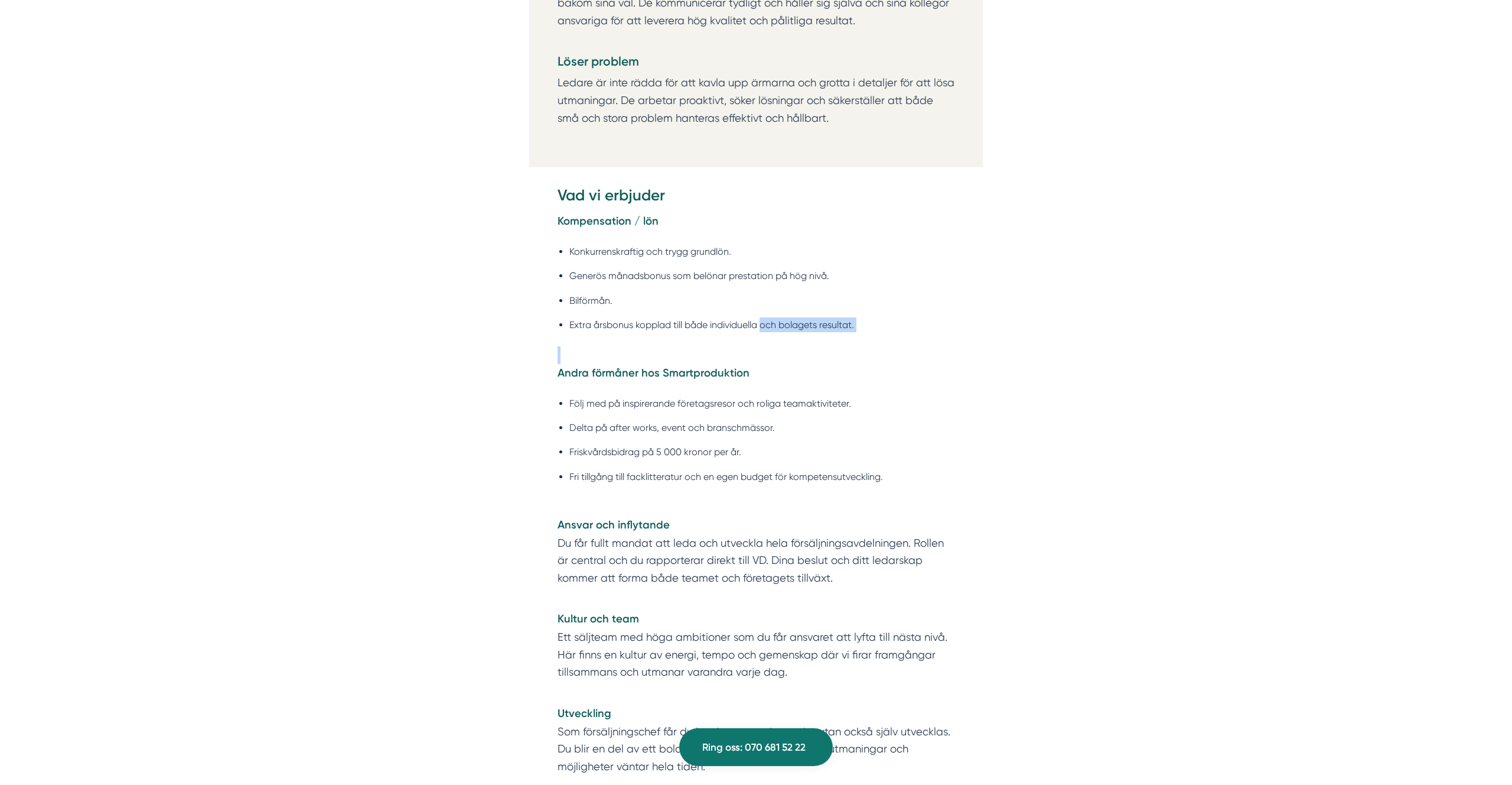
click at [763, 323] on li "Extra årsbonus kopplad till både individuella och bolagets resultat." at bounding box center [761, 325] width 385 height 15
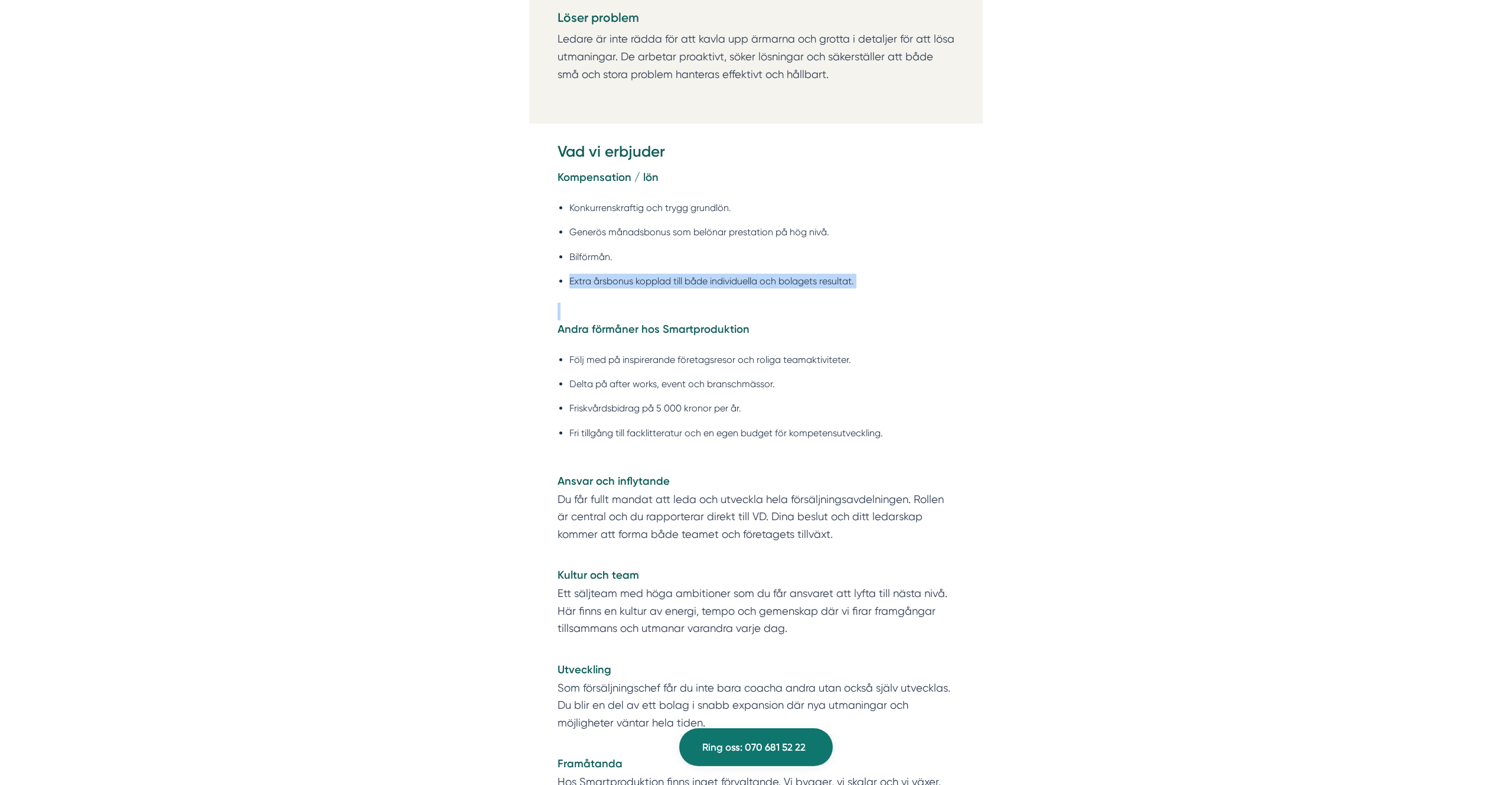
scroll to position [2146, 0]
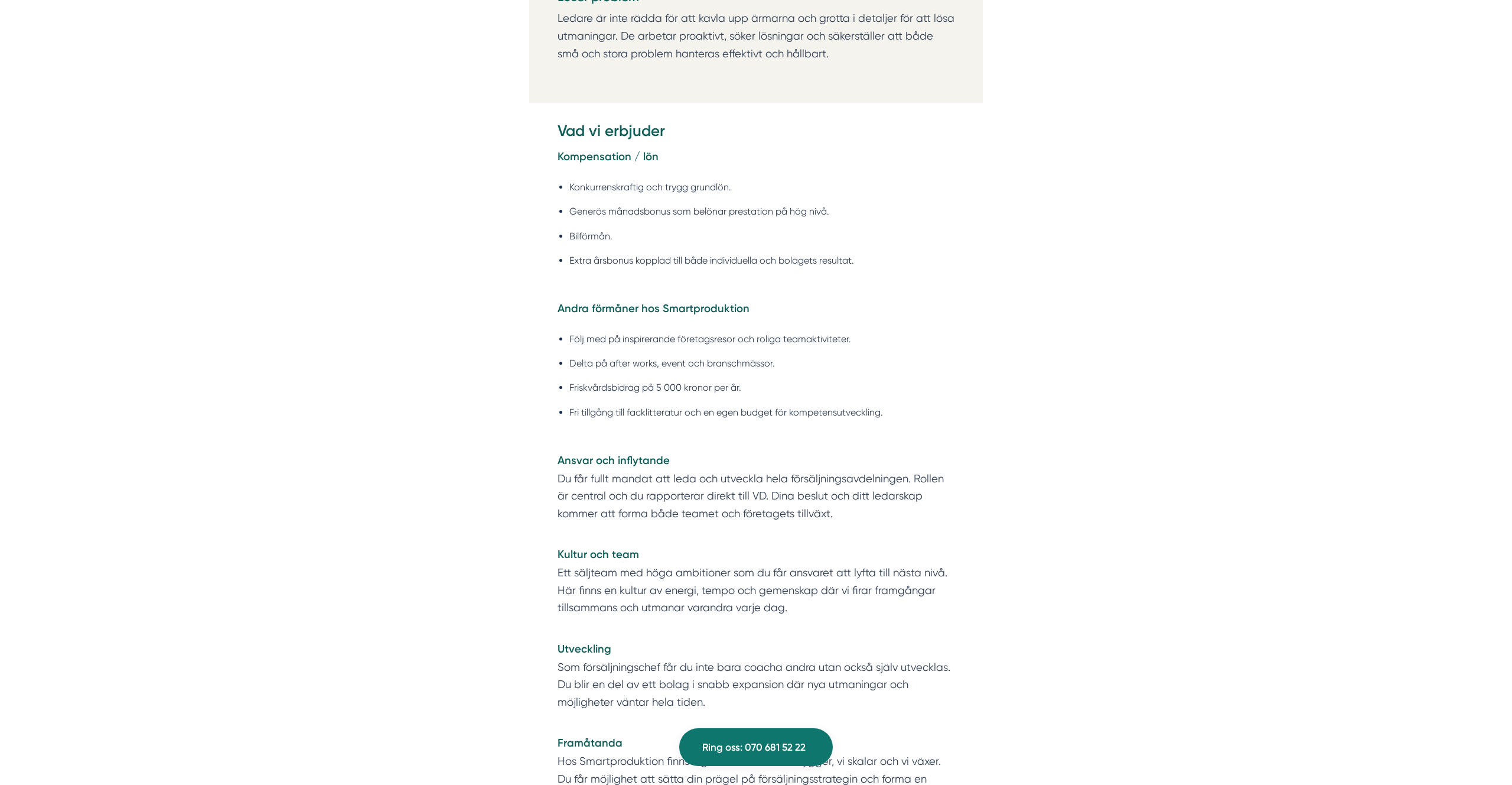
click at [666, 306] on strong "Andra förmåner hos Smartproduktion" at bounding box center [653, 308] width 192 height 13
click at [641, 332] on li "Följ med på inspirerande företagsresor och roliga teamaktiviteter." at bounding box center [761, 339] width 385 height 15
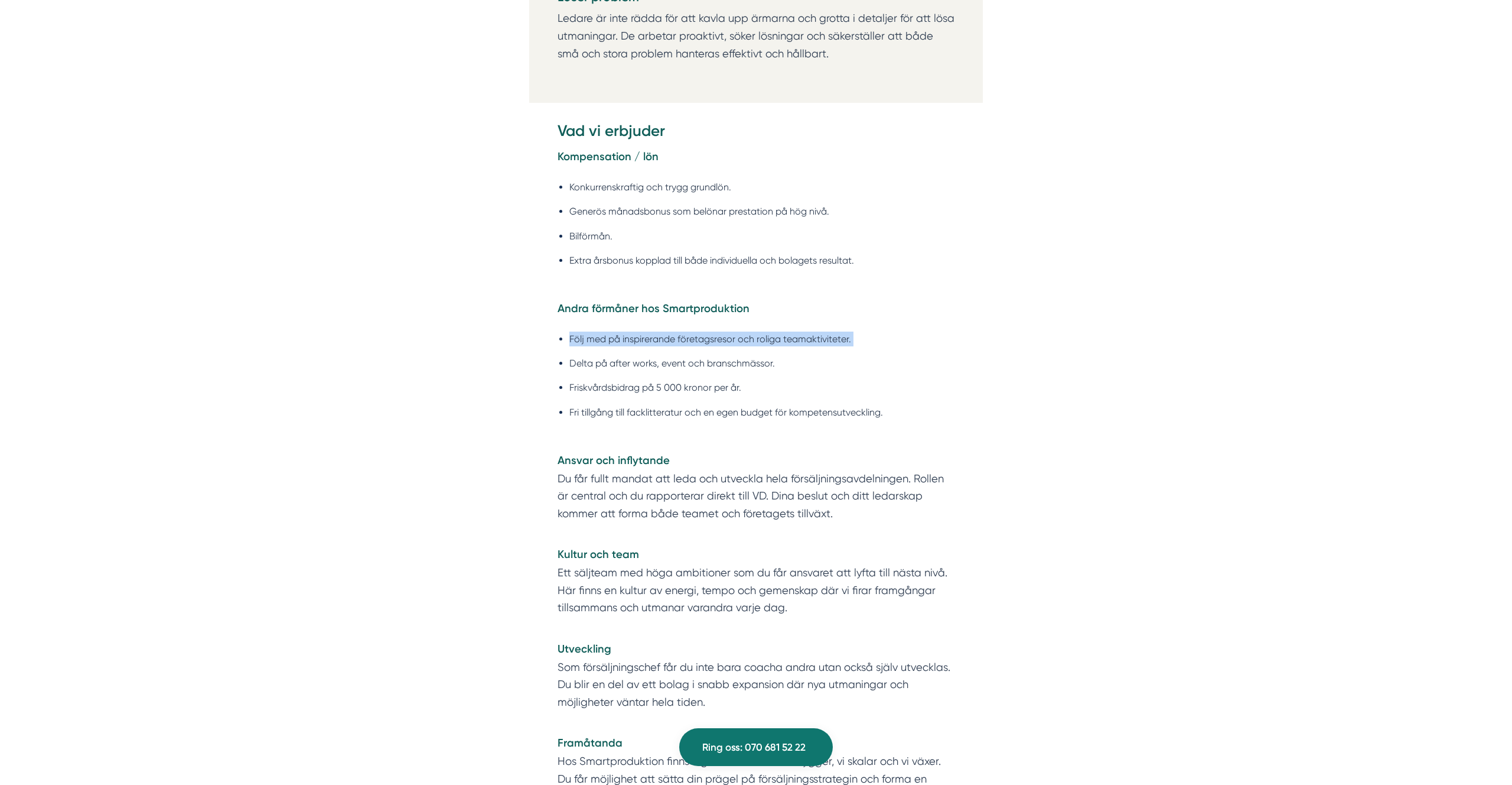
click at [641, 332] on li "Följ med på inspirerande företagsresor och roliga teamaktiviteter." at bounding box center [761, 339] width 385 height 15
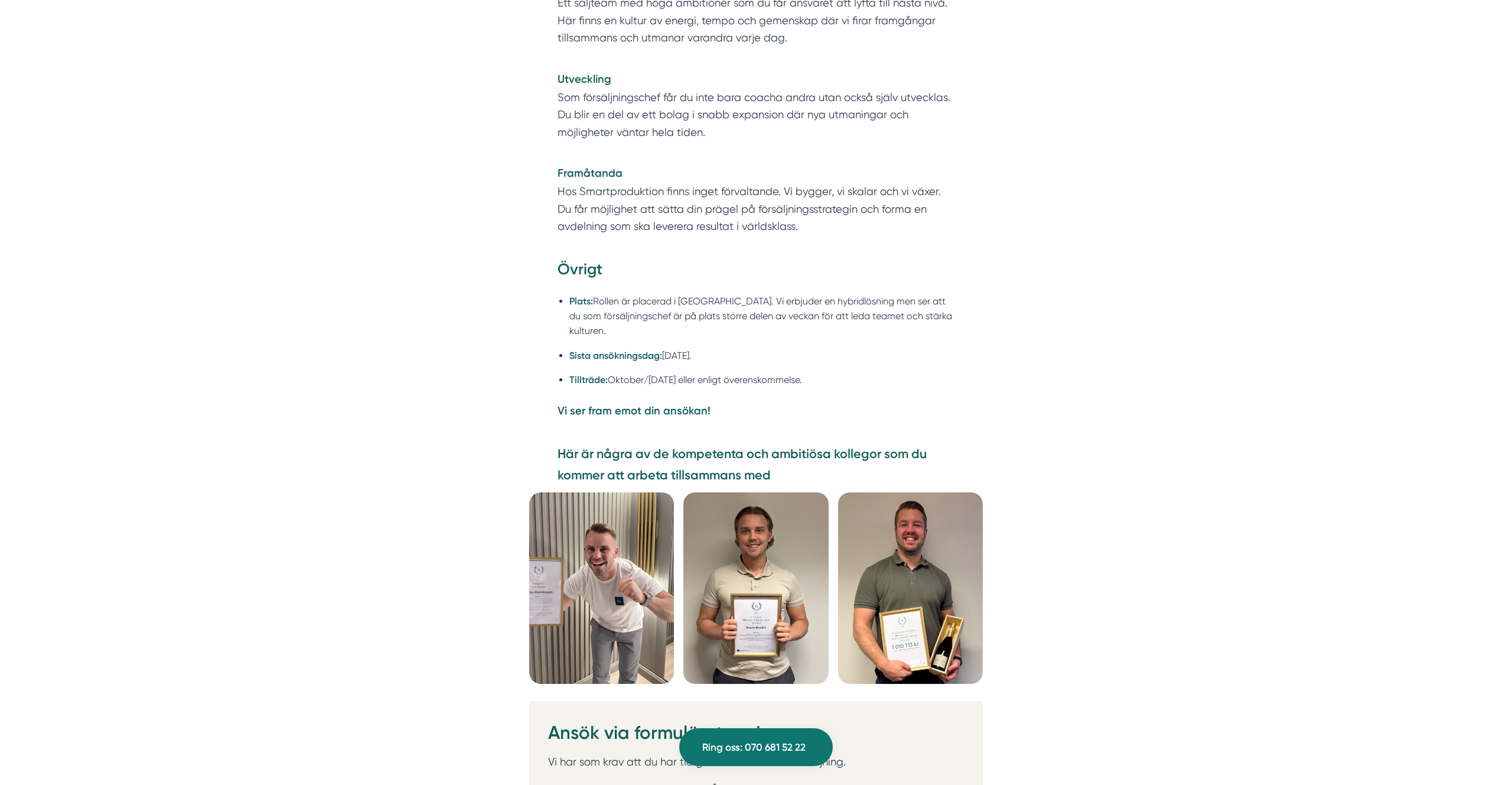
scroll to position [2714, 0]
click at [739, 407] on p "Vi ser fram emot din ansökan!" at bounding box center [756, 412] width 397 height 18
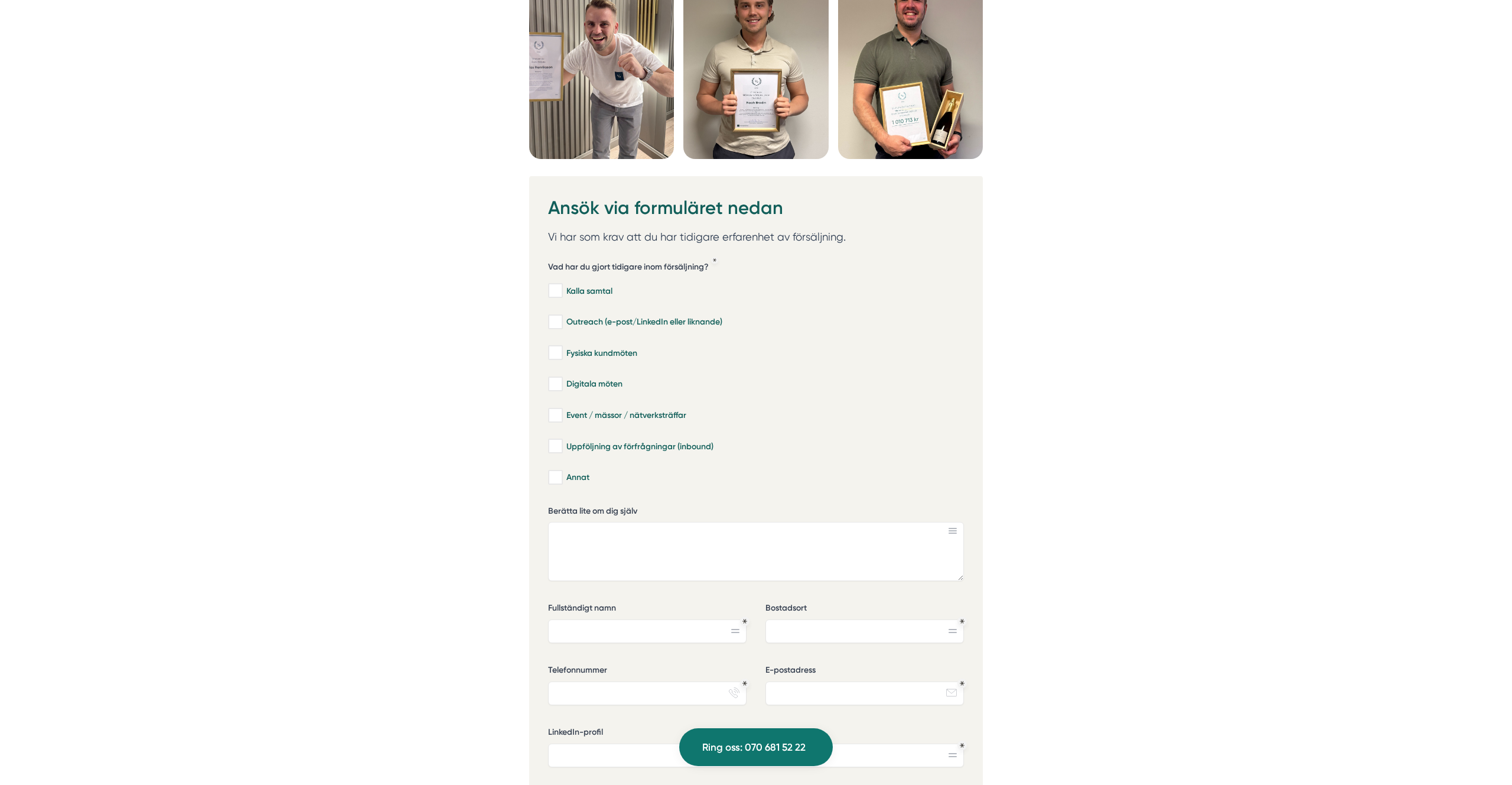
scroll to position [3242, 0]
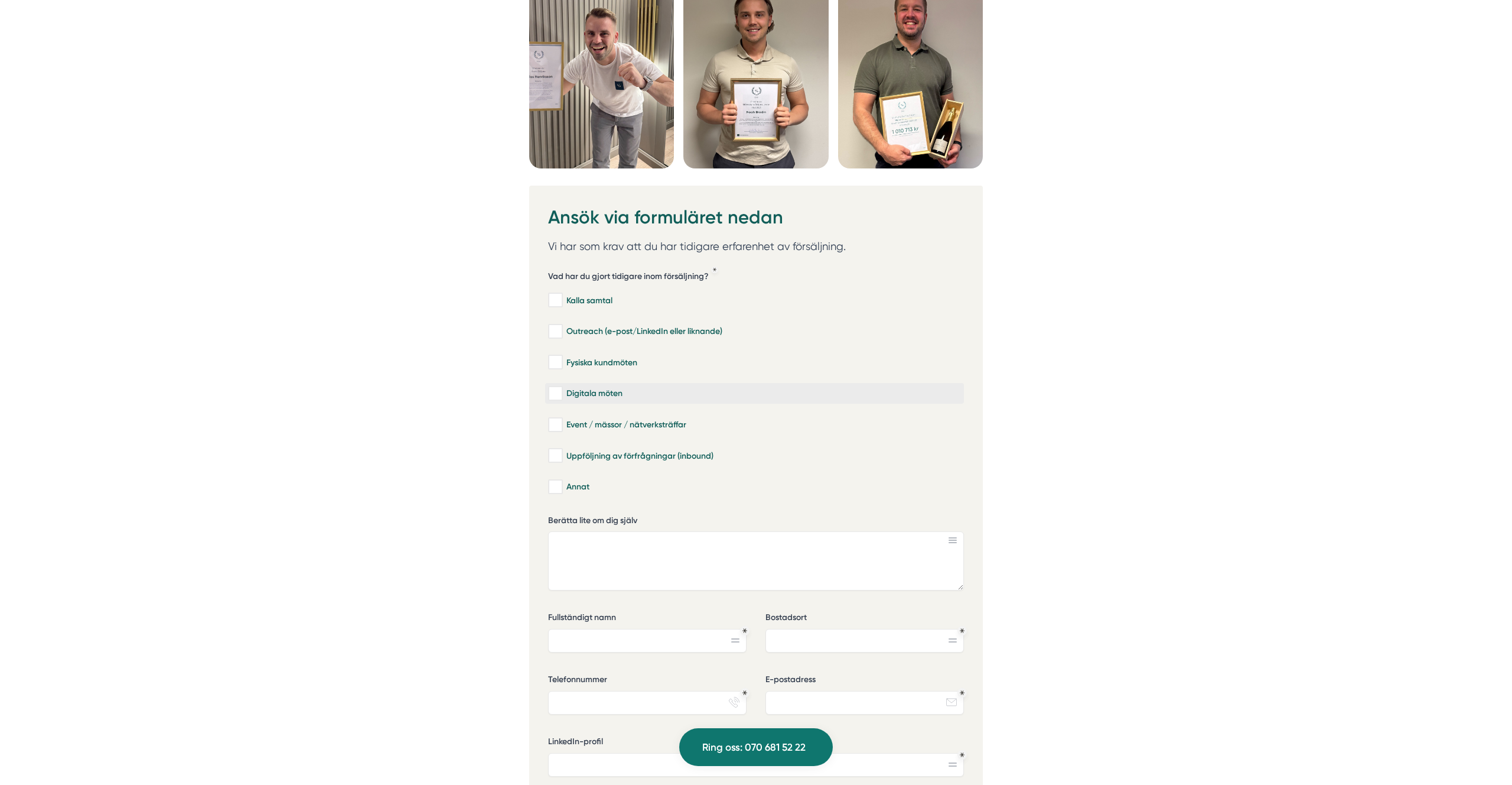
scroll to position [3229, 0]
click at [628, 240] on p "Vi har som krav att du har tidigare erfarenhet av försäljning." at bounding box center [755, 249] width 416 height 18
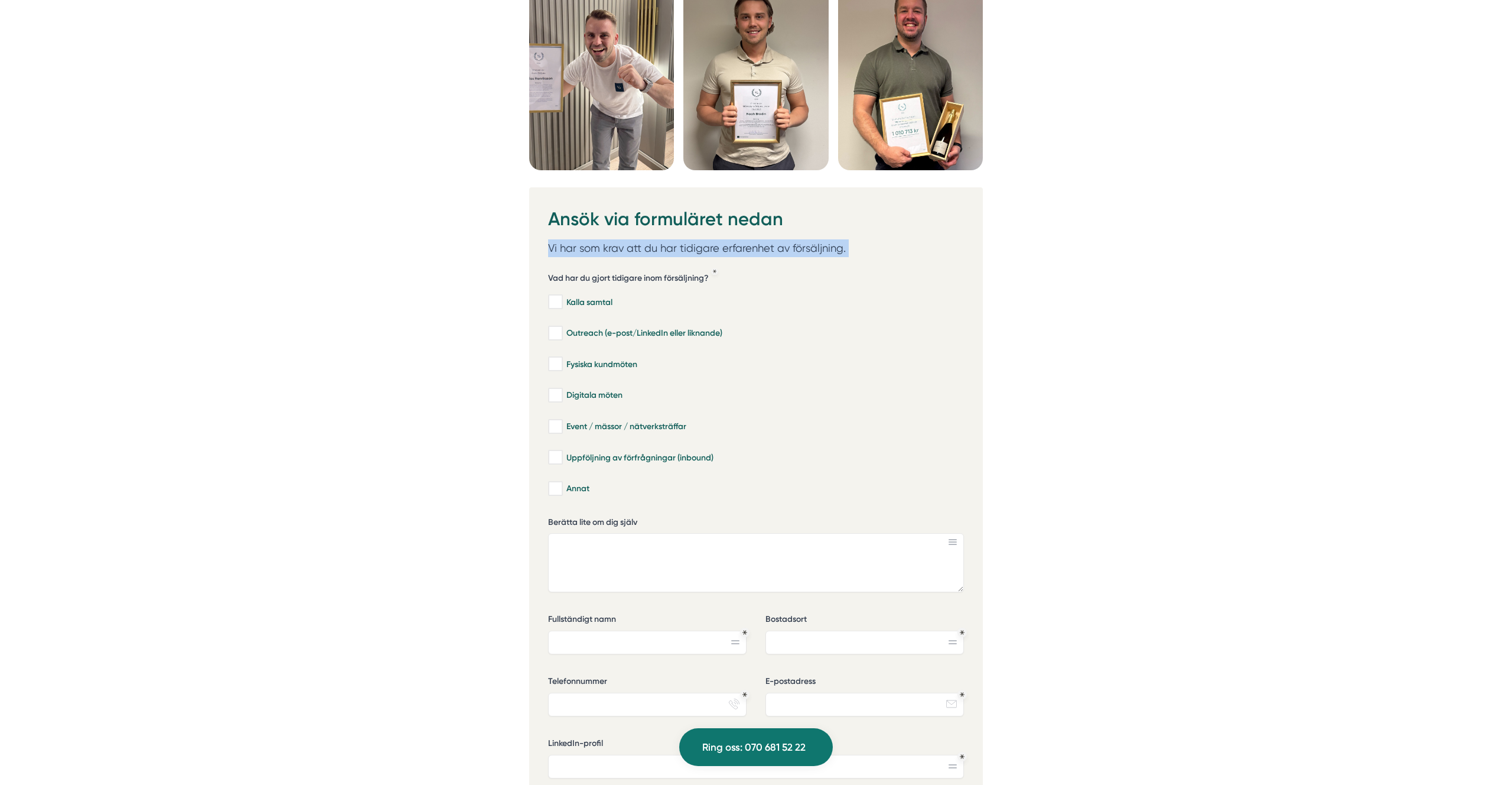
click at [628, 240] on p "Vi har som krav att du har tidigare erfarenhet av försäljning." at bounding box center [755, 249] width 416 height 18
copy div "Vi har som krav att du har tidigare erfarenhet av försäljning. Vad har du gjort…"
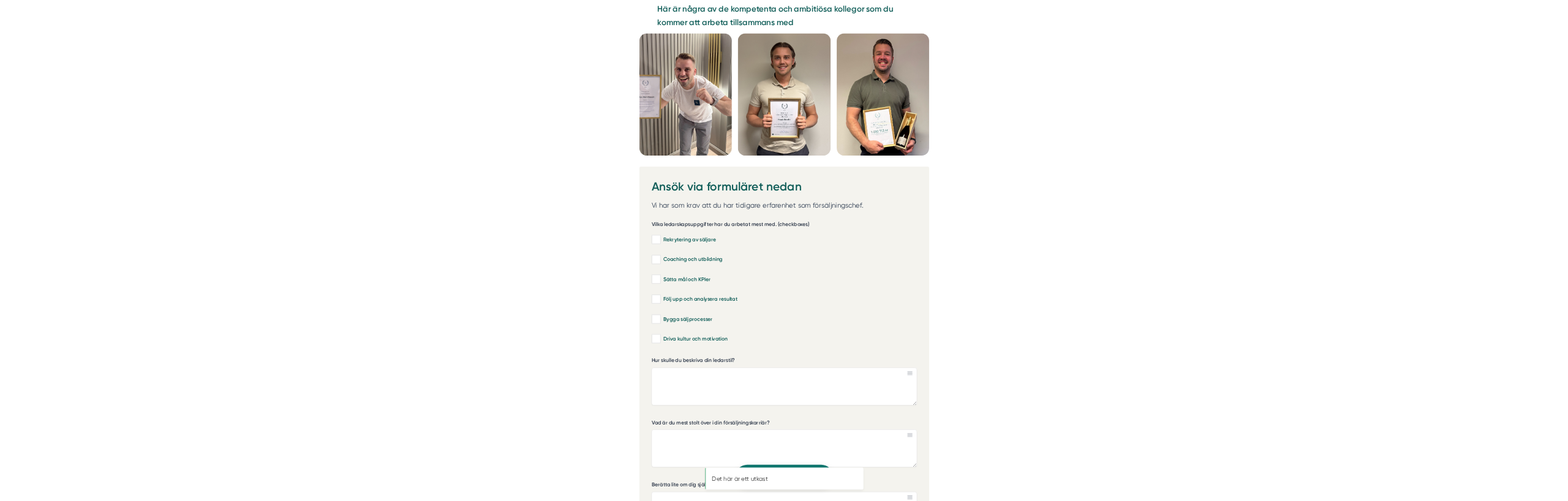
scroll to position [3369, 0]
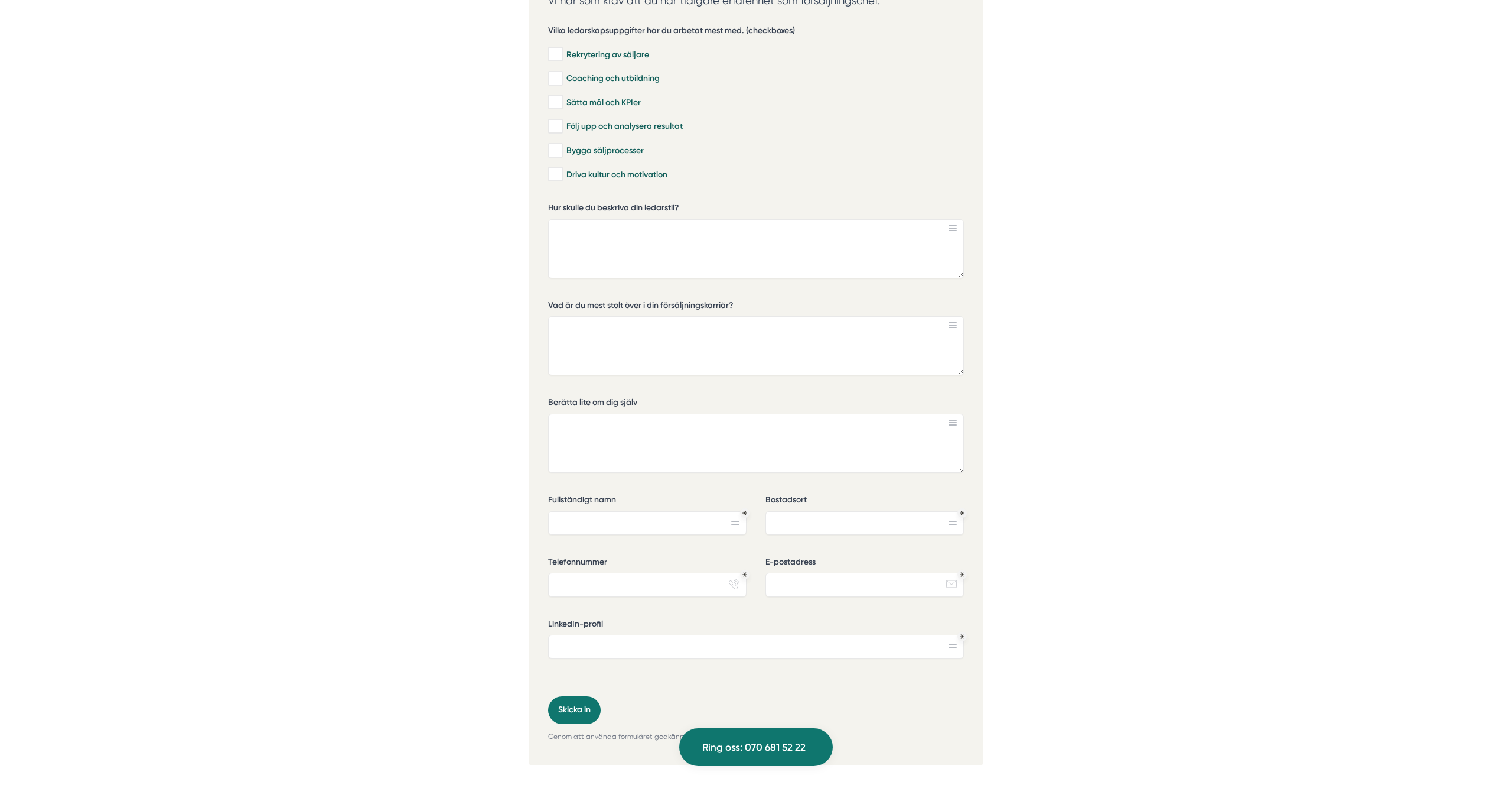
scroll to position [2689, 0]
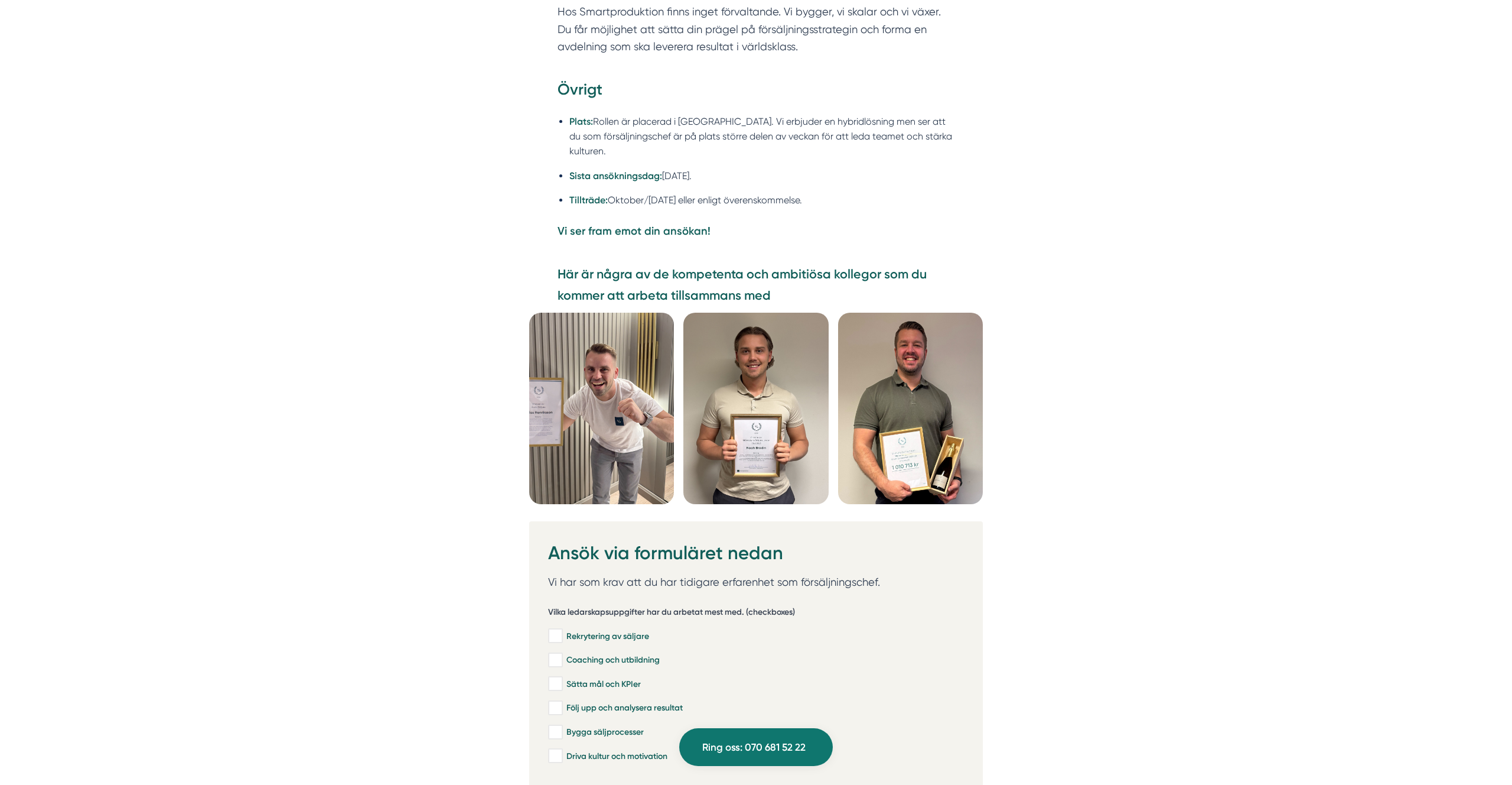
scroll to position [2897, 0]
